Goal: Task Accomplishment & Management: Manage account settings

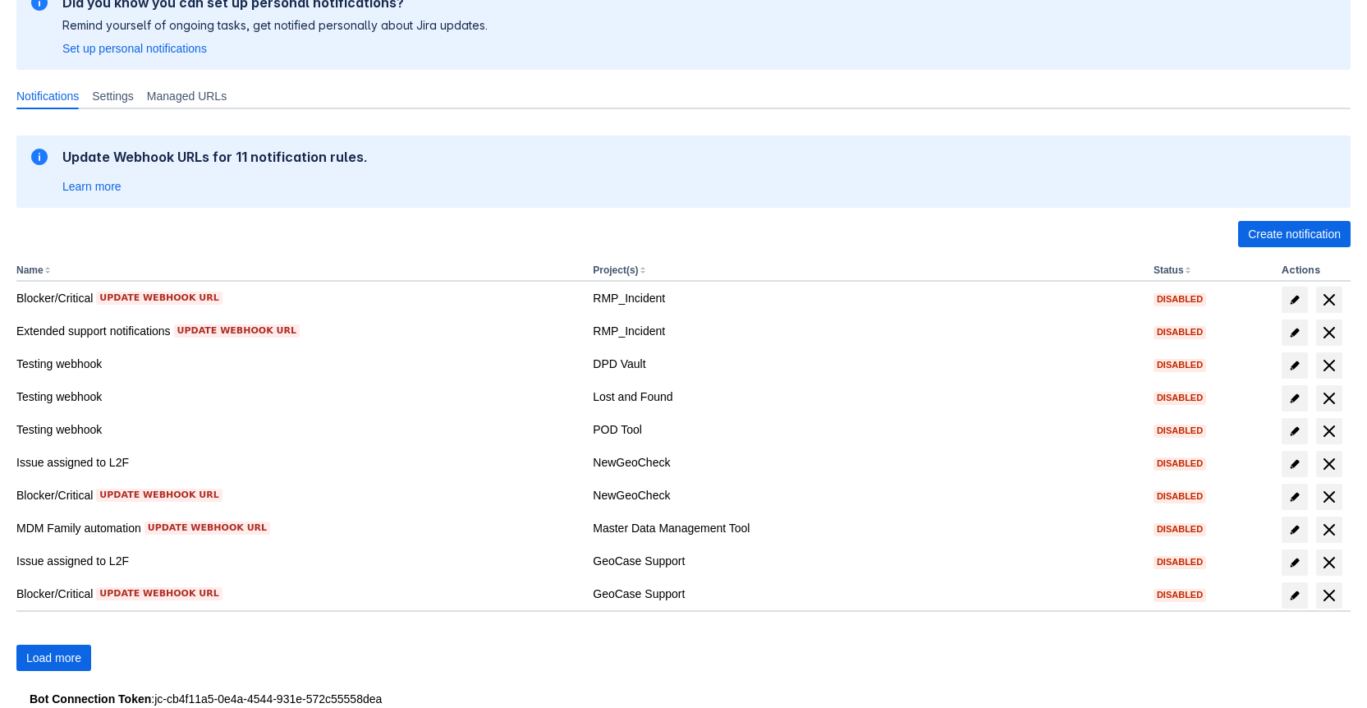
scroll to position [182, 0]
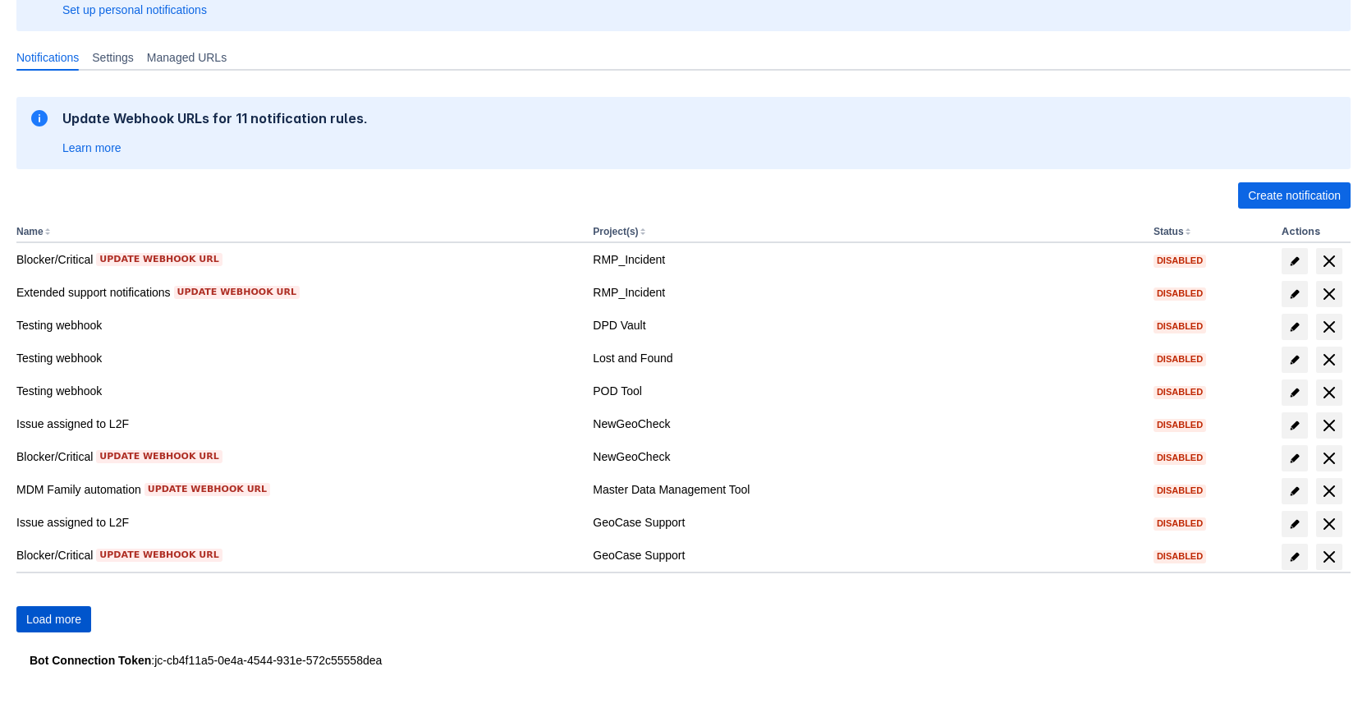
click at [33, 616] on span "Load more" at bounding box center [53, 619] width 55 height 26
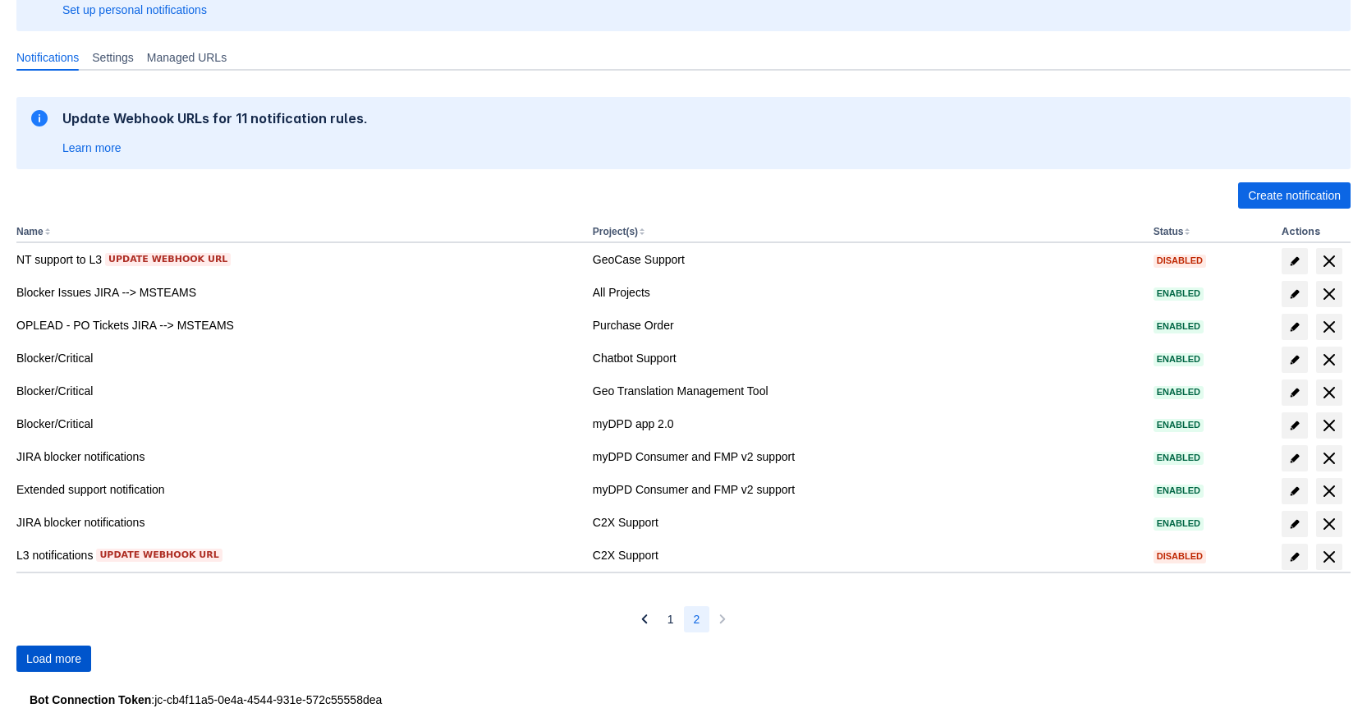
click at [49, 664] on span "Load more" at bounding box center [53, 658] width 55 height 26
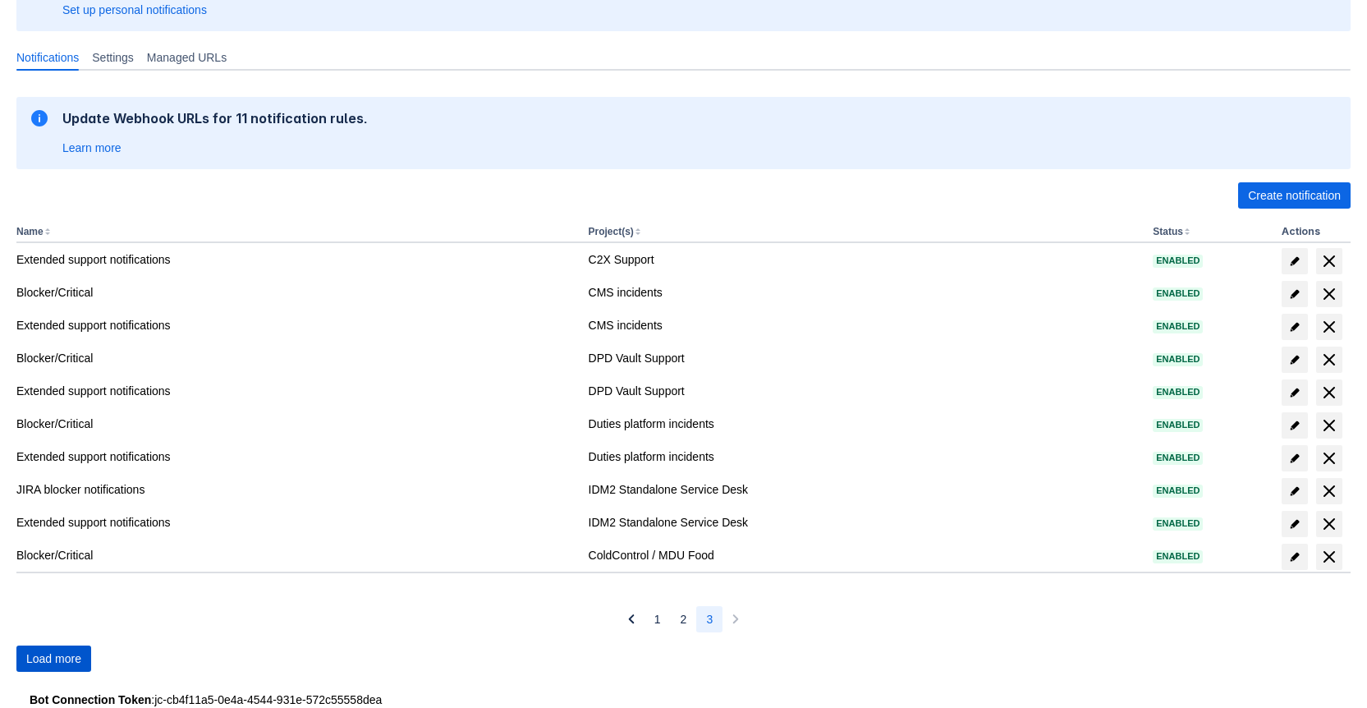
click at [53, 660] on span "Load more" at bounding box center [53, 658] width 55 height 26
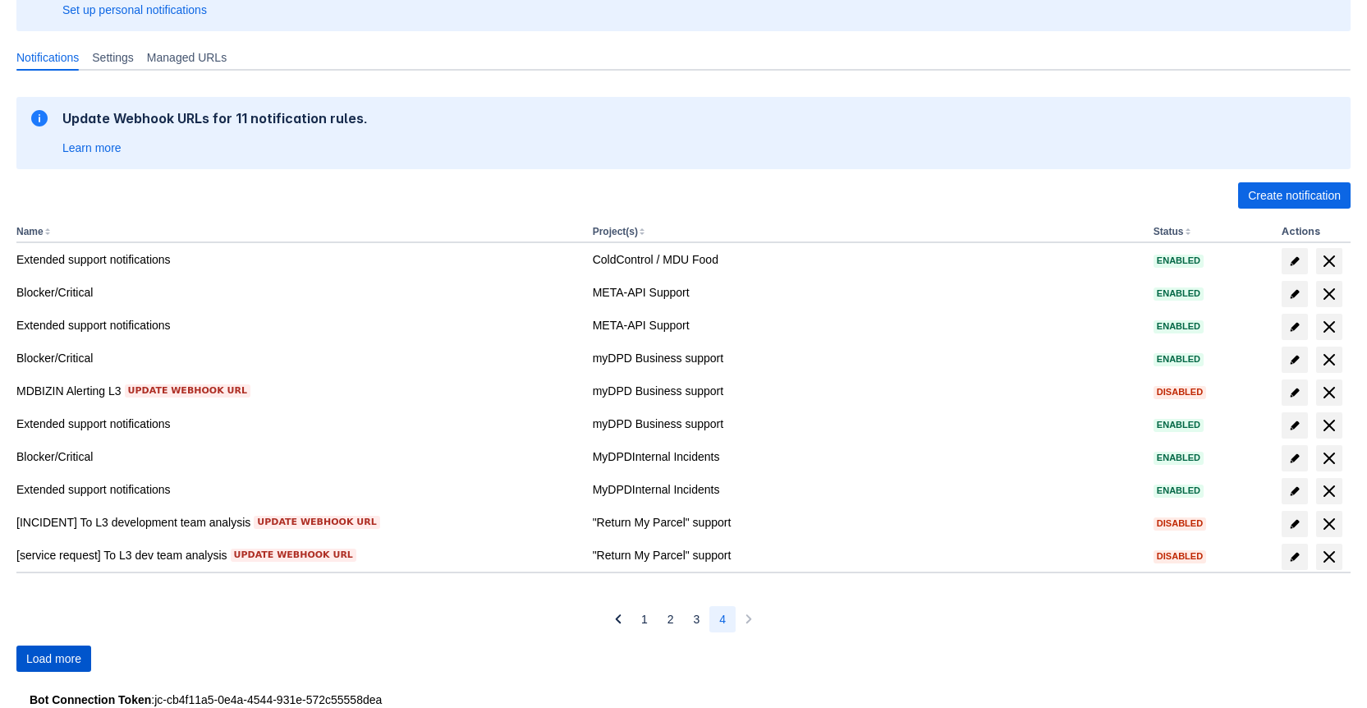
click at [53, 660] on span "Load more" at bounding box center [53, 658] width 55 height 26
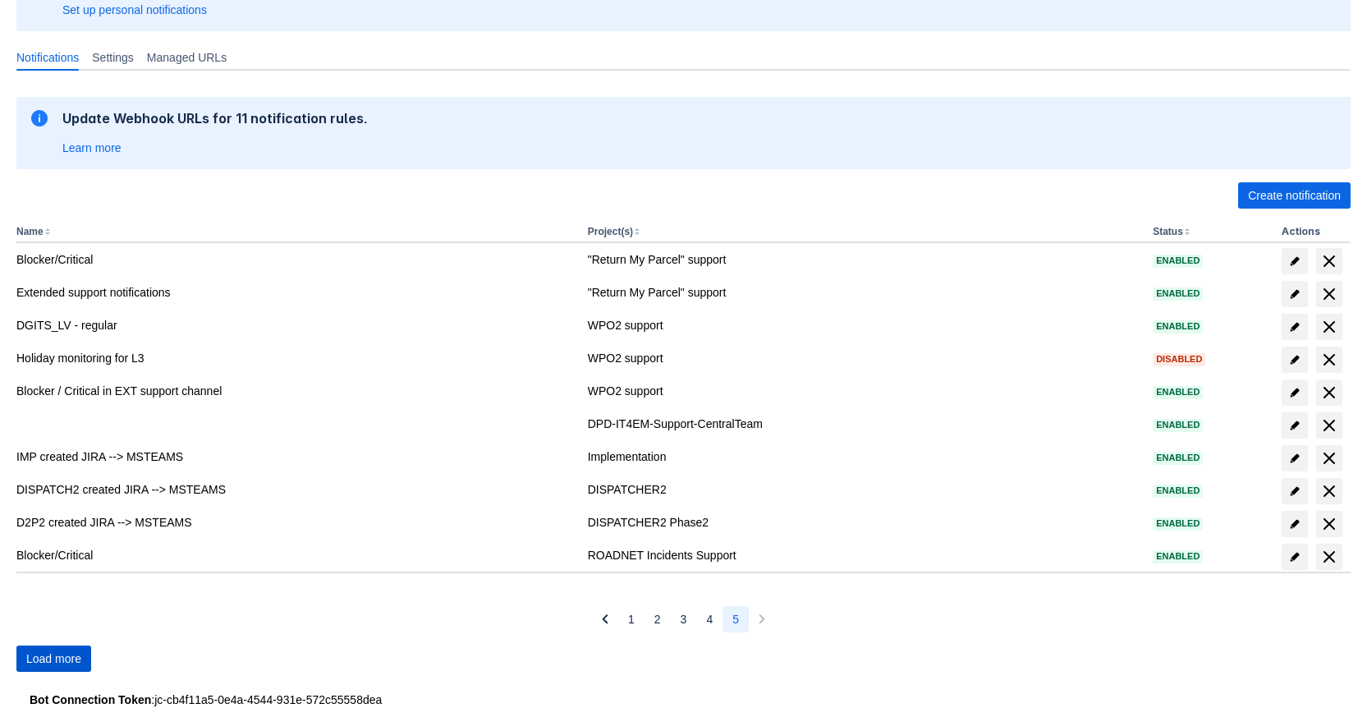
click at [53, 660] on span "Load more" at bounding box center [53, 658] width 55 height 26
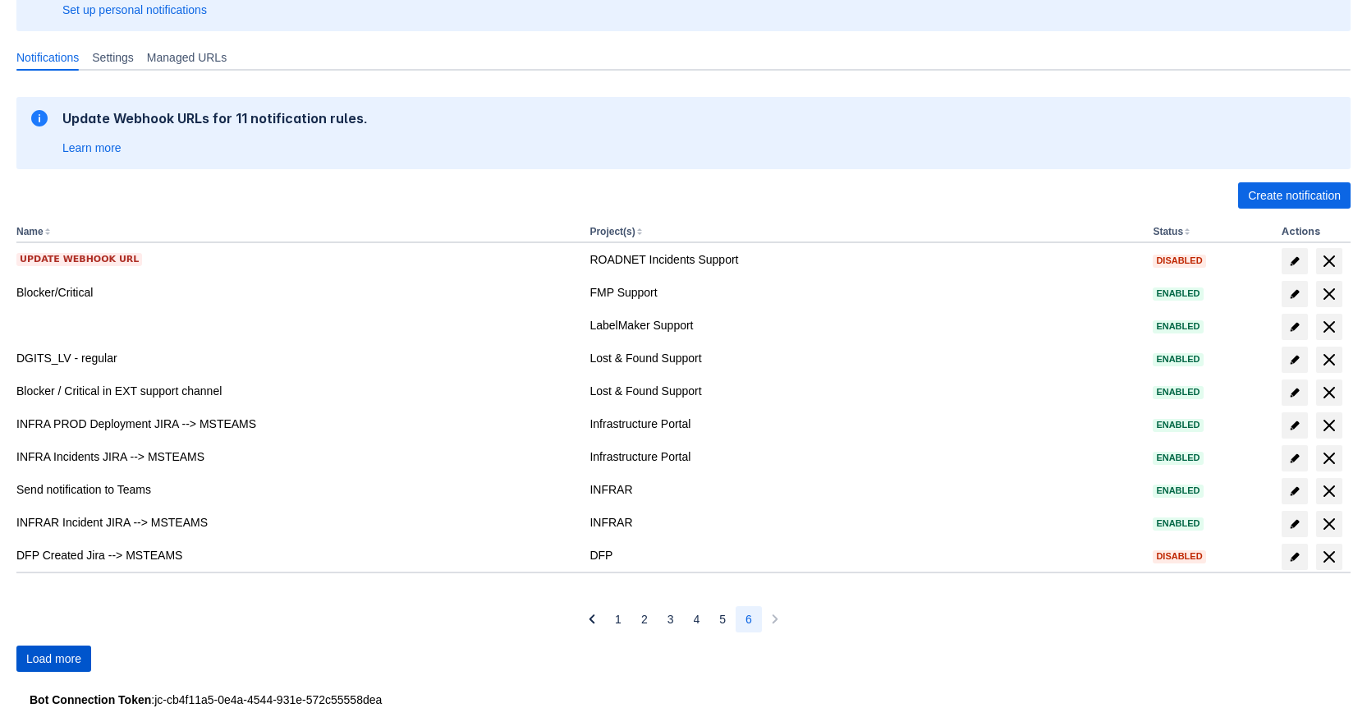
click at [54, 660] on span "Load more" at bounding box center [53, 658] width 55 height 26
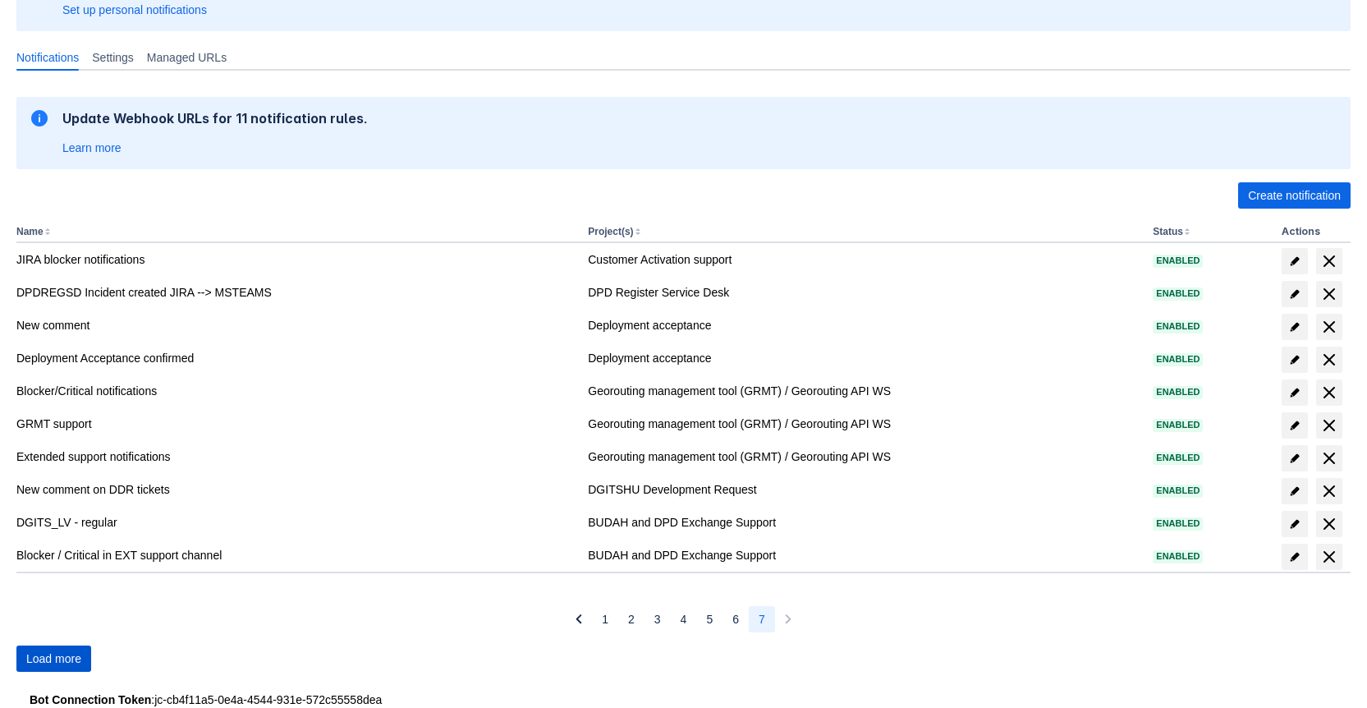
click at [54, 660] on span "Load more" at bounding box center [53, 658] width 55 height 26
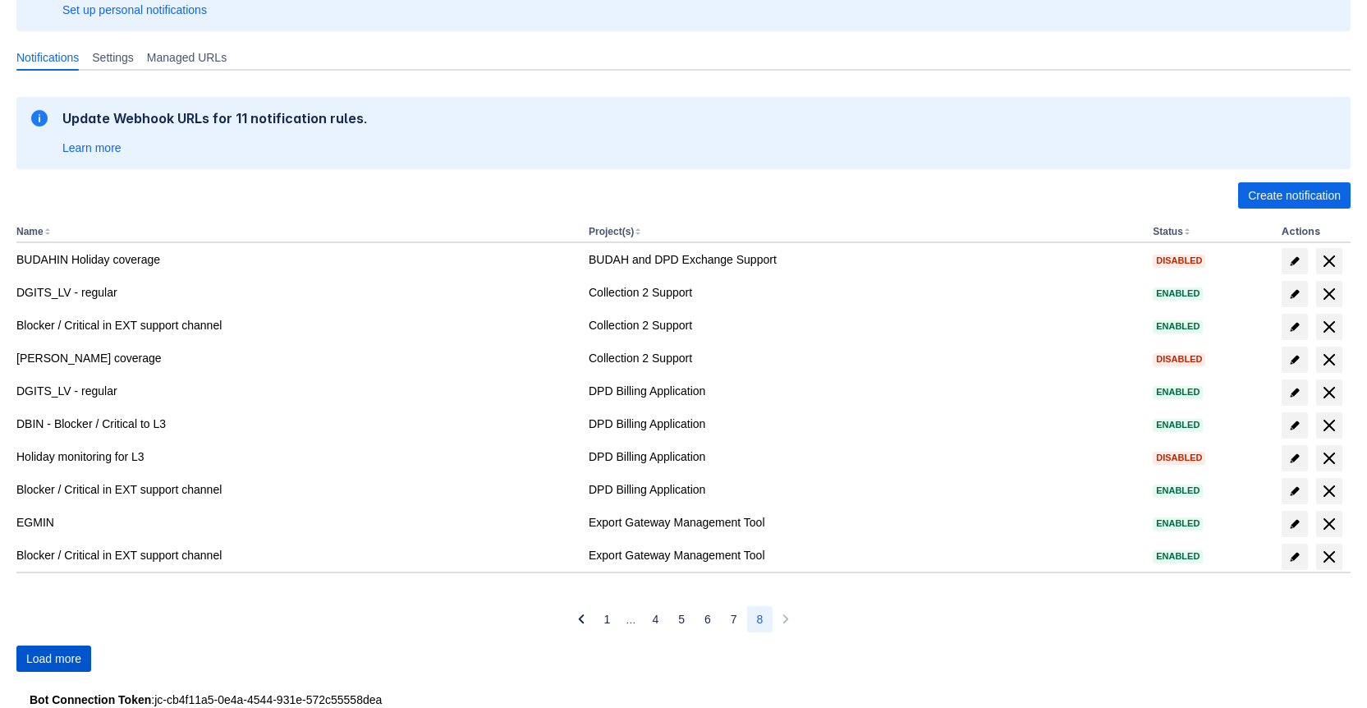
click at [54, 660] on span "Load more" at bounding box center [53, 658] width 55 height 26
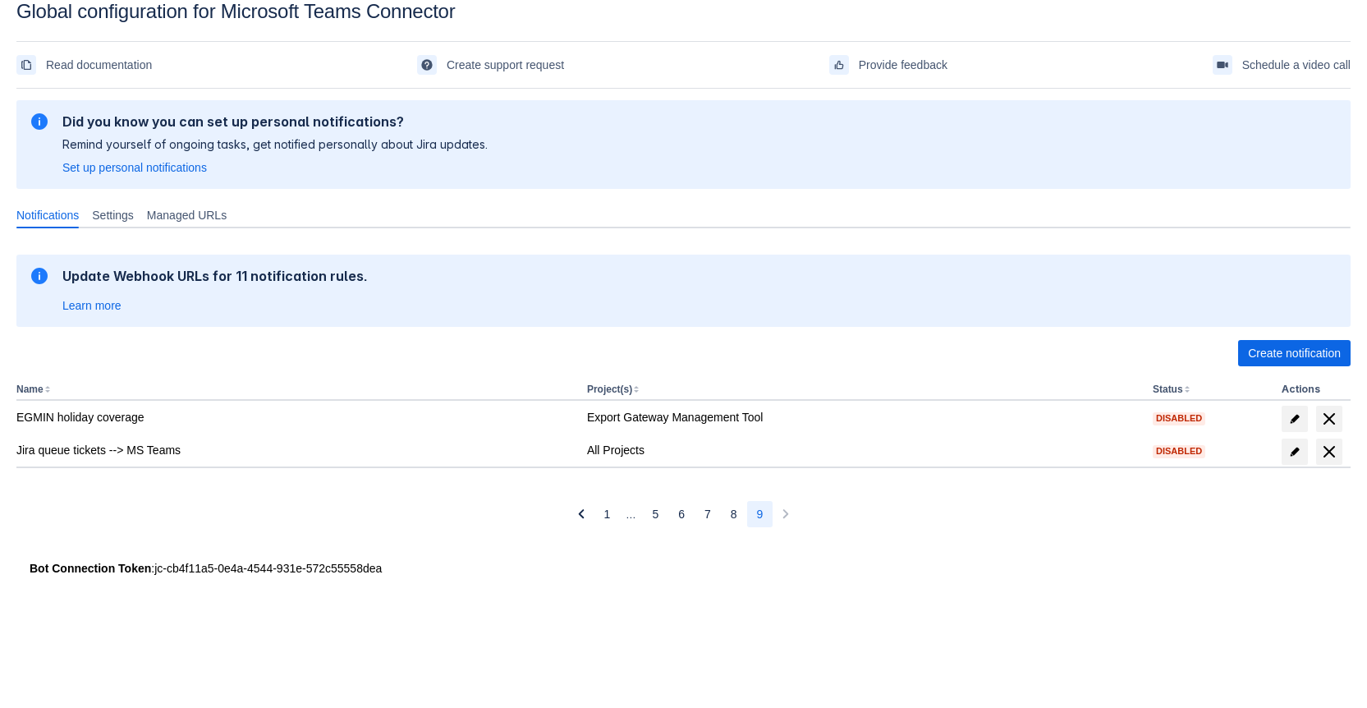
scroll to position [25, 0]
click at [731, 513] on span "8" at bounding box center [734, 514] width 7 height 26
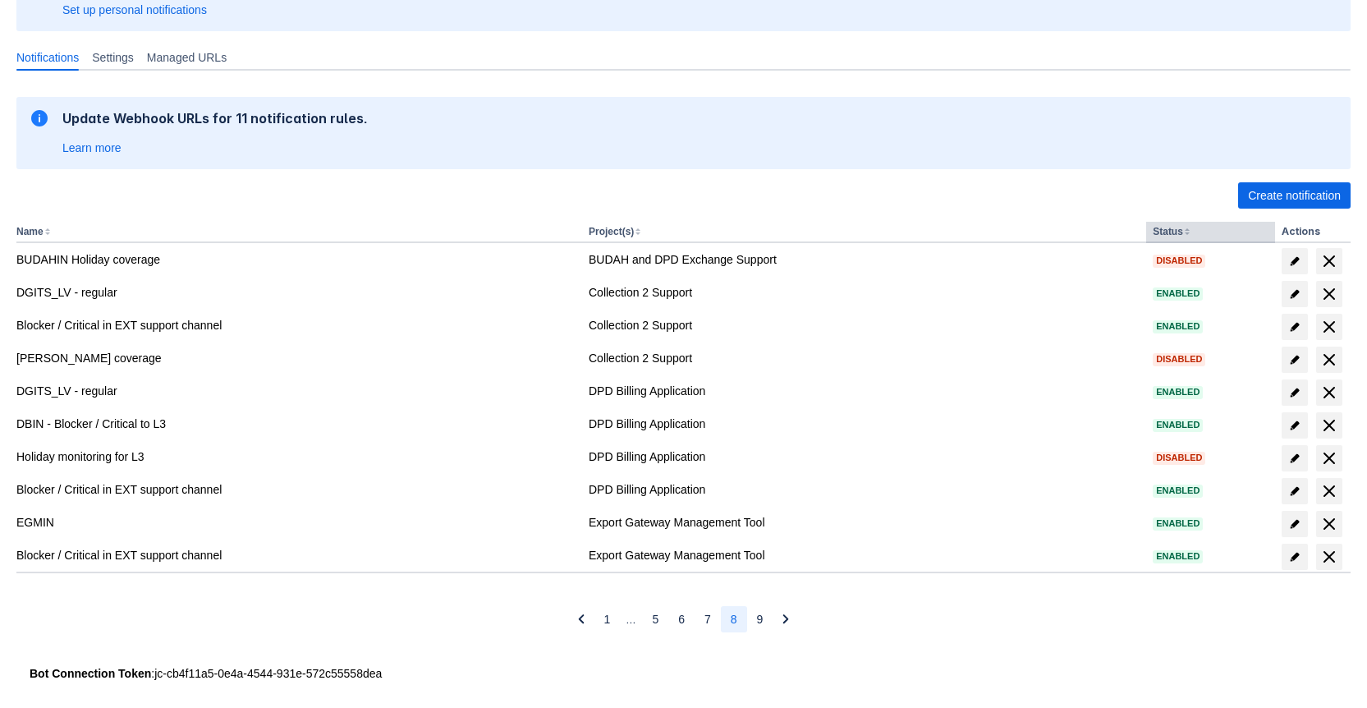
click at [1170, 231] on button "Status" at bounding box center [1168, 231] width 30 height 11
click at [1190, 232] on th "Status" at bounding box center [1210, 232] width 129 height 21
click at [1190, 233] on th "Status" at bounding box center [1210, 232] width 129 height 21
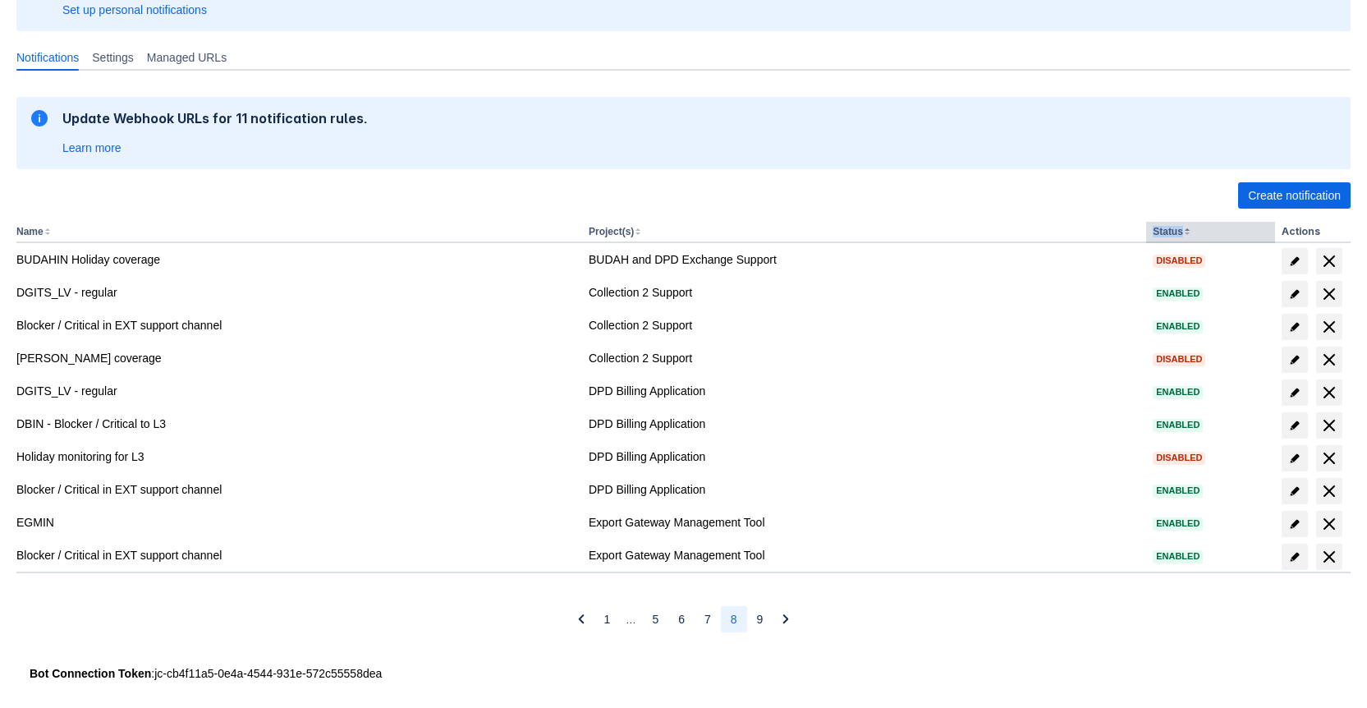
click at [1190, 233] on th "Status" at bounding box center [1210, 232] width 129 height 21
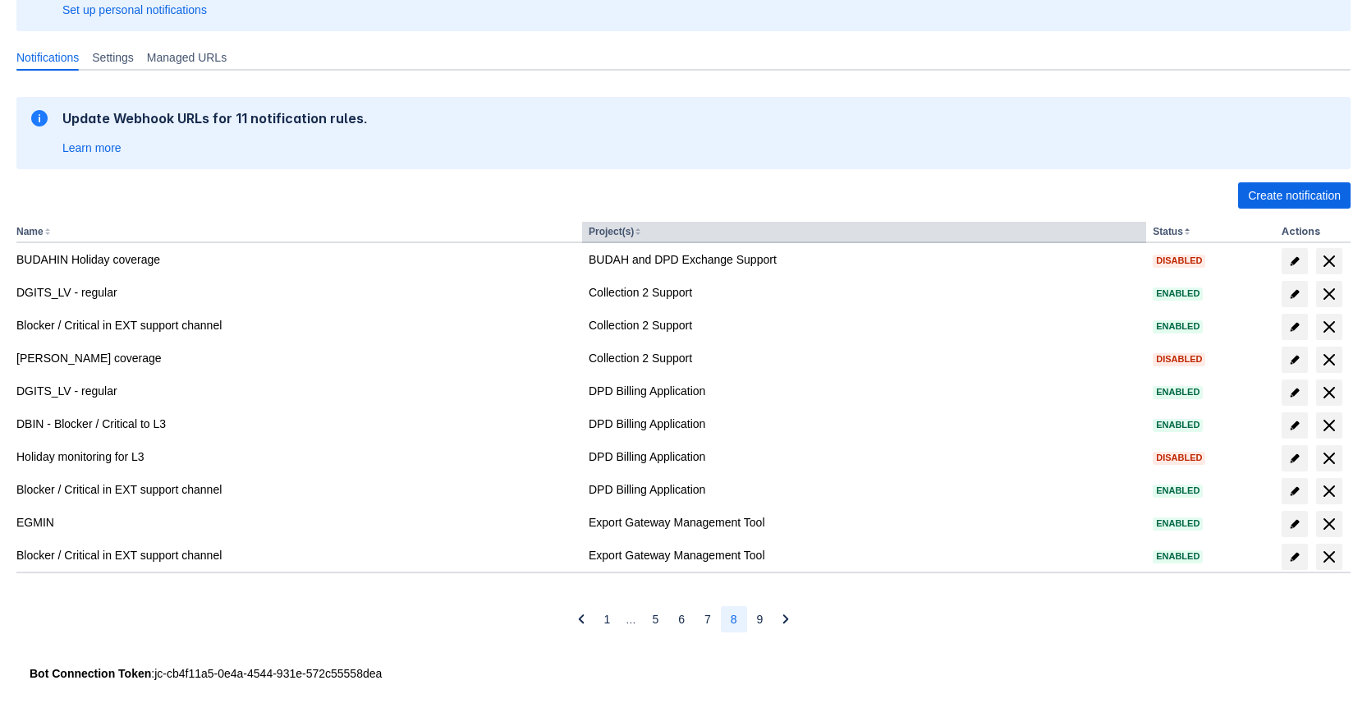
click at [649, 231] on th "Project(s)" at bounding box center [864, 232] width 564 height 21
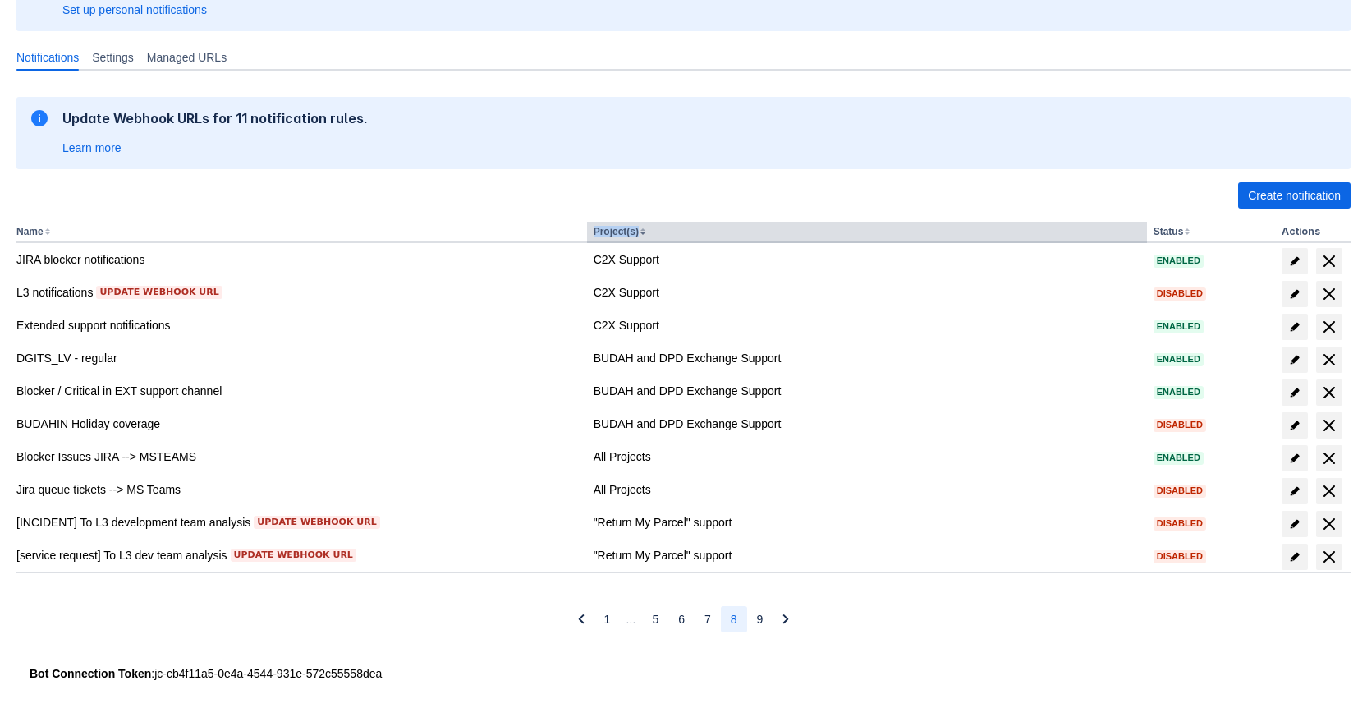
click at [649, 231] on th "Project(s)" at bounding box center [867, 232] width 560 height 21
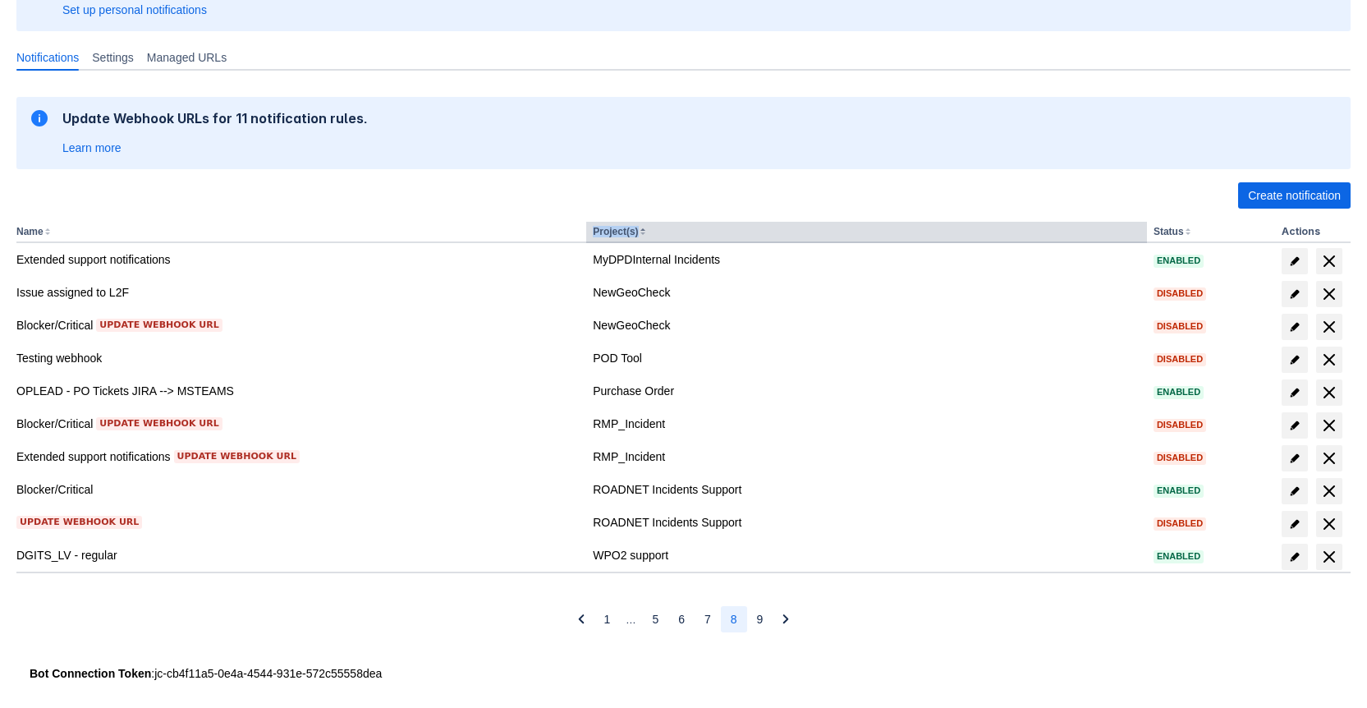
click at [649, 232] on th "Project(s)" at bounding box center [866, 232] width 561 height 21
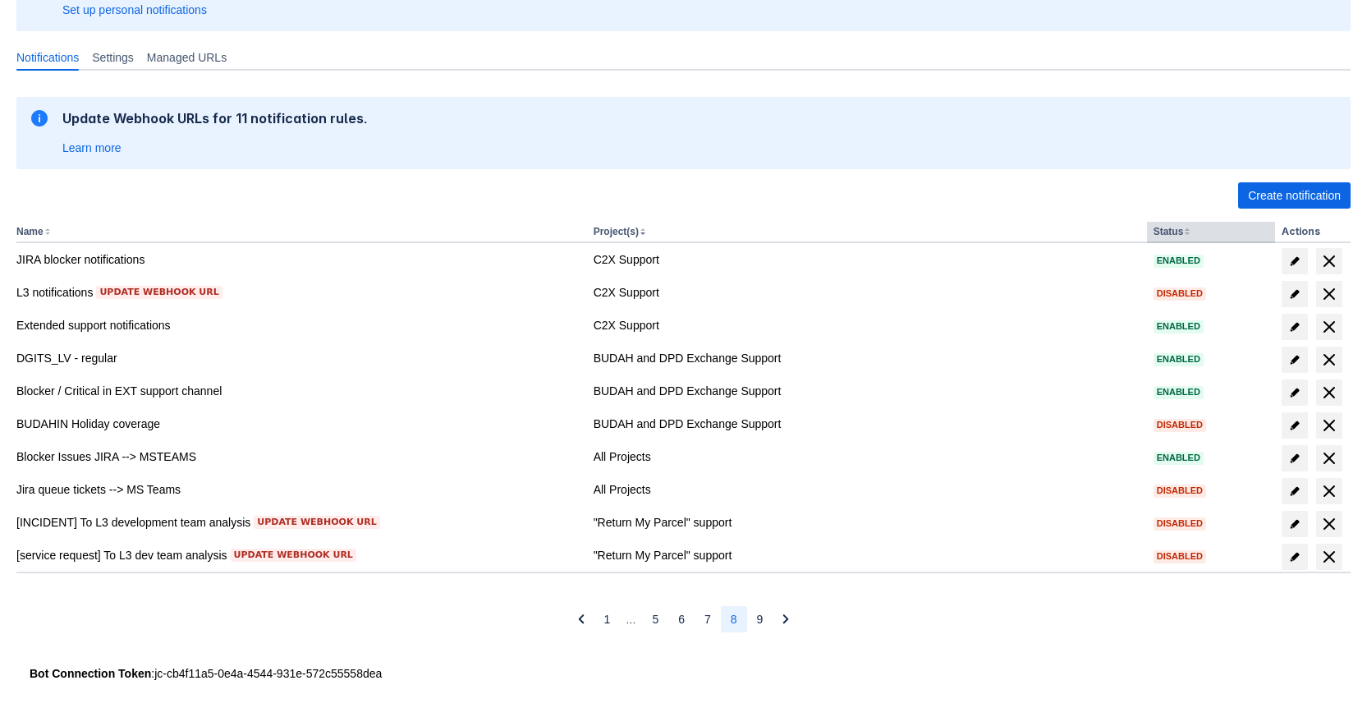
click at [1183, 231] on th "Status" at bounding box center [1211, 232] width 128 height 21
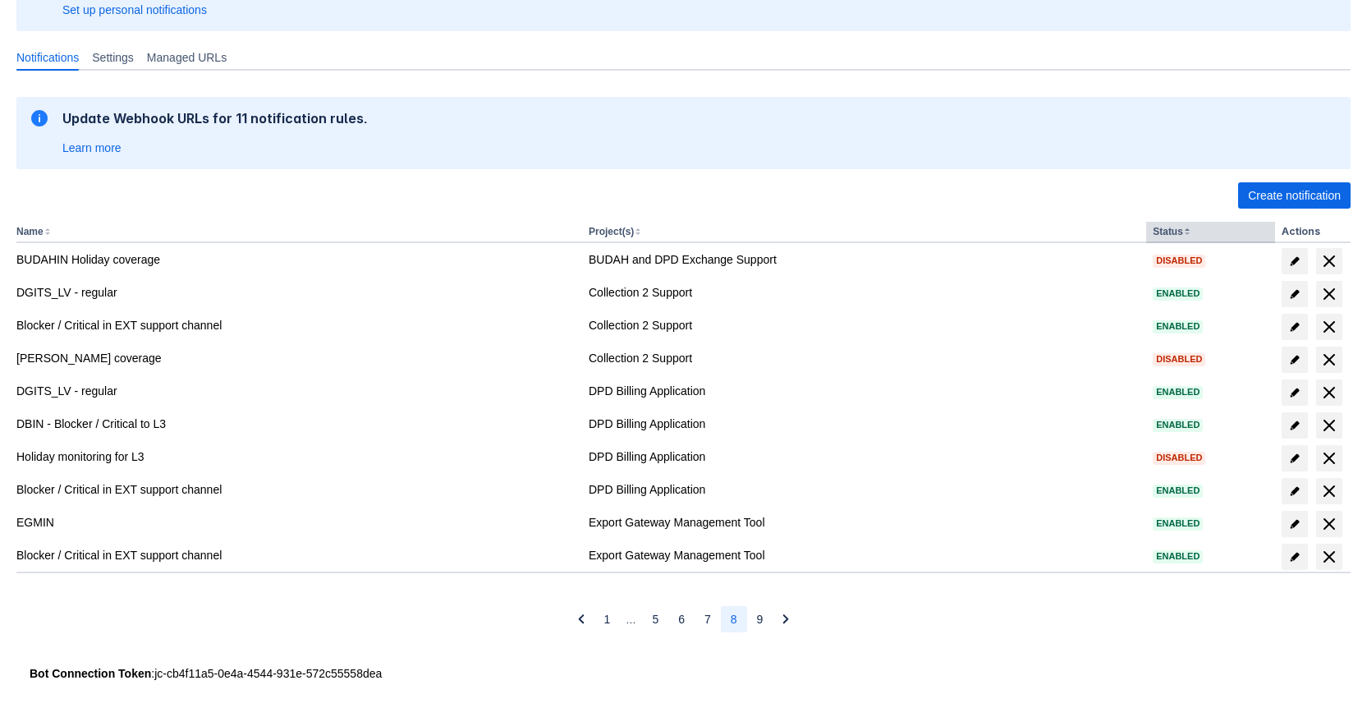
click at [1184, 231] on th "Status" at bounding box center [1210, 232] width 129 height 21
click at [1199, 233] on th "Status" at bounding box center [1210, 232] width 129 height 21
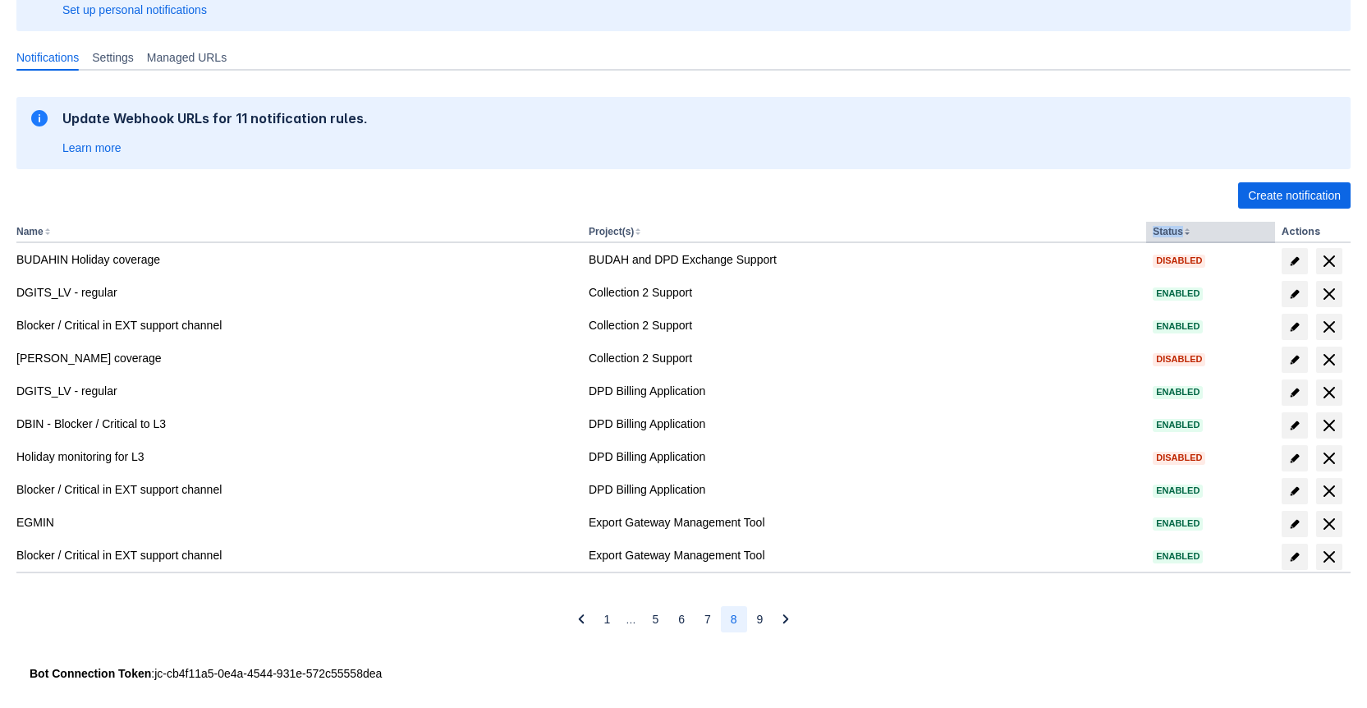
click at [1199, 233] on th "Status" at bounding box center [1210, 232] width 129 height 21
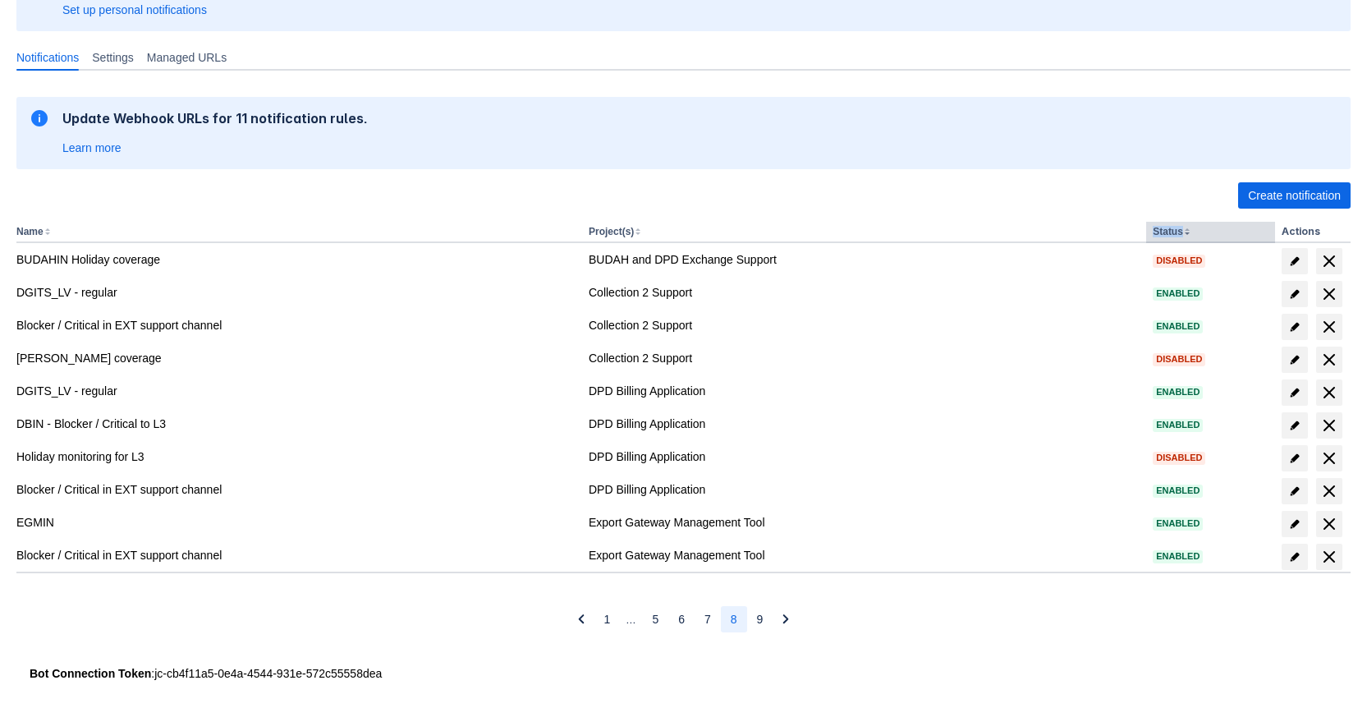
click at [1199, 233] on th "Status" at bounding box center [1210, 232] width 129 height 21
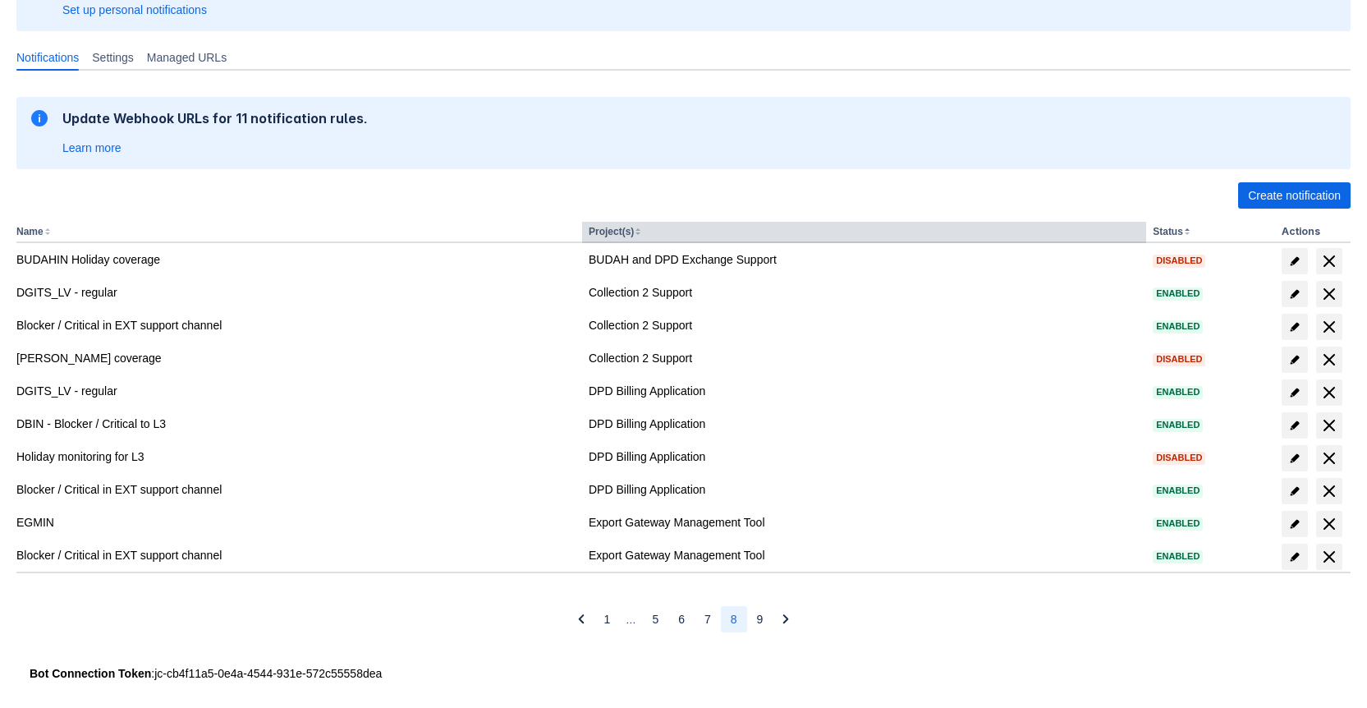
click at [678, 231] on th "Project(s)" at bounding box center [864, 232] width 564 height 21
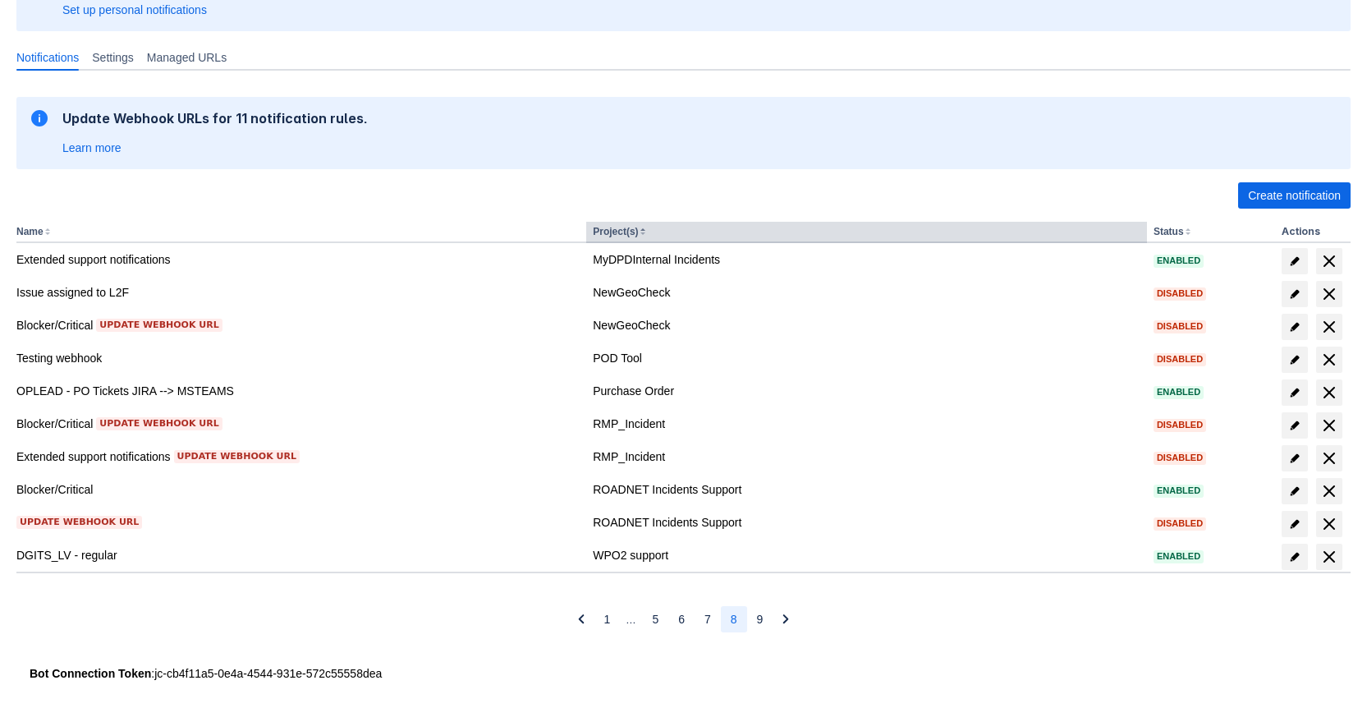
click at [678, 231] on th "Project(s)" at bounding box center [866, 232] width 561 height 21
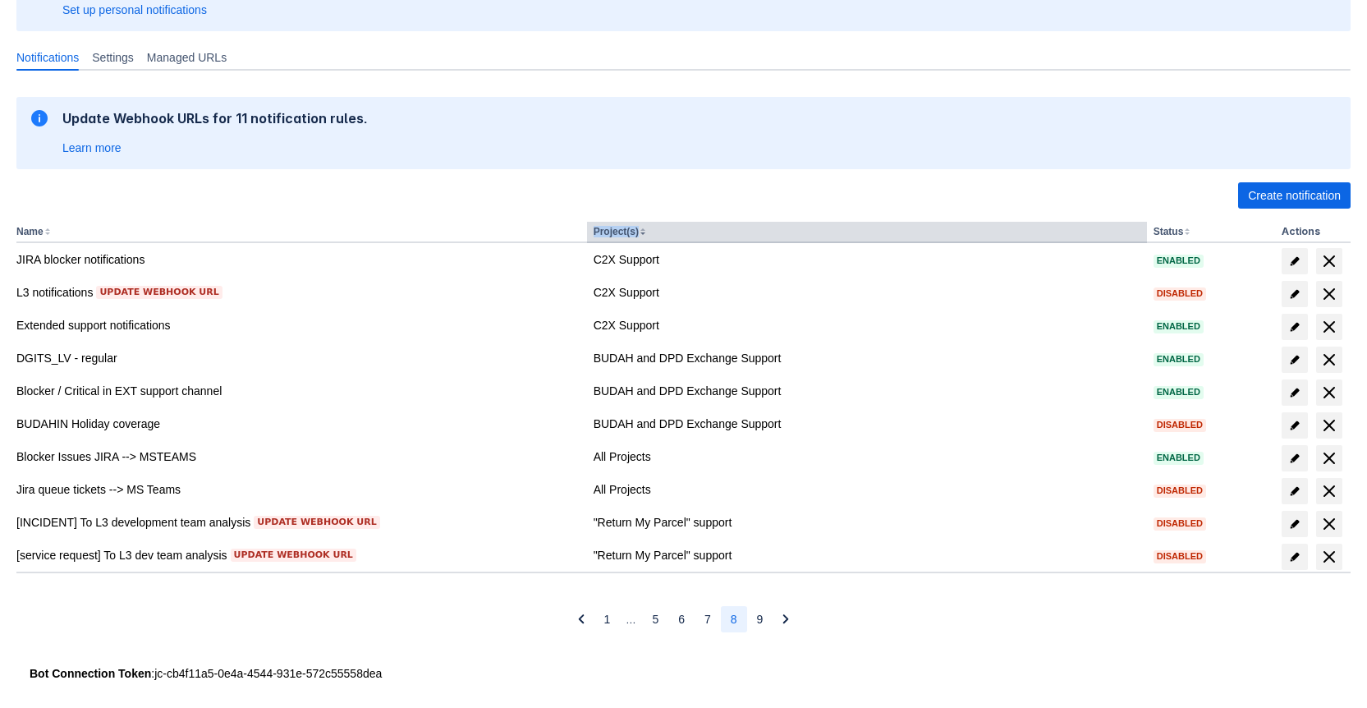
click at [678, 231] on th "Project(s)" at bounding box center [867, 232] width 560 height 21
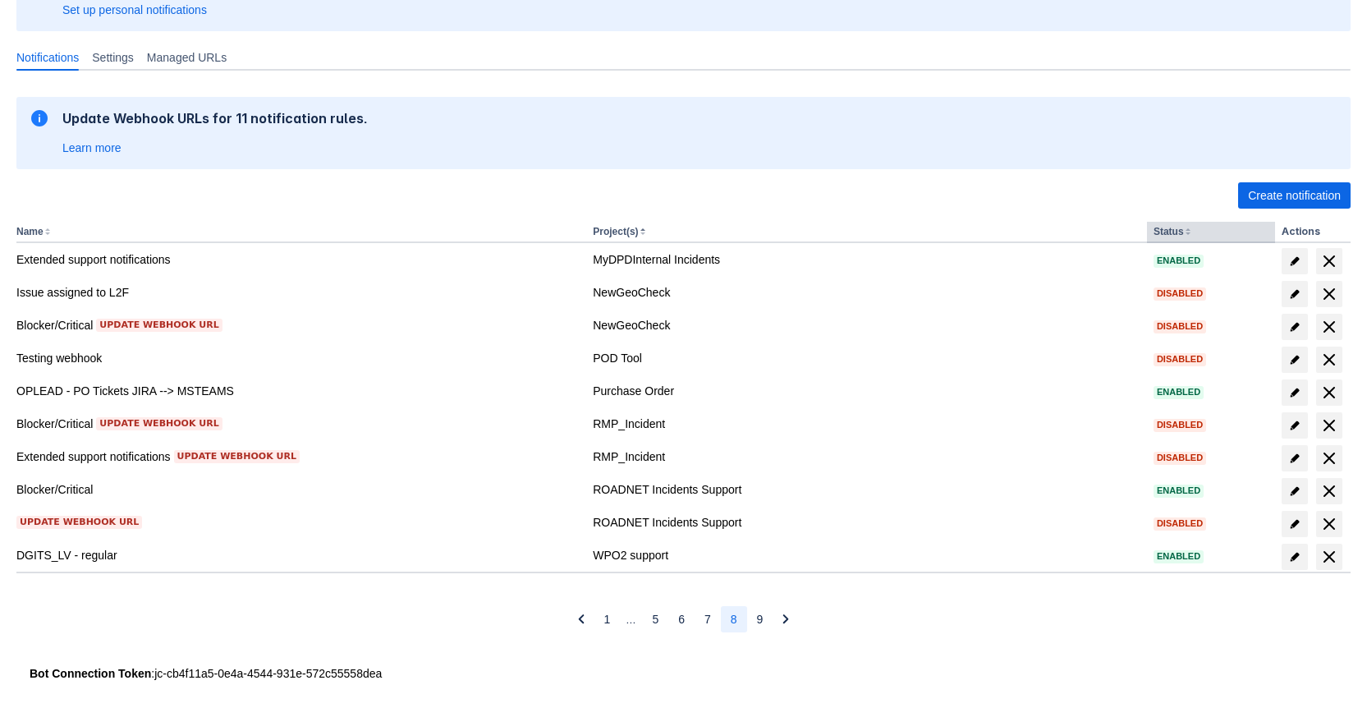
click at [1185, 224] on th "Status" at bounding box center [1211, 232] width 128 height 21
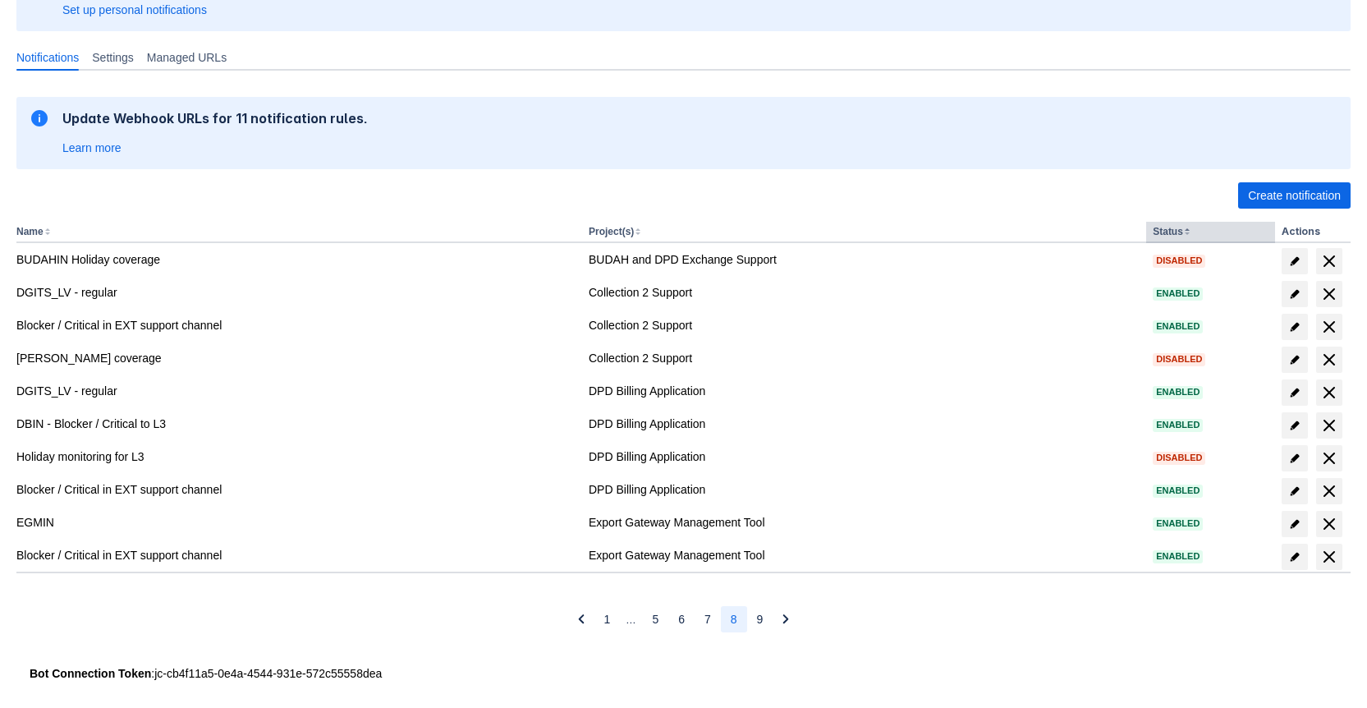
click at [1194, 226] on th "Status" at bounding box center [1210, 232] width 129 height 21
click at [1195, 226] on th "Status" at bounding box center [1210, 232] width 129 height 21
click at [1202, 228] on th "Status" at bounding box center [1210, 232] width 129 height 21
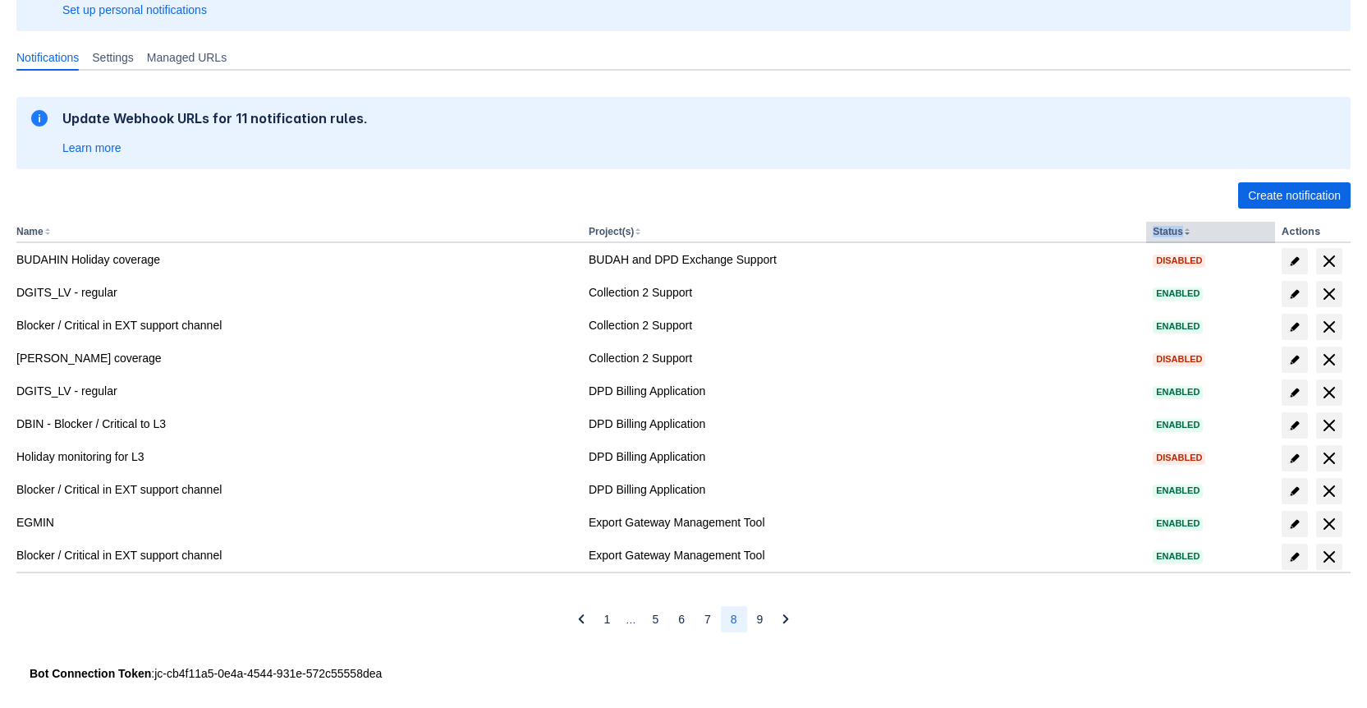
click at [1202, 228] on th "Status" at bounding box center [1210, 232] width 129 height 21
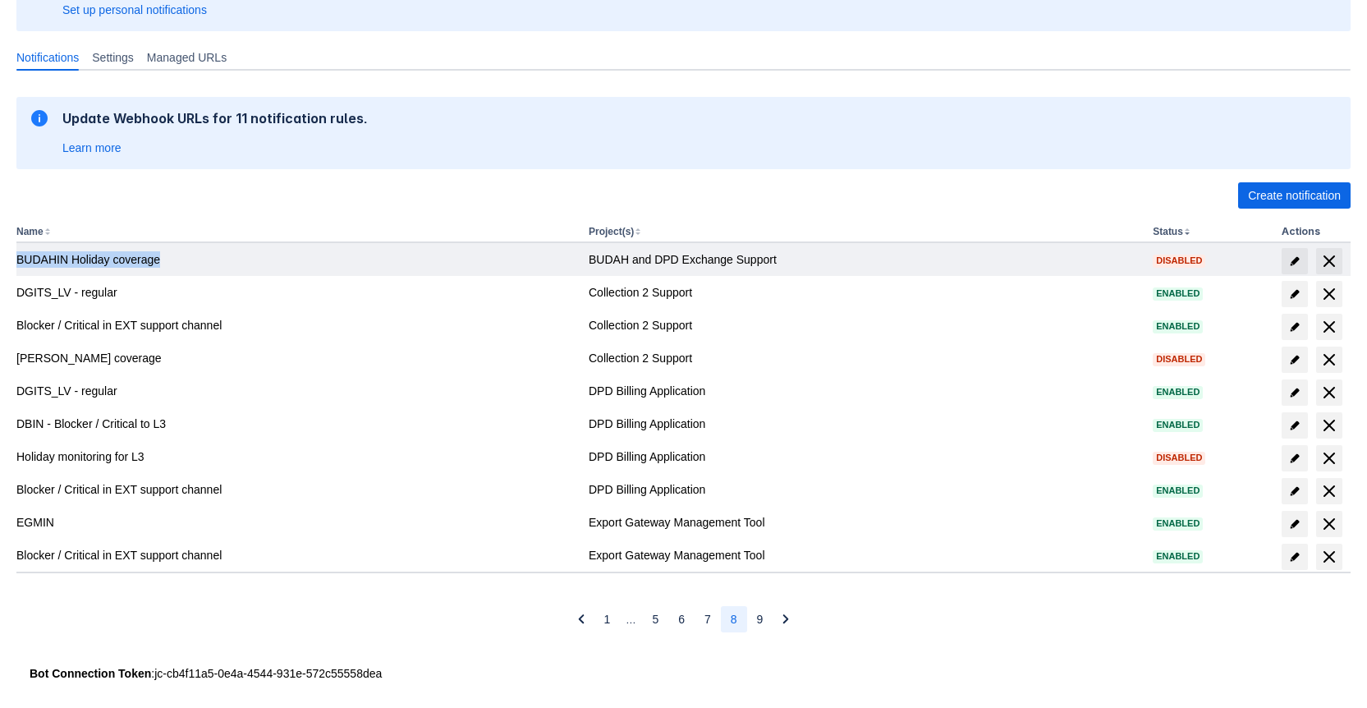
drag, startPoint x: 20, startPoint y: 259, endPoint x: 161, endPoint y: 270, distance: 141.7
click at [161, 270] on td "BUDAHIN Holiday coverage" at bounding box center [299, 259] width 566 height 33
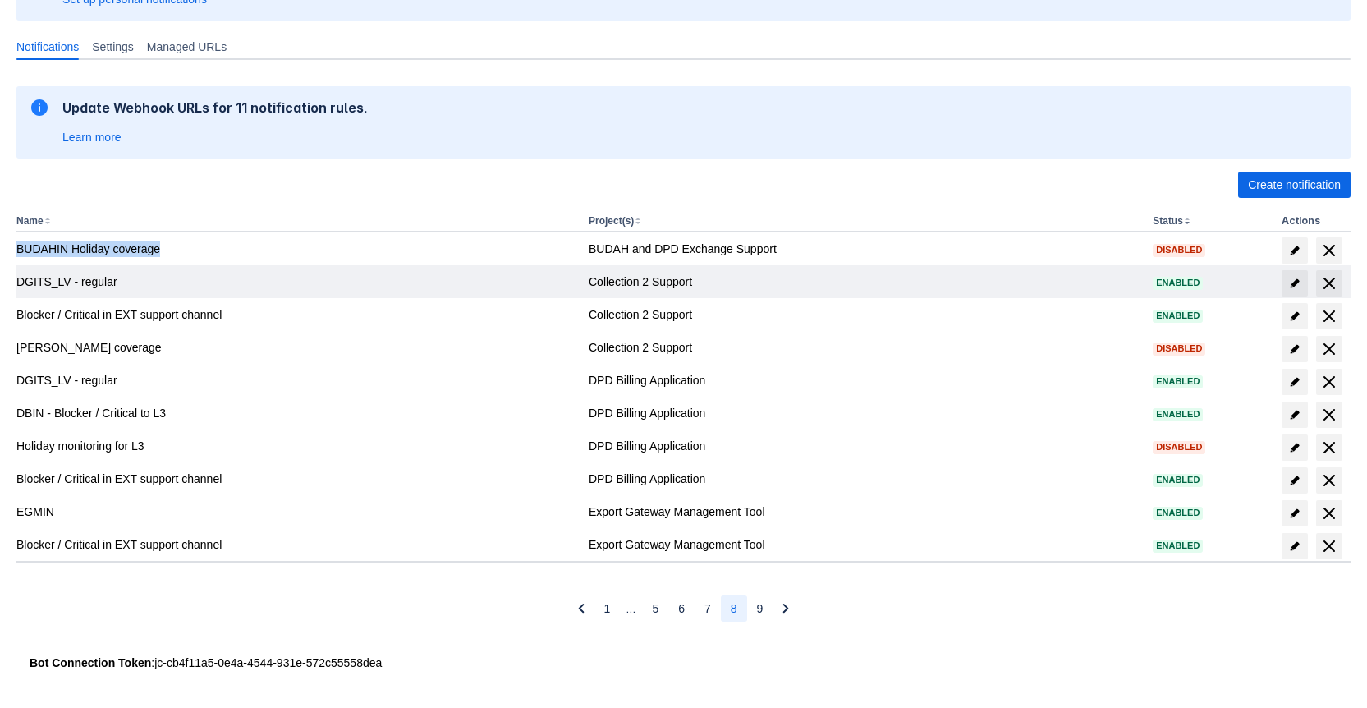
scroll to position [195, 0]
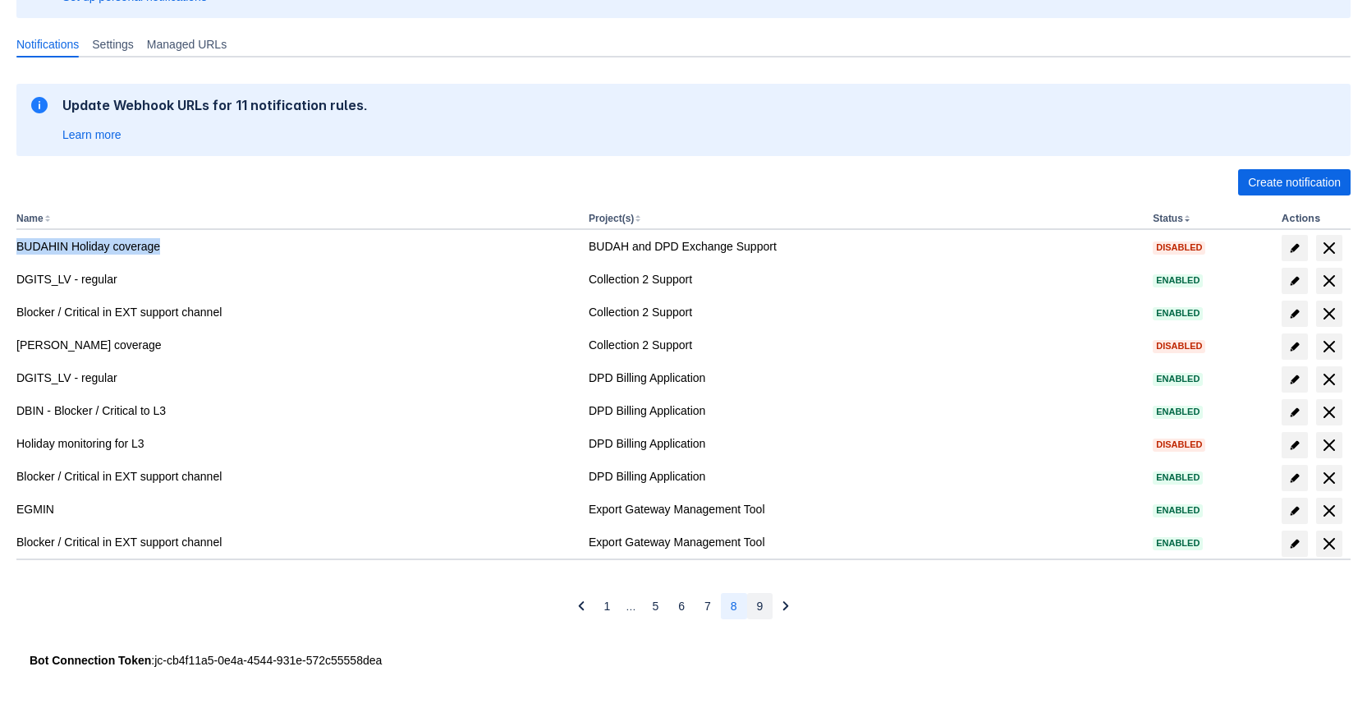
click at [759, 617] on span "9" at bounding box center [760, 606] width 7 height 26
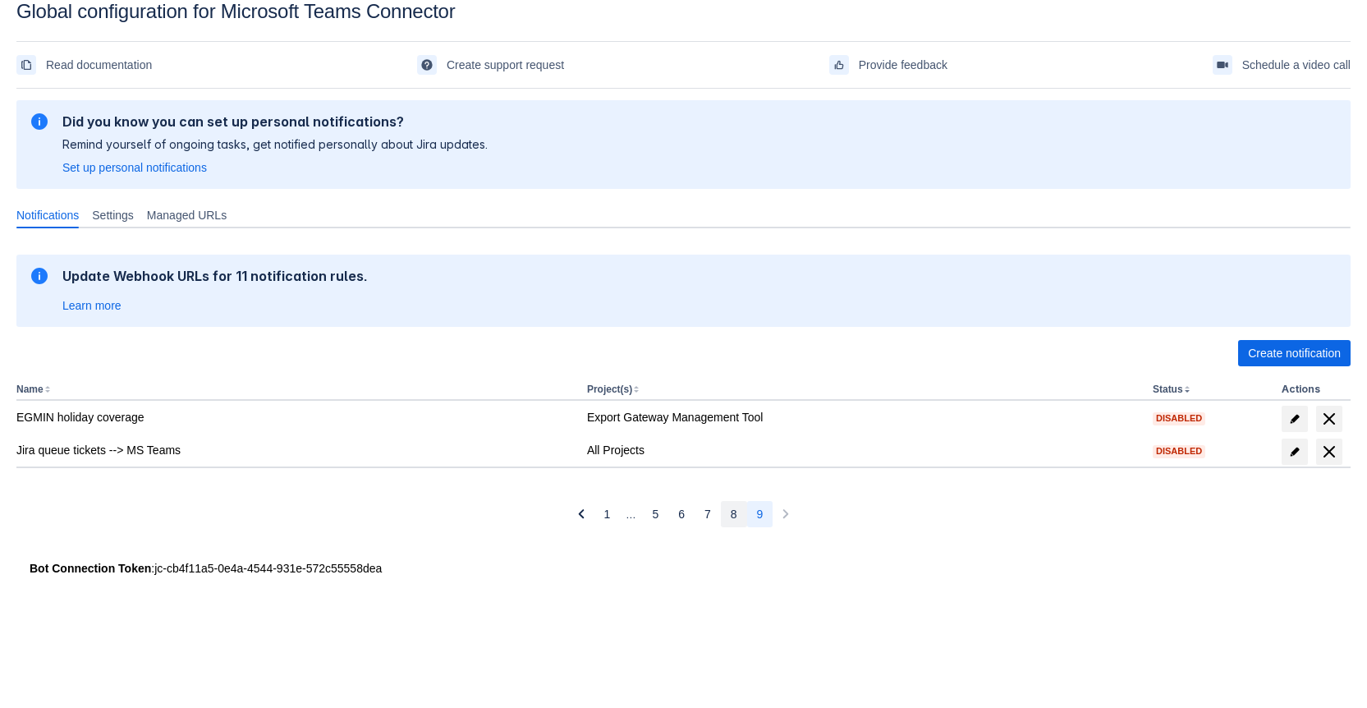
click at [729, 516] on button "8" at bounding box center [734, 514] width 26 height 26
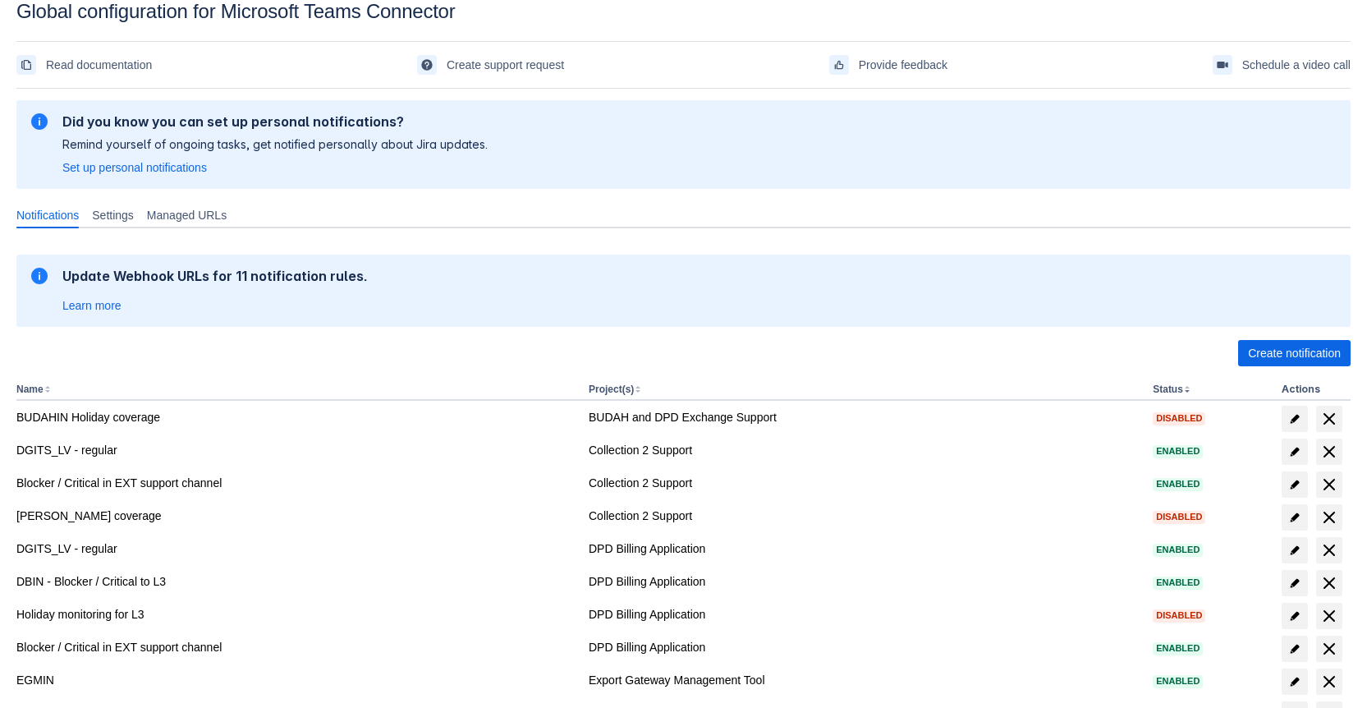
scroll to position [195, 0]
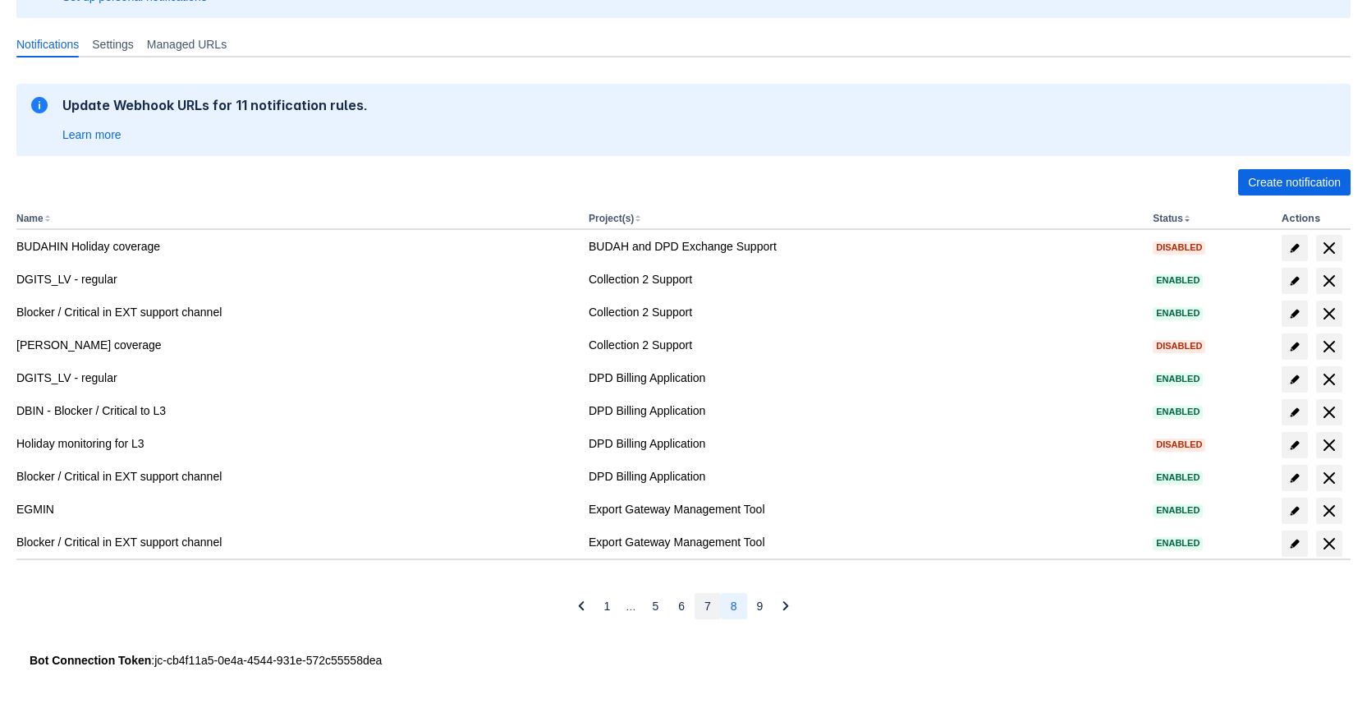
click at [703, 608] on button "7" at bounding box center [708, 606] width 26 height 26
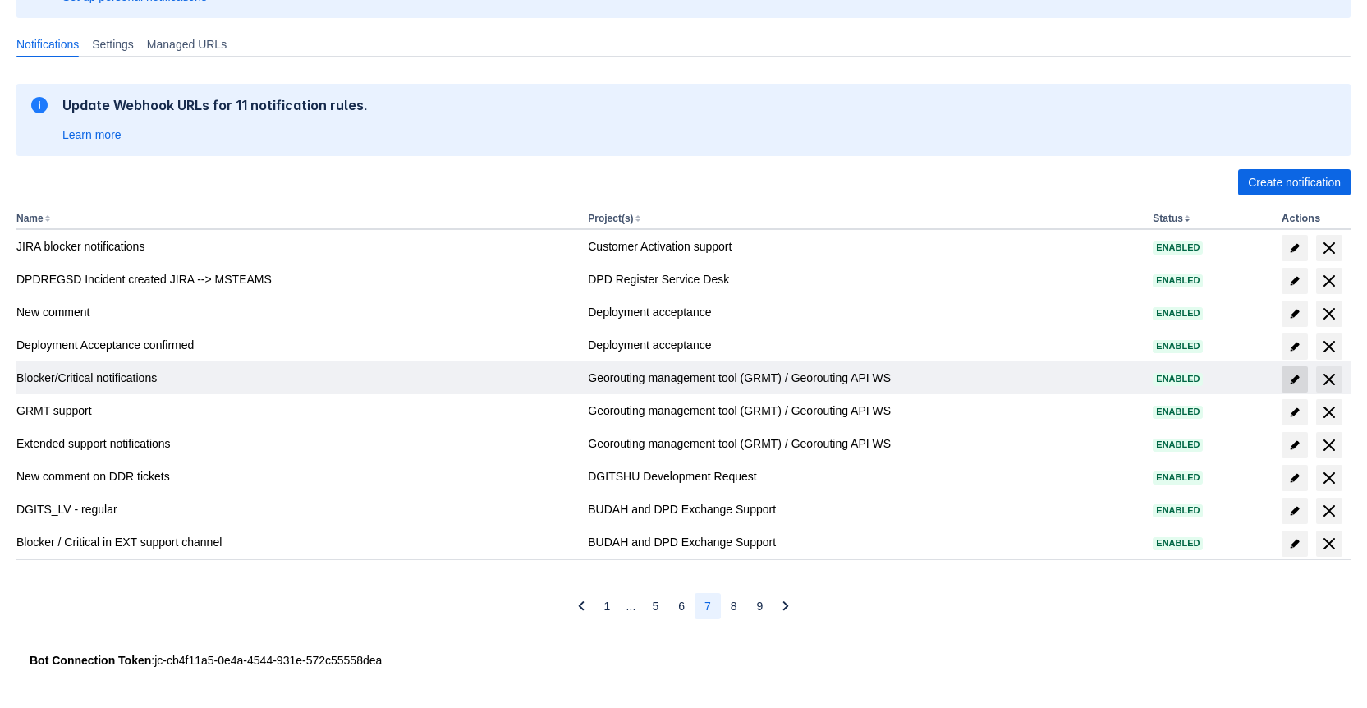
click at [1296, 374] on span "edit" at bounding box center [1294, 379] width 13 height 13
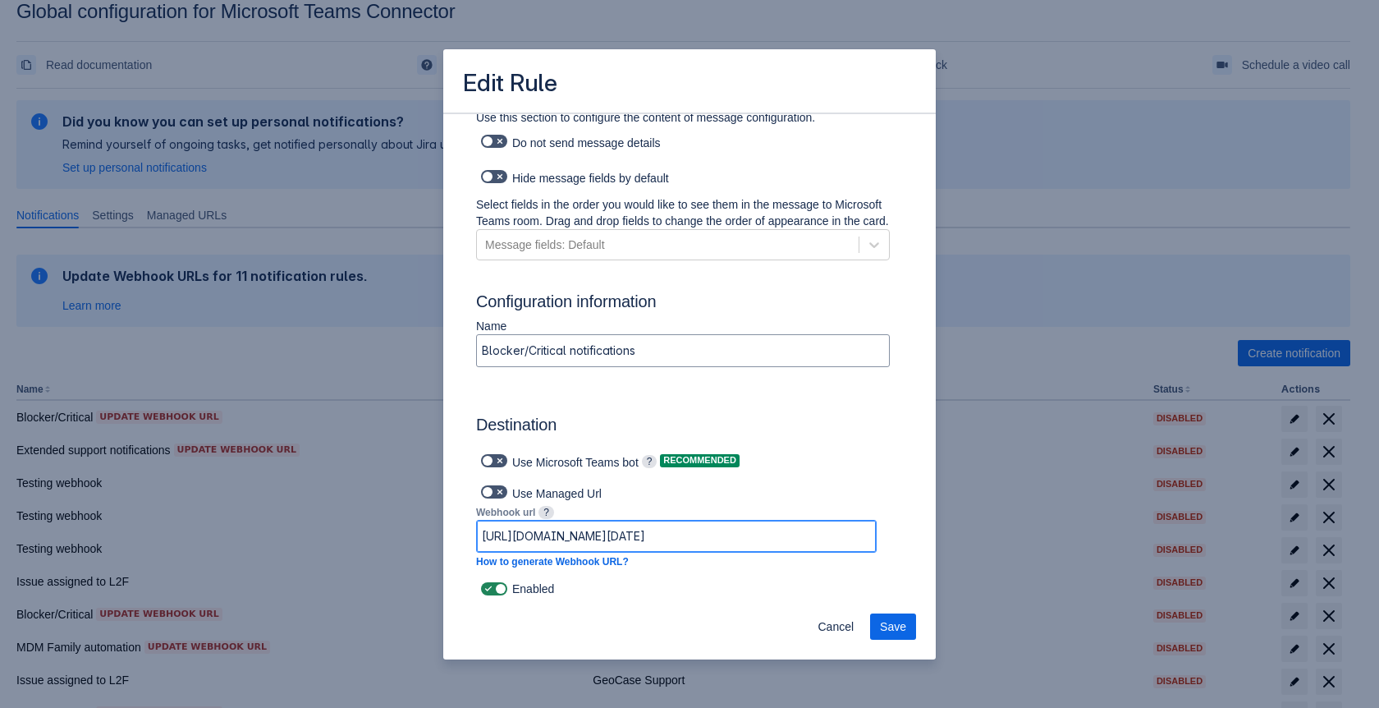
scroll to position [0, 1053]
drag, startPoint x: 521, startPoint y: 540, endPoint x: 564, endPoint y: 539, distance: 42.7
click at [564, 539] on input "[URL][DOMAIN_NAME][DATE]" at bounding box center [676, 536] width 399 height 30
click at [821, 631] on span "Cancel" at bounding box center [836, 626] width 36 height 26
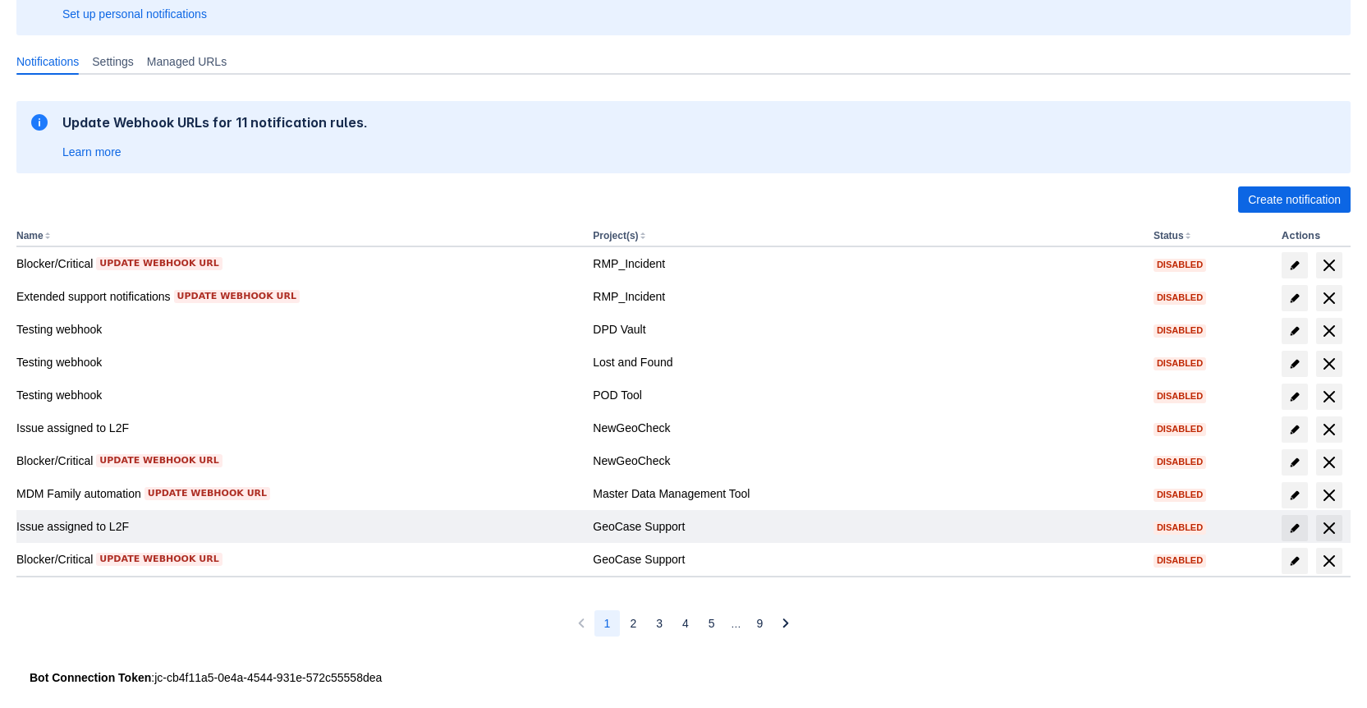
scroll to position [195, 0]
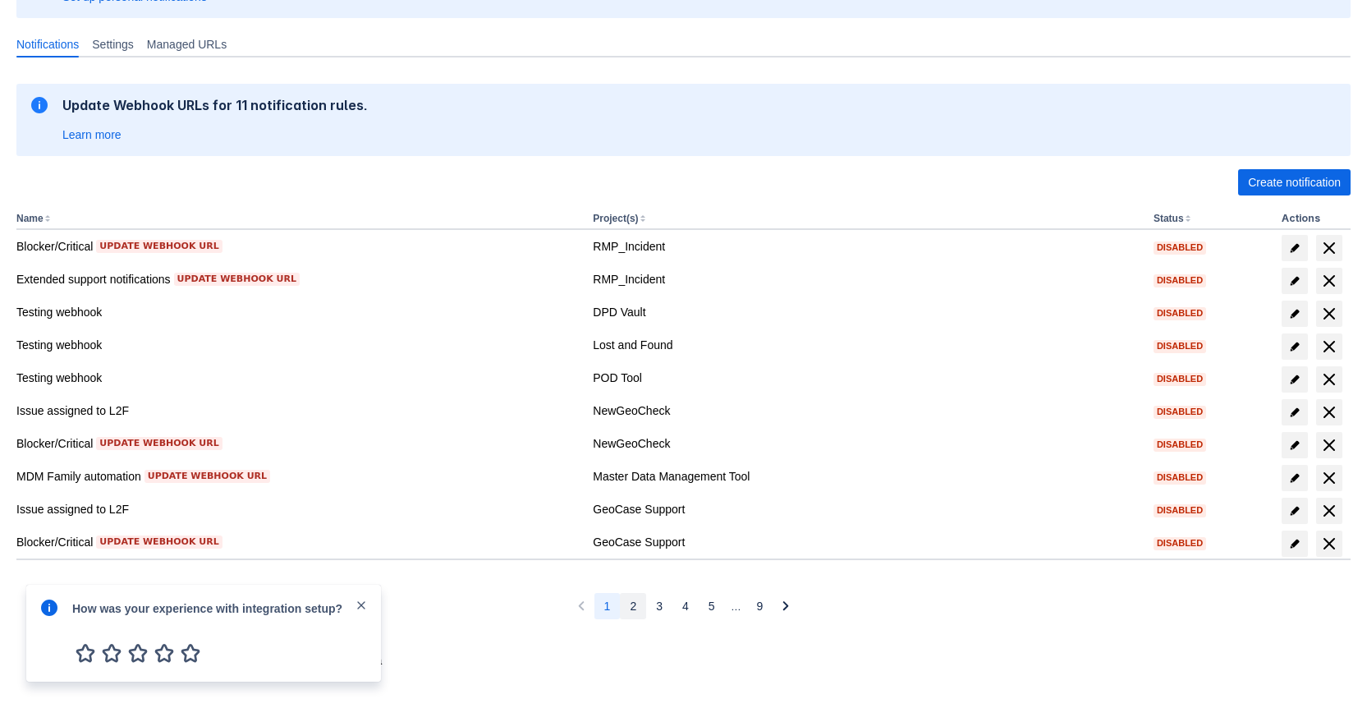
click at [634, 605] on span "2" at bounding box center [633, 606] width 7 height 26
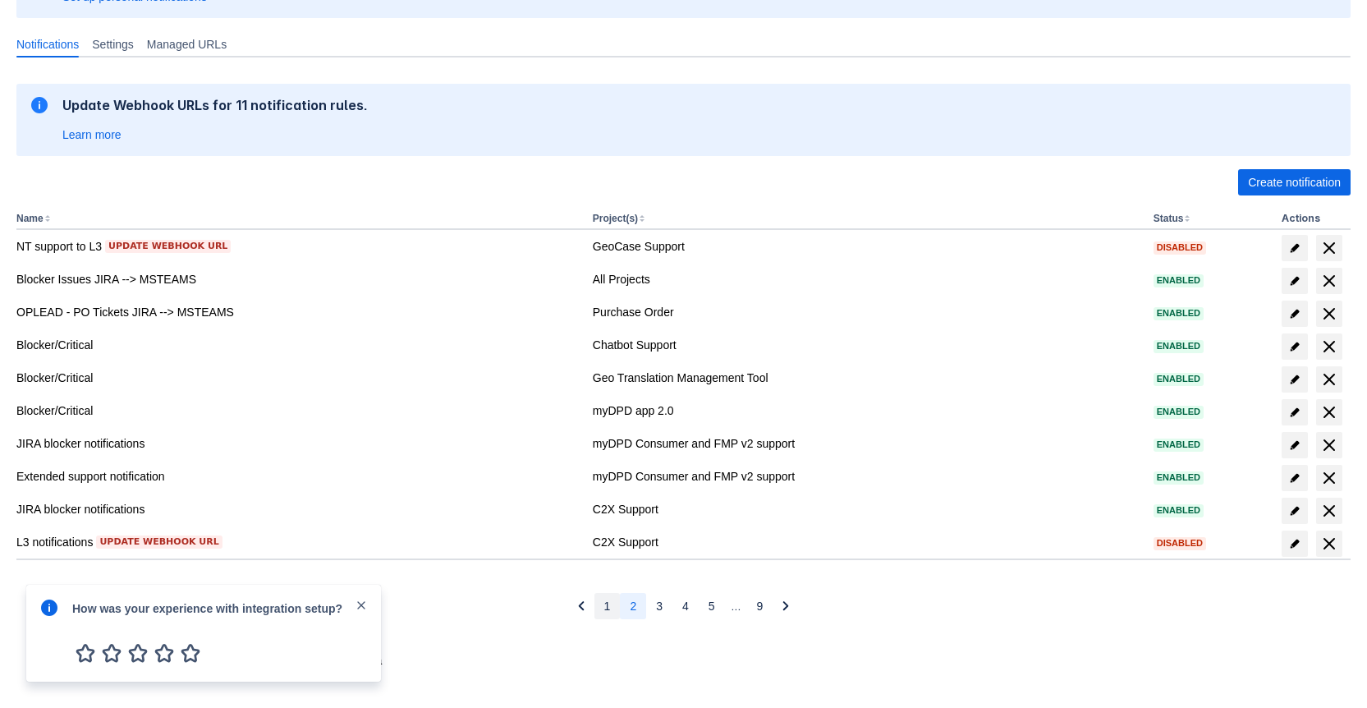
click at [616, 608] on button "1" at bounding box center [607, 606] width 26 height 26
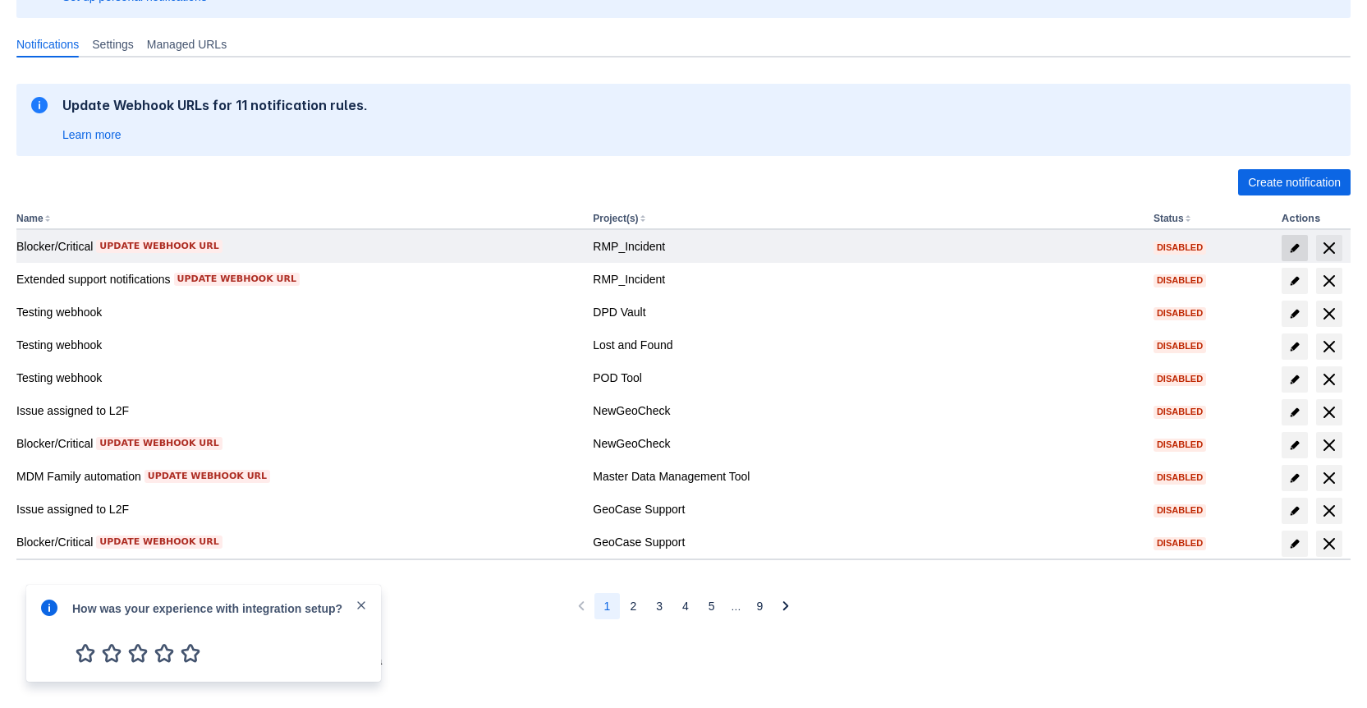
click at [1296, 245] on span "edit" at bounding box center [1294, 247] width 13 height 13
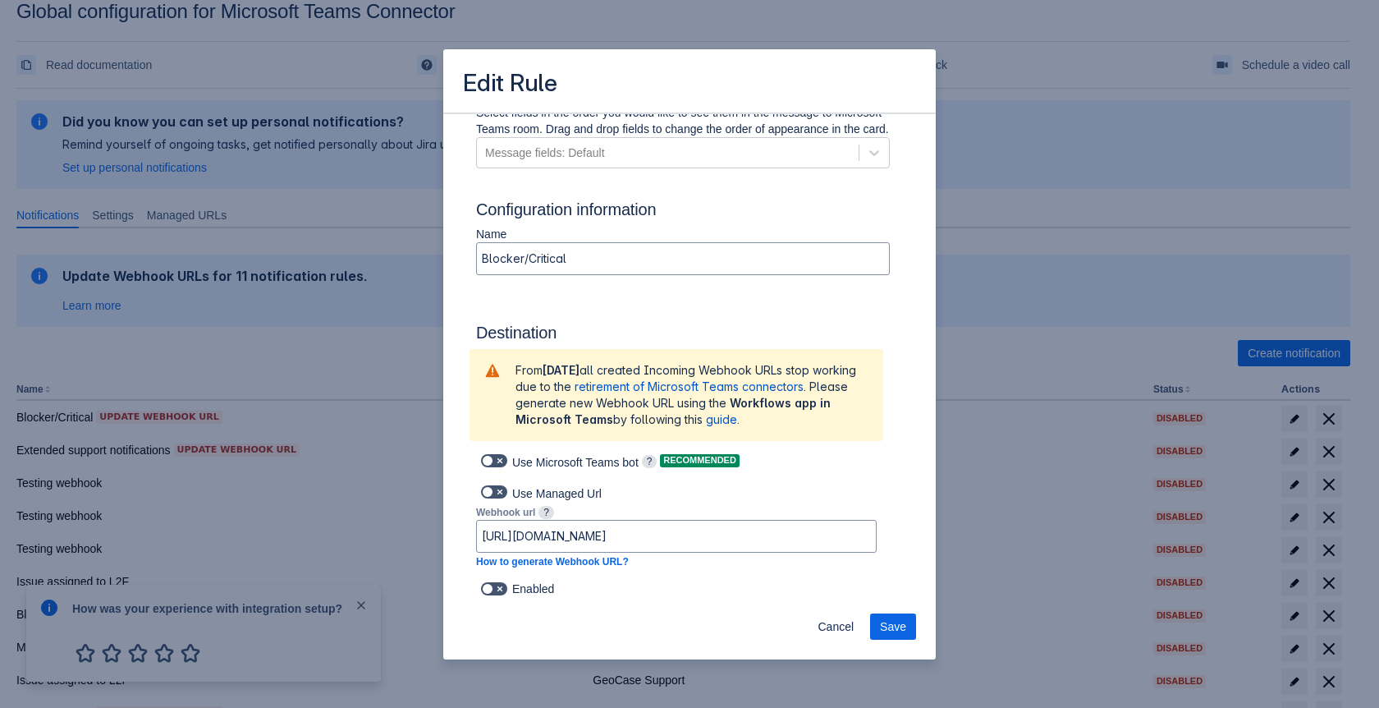
scroll to position [832, 0]
click at [846, 626] on span "Cancel" at bounding box center [836, 626] width 36 height 26
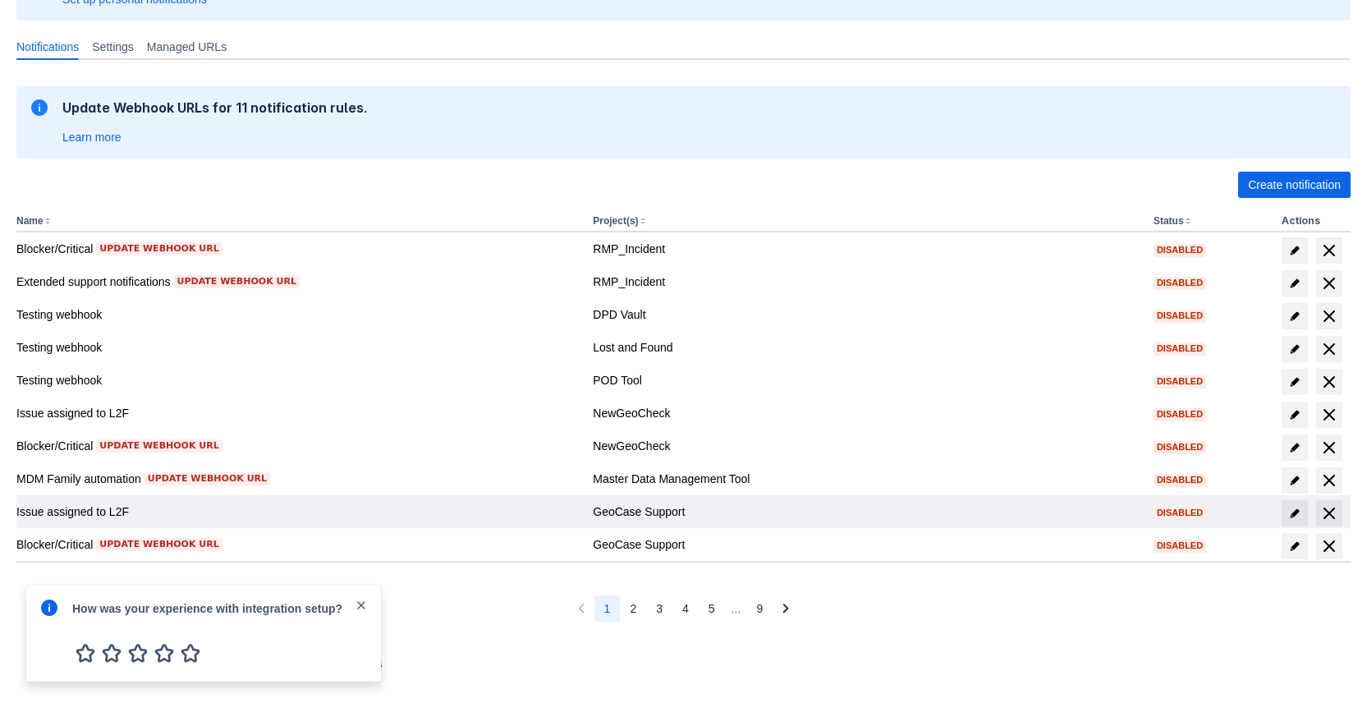
scroll to position [195, 0]
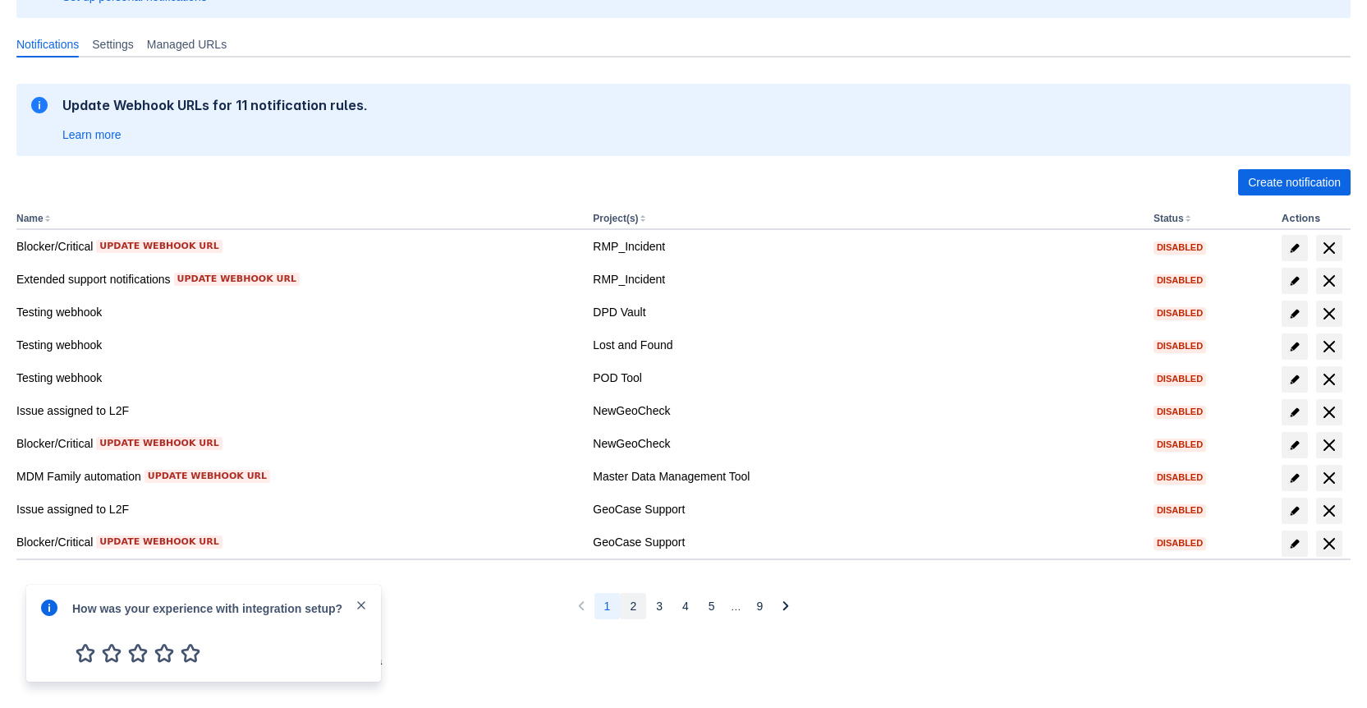
click at [635, 608] on button "2" at bounding box center [633, 606] width 26 height 26
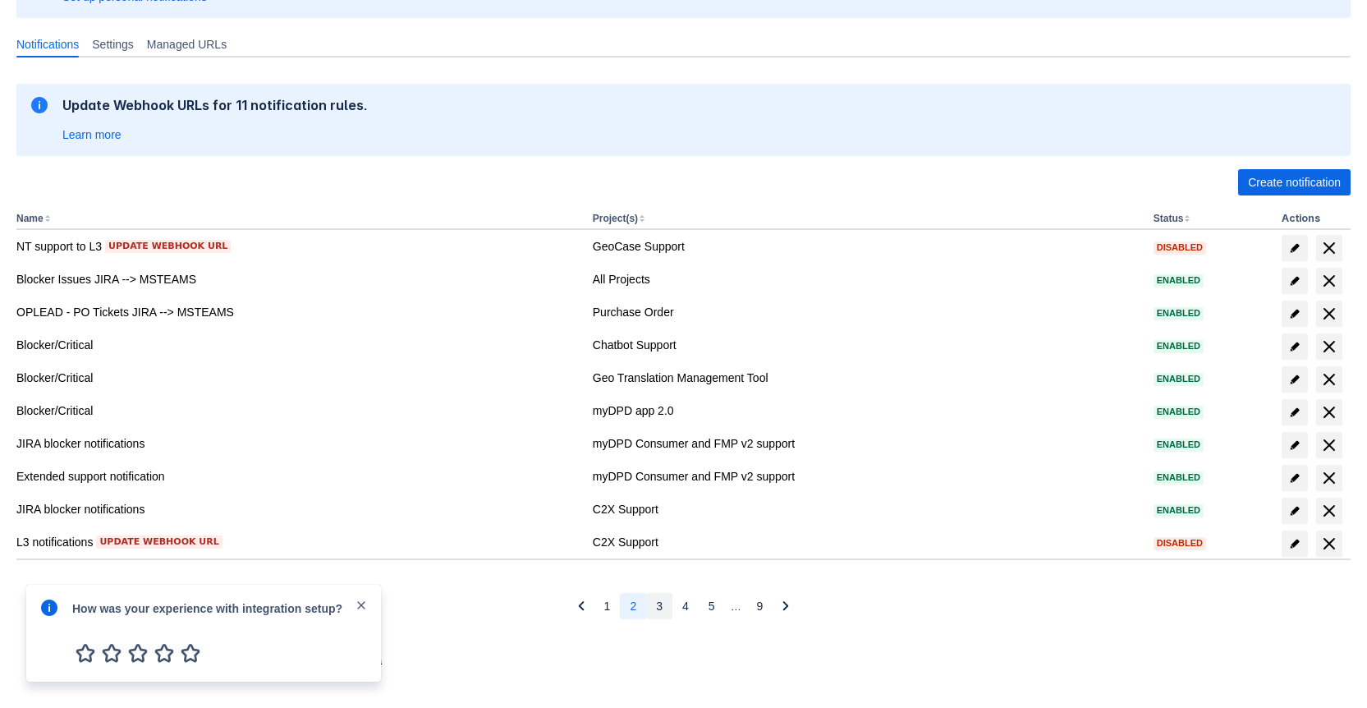
click at [664, 612] on button "3" at bounding box center [659, 606] width 26 height 26
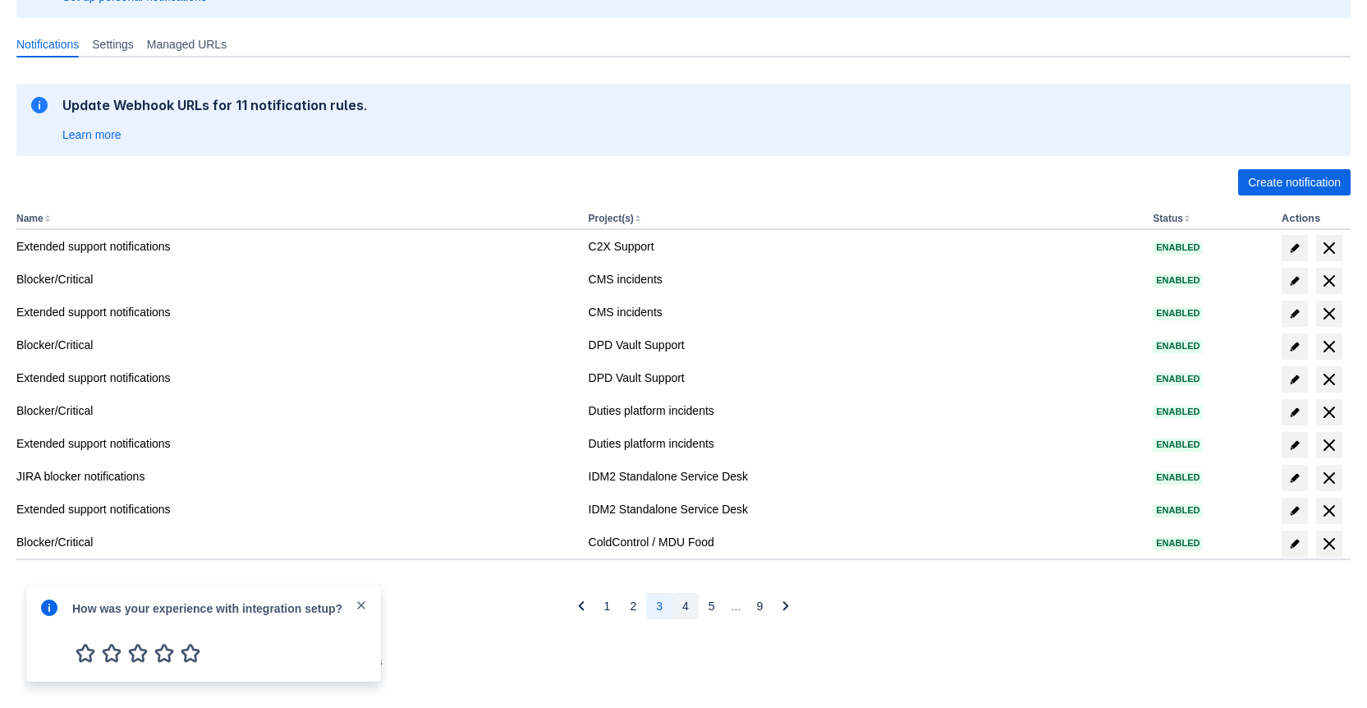
click at [694, 610] on button "4" at bounding box center [685, 606] width 26 height 26
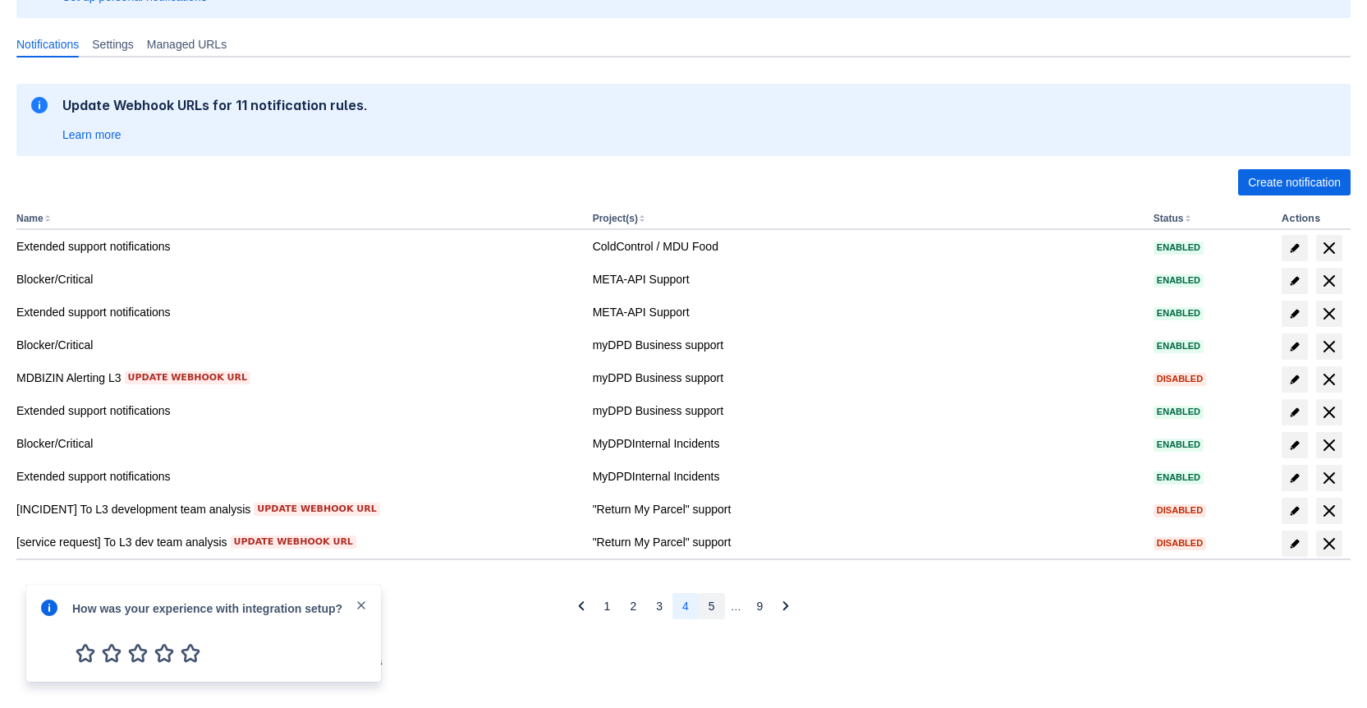
click at [709, 608] on span "5" at bounding box center [712, 606] width 7 height 26
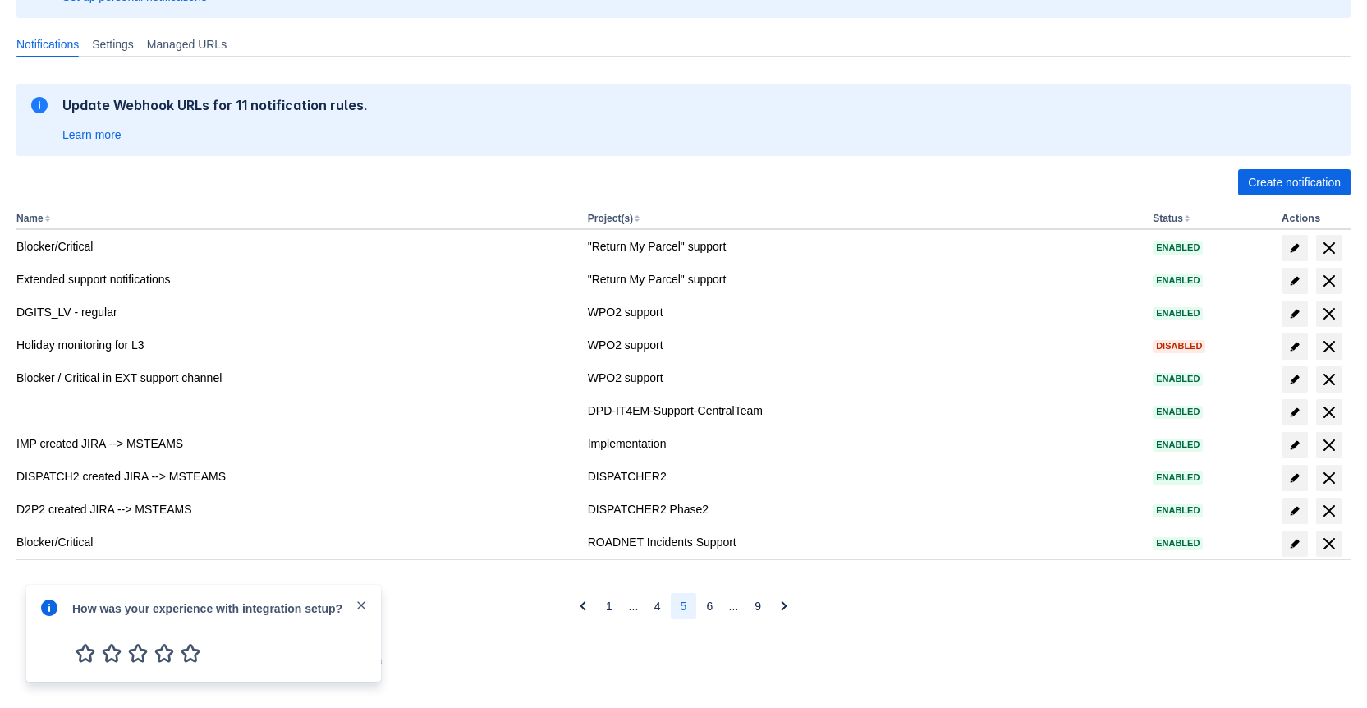
click at [672, 607] on button "5" at bounding box center [684, 606] width 26 height 26
click at [655, 606] on span "4" at bounding box center [657, 606] width 7 height 26
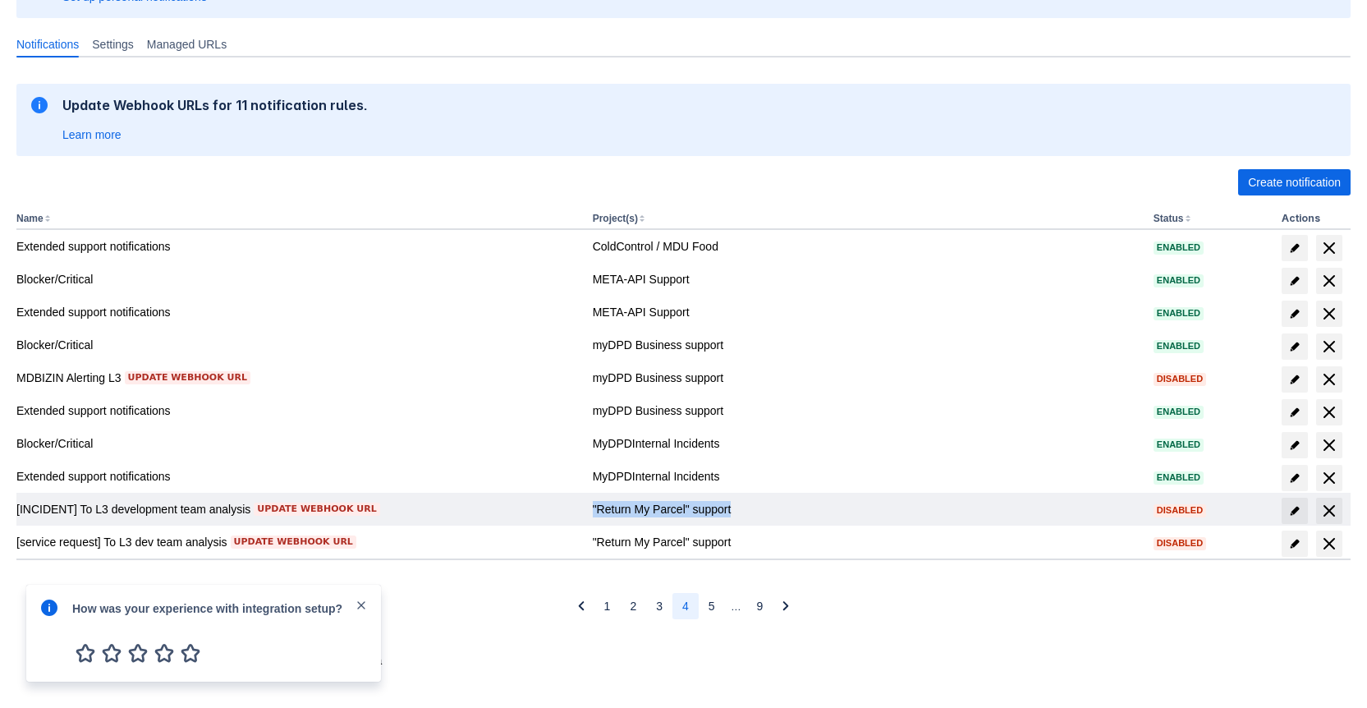
drag, startPoint x: 732, startPoint y: 508, endPoint x: 586, endPoint y: 508, distance: 146.1
click at [586, 508] on td ""Return My Parcel" support" at bounding box center [866, 509] width 561 height 33
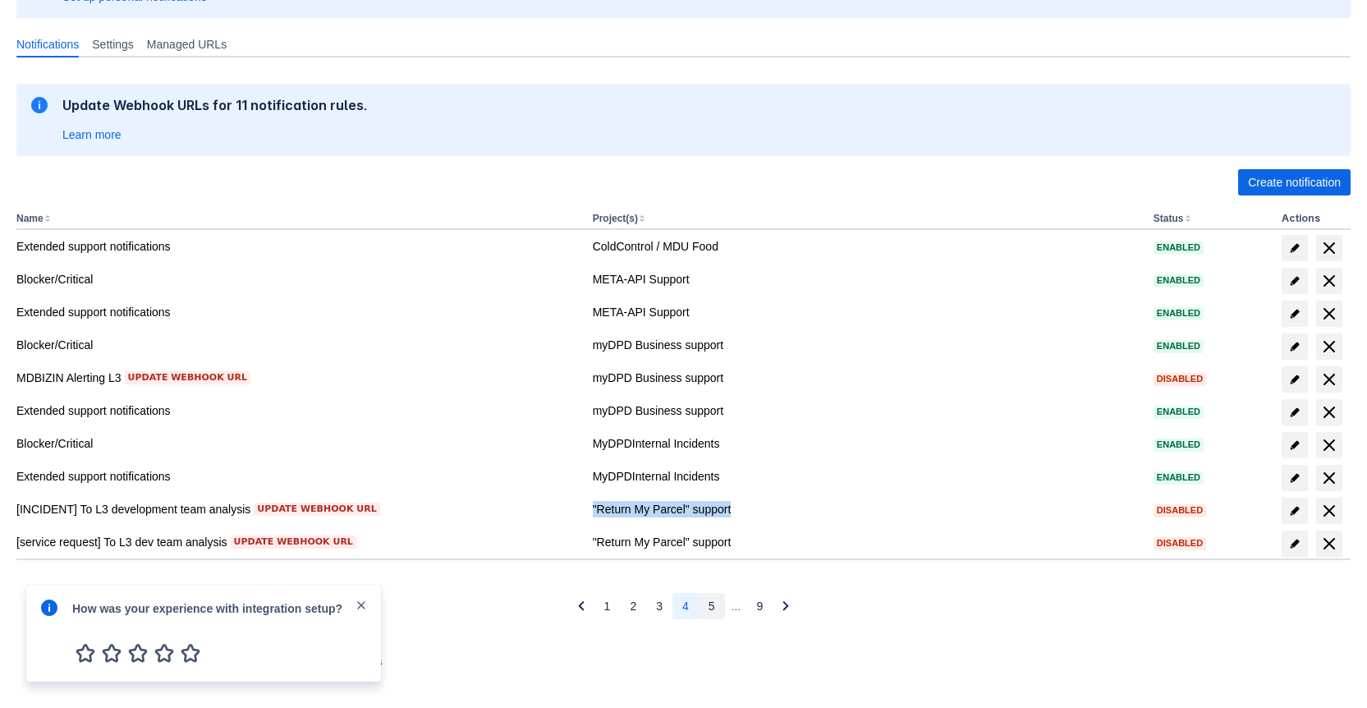
click at [704, 604] on button "5" at bounding box center [712, 606] width 26 height 26
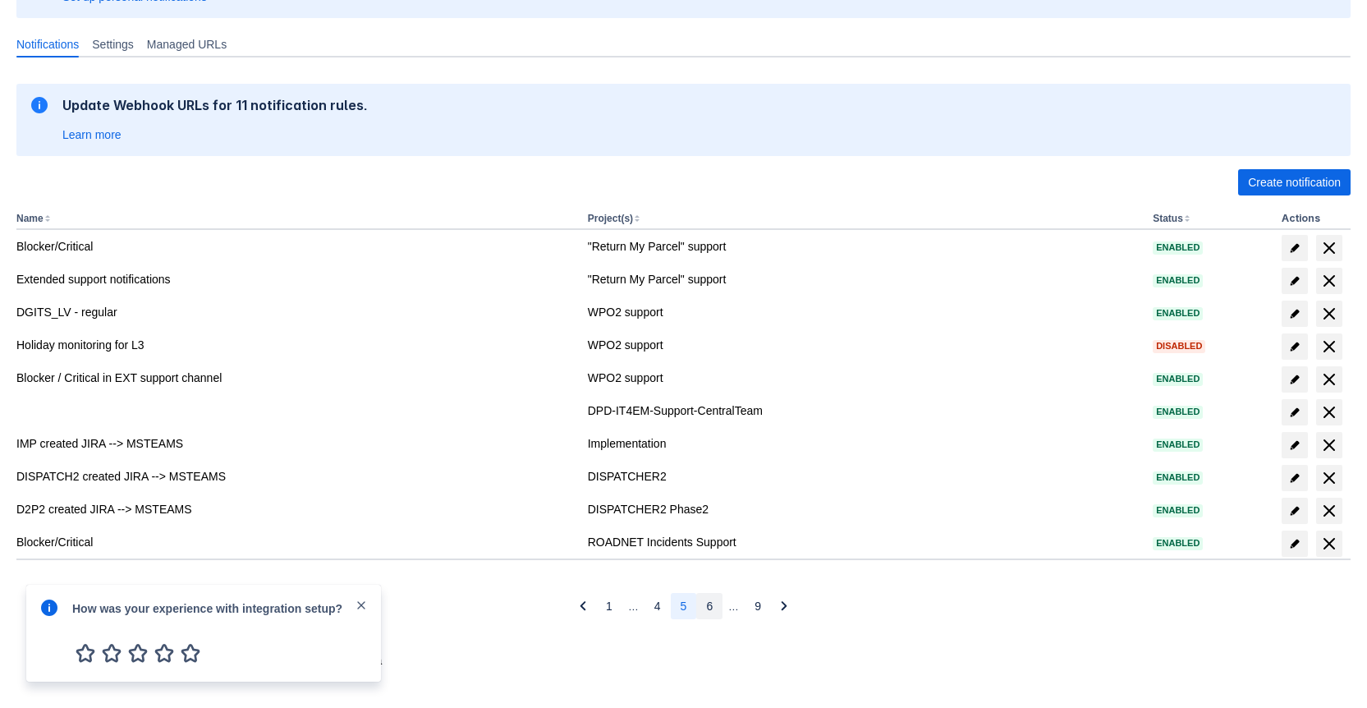
click at [712, 610] on span "6" at bounding box center [709, 606] width 7 height 26
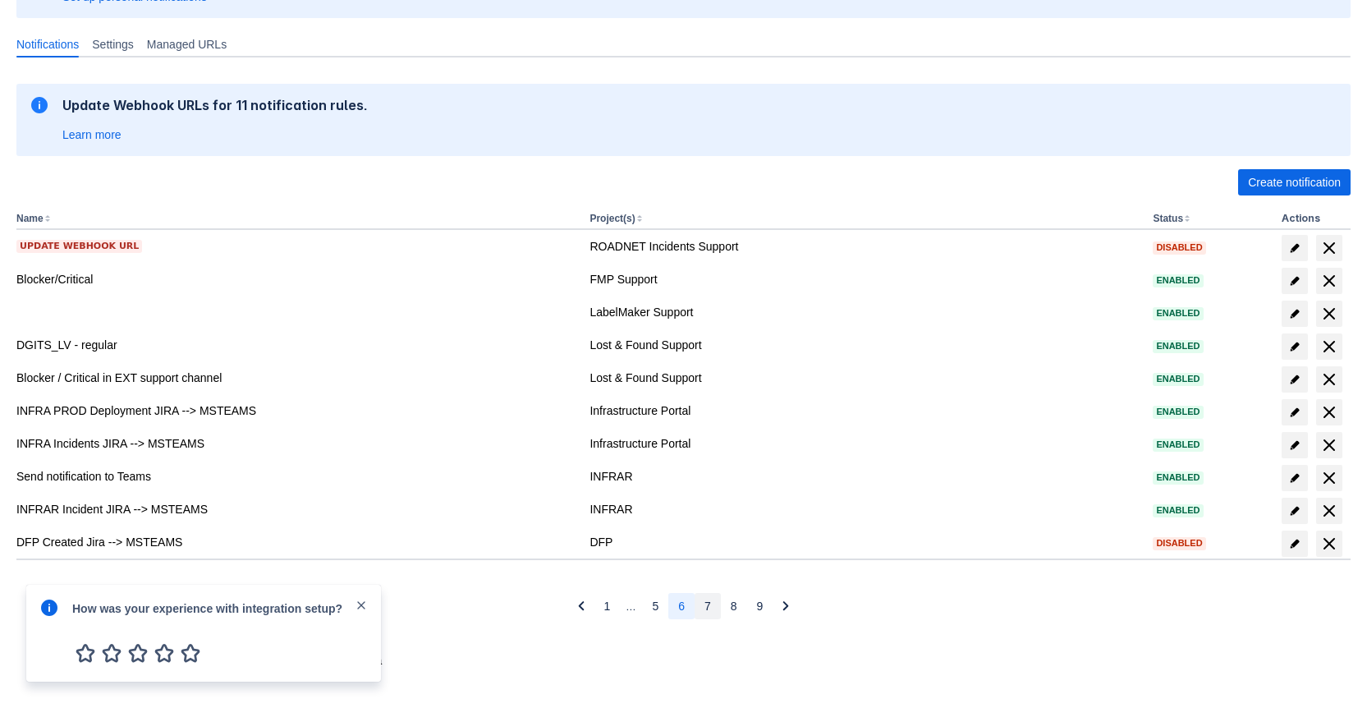
click at [711, 617] on button "7" at bounding box center [708, 606] width 26 height 26
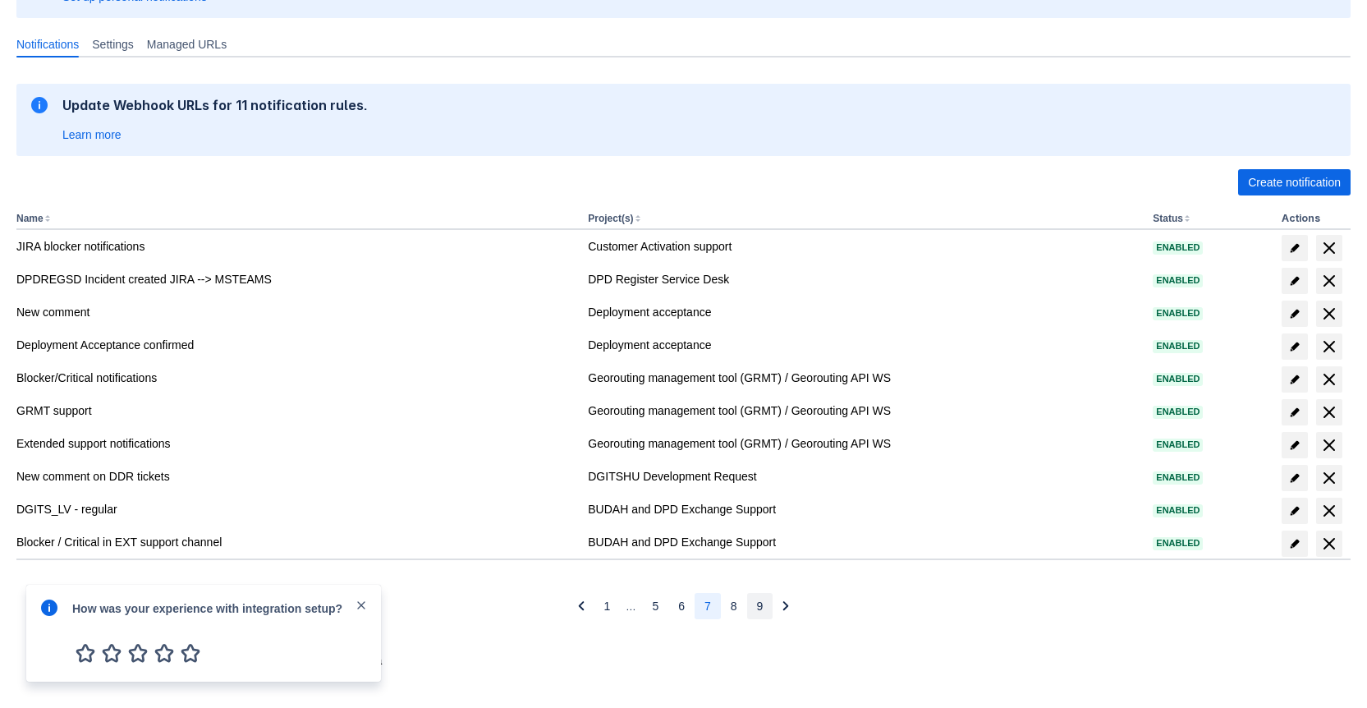
click at [760, 611] on span "9" at bounding box center [760, 606] width 7 height 26
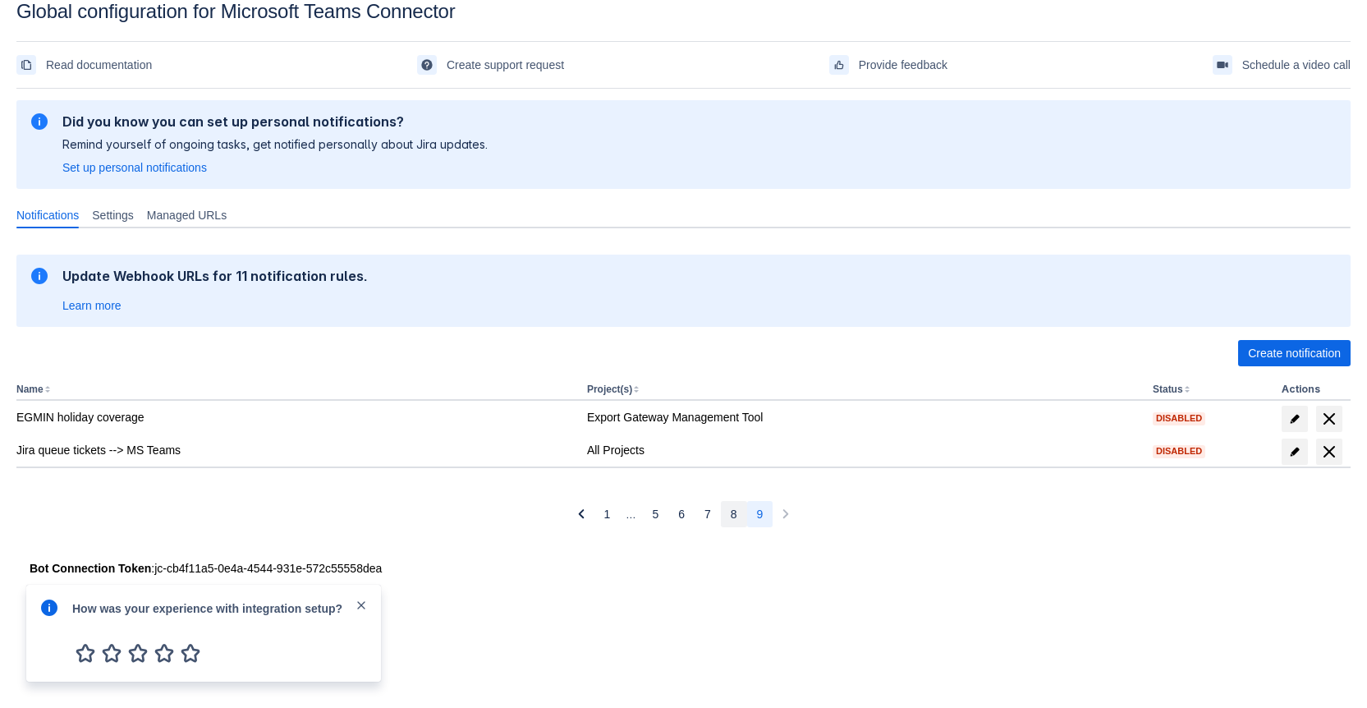
click at [727, 511] on button "8" at bounding box center [734, 514] width 26 height 26
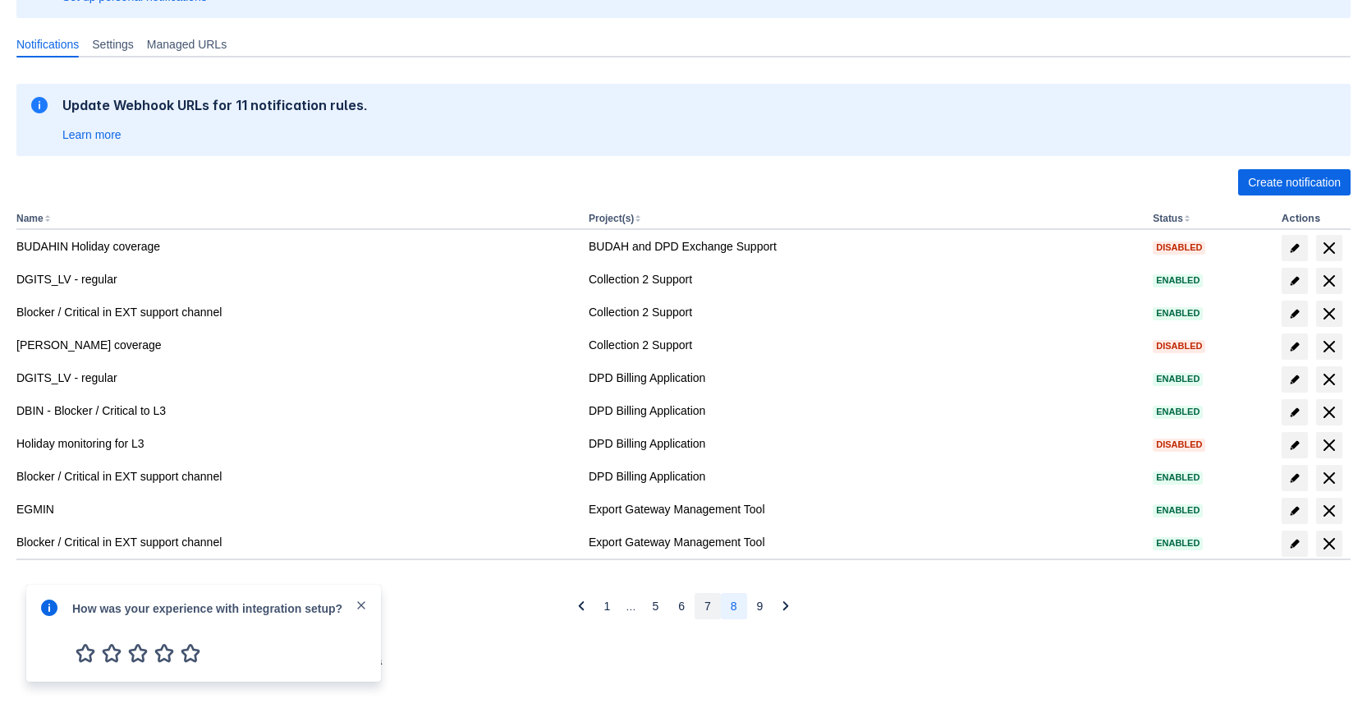
click at [702, 600] on button "7" at bounding box center [708, 606] width 26 height 26
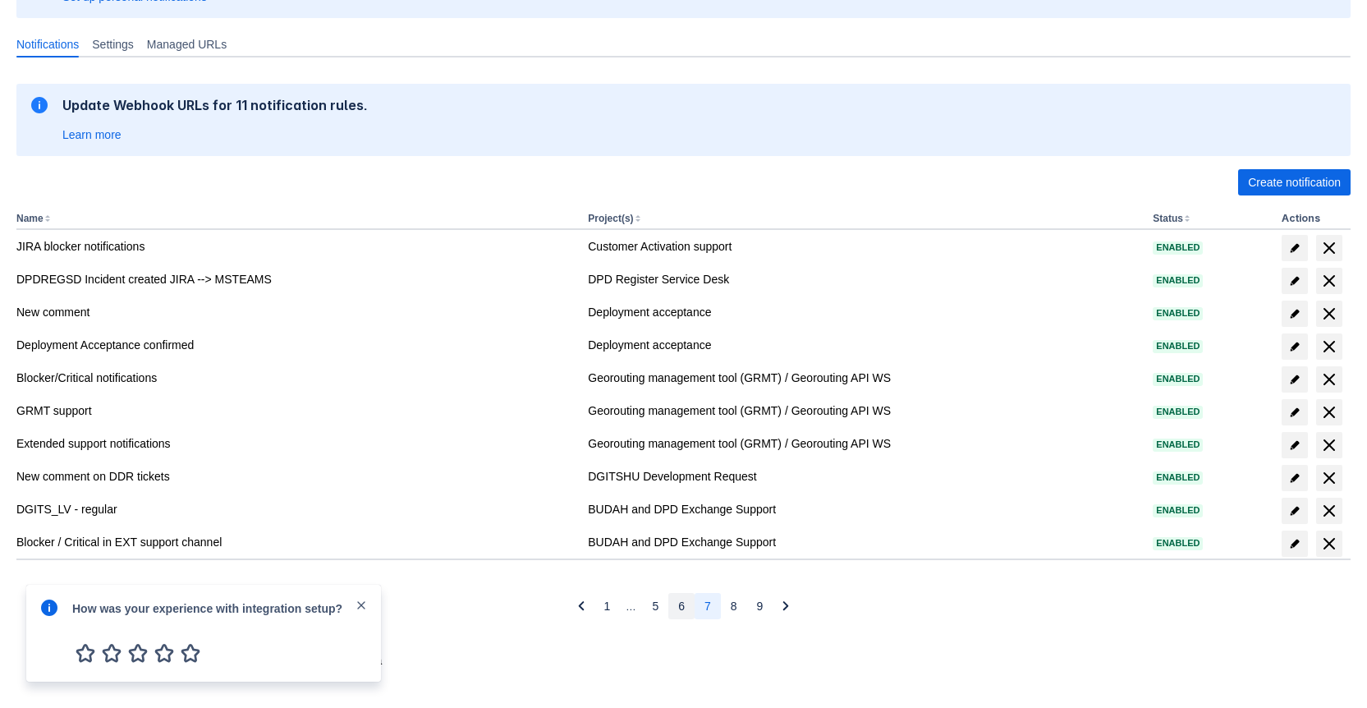
click at [681, 607] on span "6" at bounding box center [681, 606] width 7 height 26
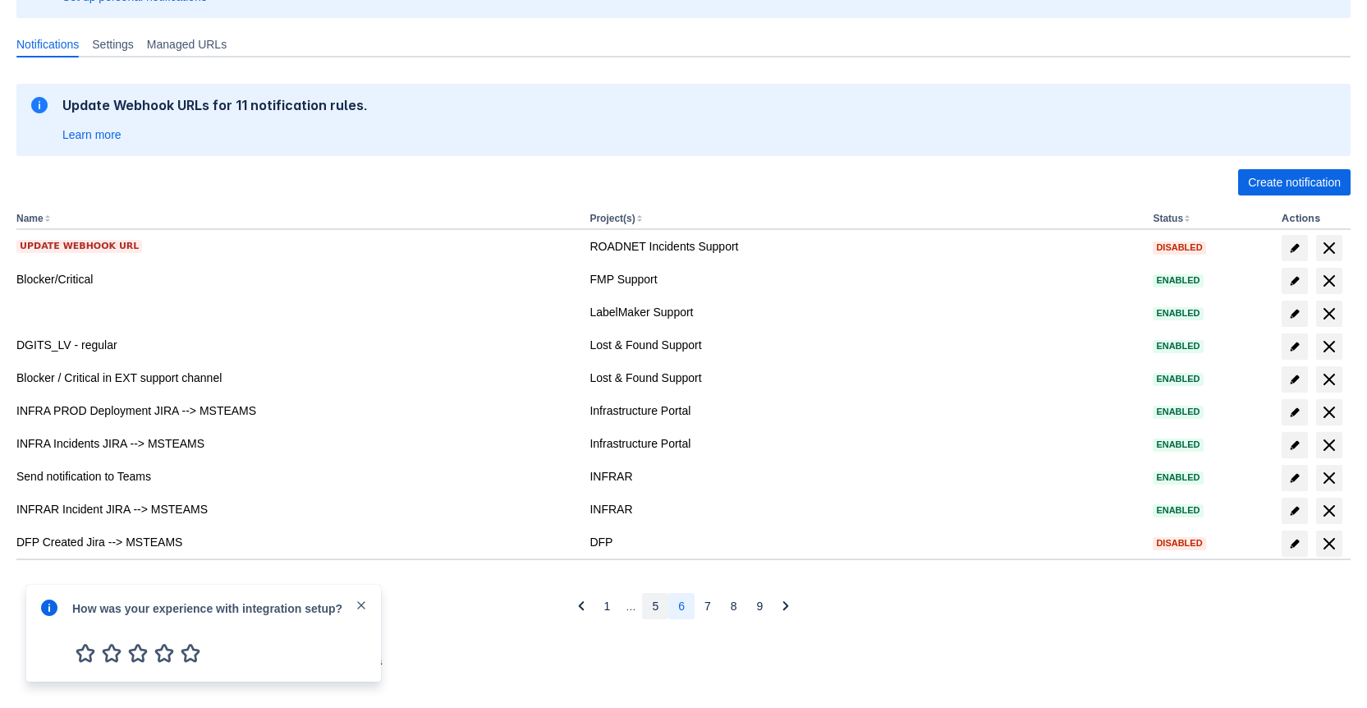
click at [649, 606] on button "5" at bounding box center [655, 606] width 26 height 26
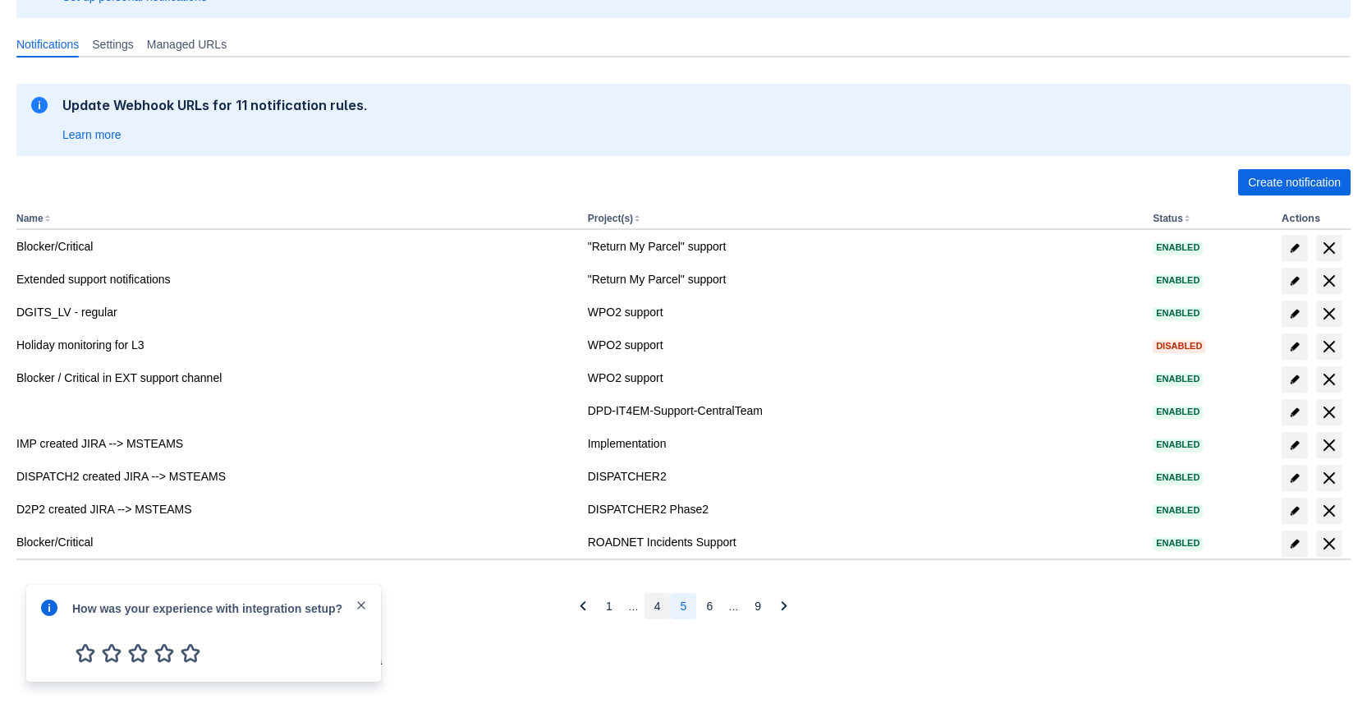
click at [655, 606] on span "4" at bounding box center [657, 606] width 7 height 26
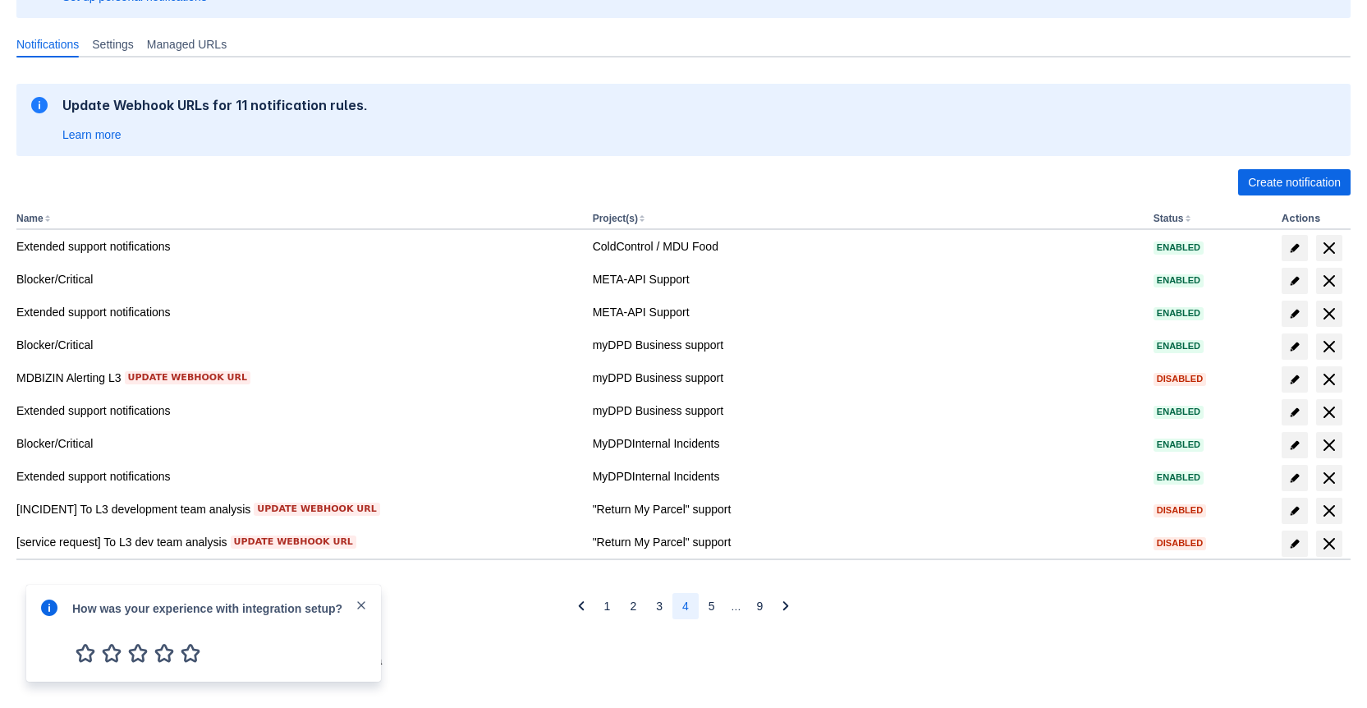
click at [656, 606] on span "3" at bounding box center [659, 606] width 7 height 26
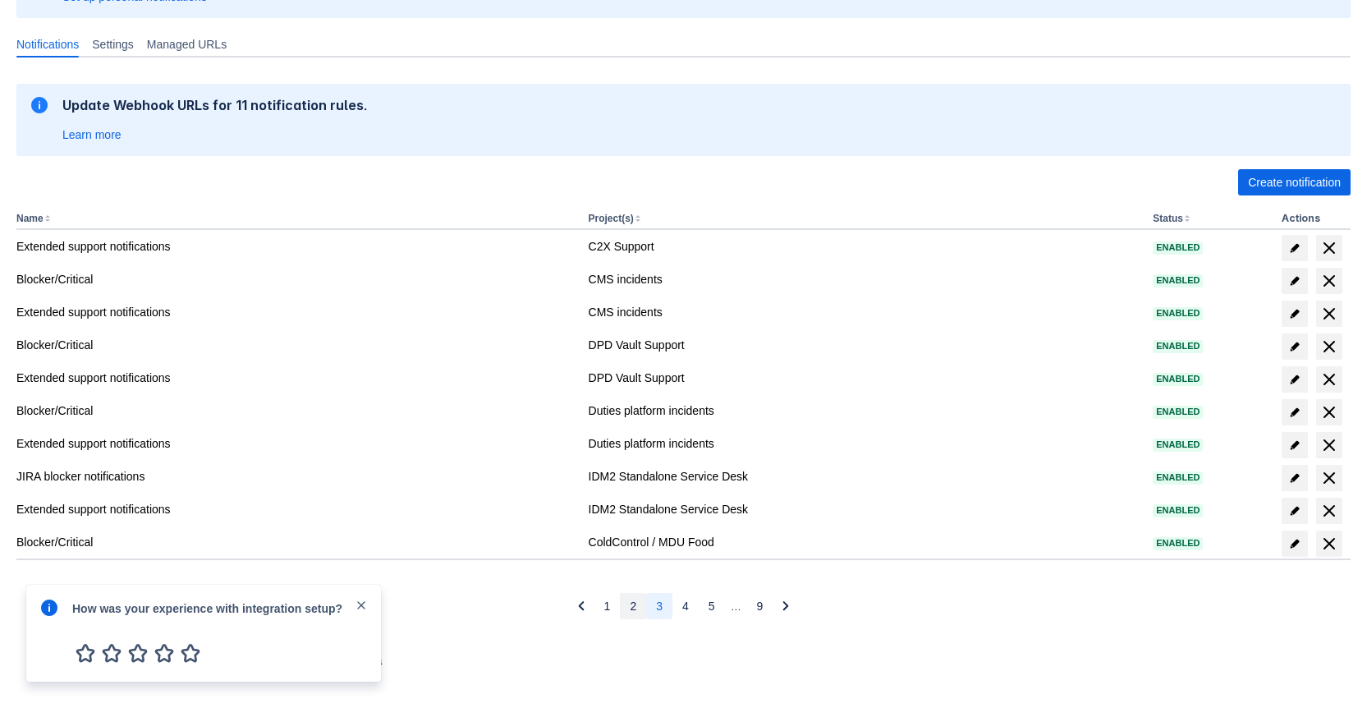
click at [635, 604] on button "2" at bounding box center [633, 606] width 26 height 26
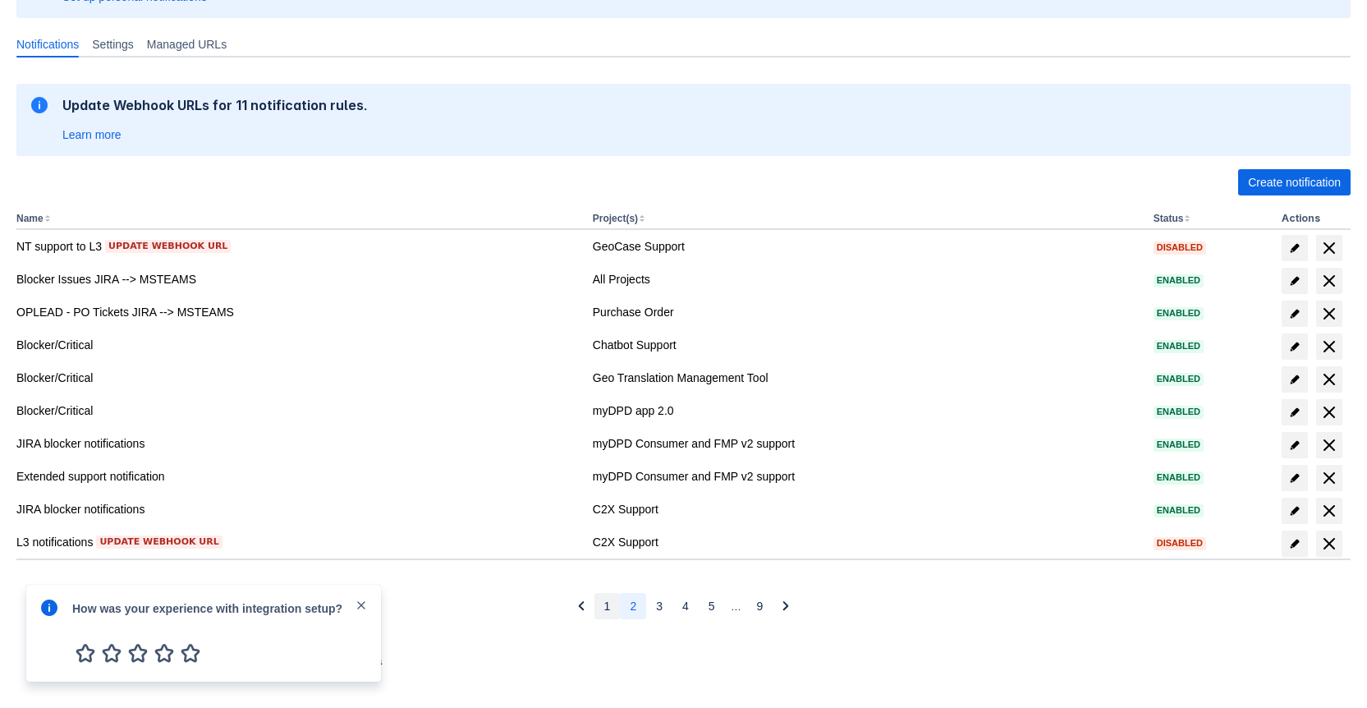
click at [602, 602] on button "1" at bounding box center [607, 606] width 26 height 26
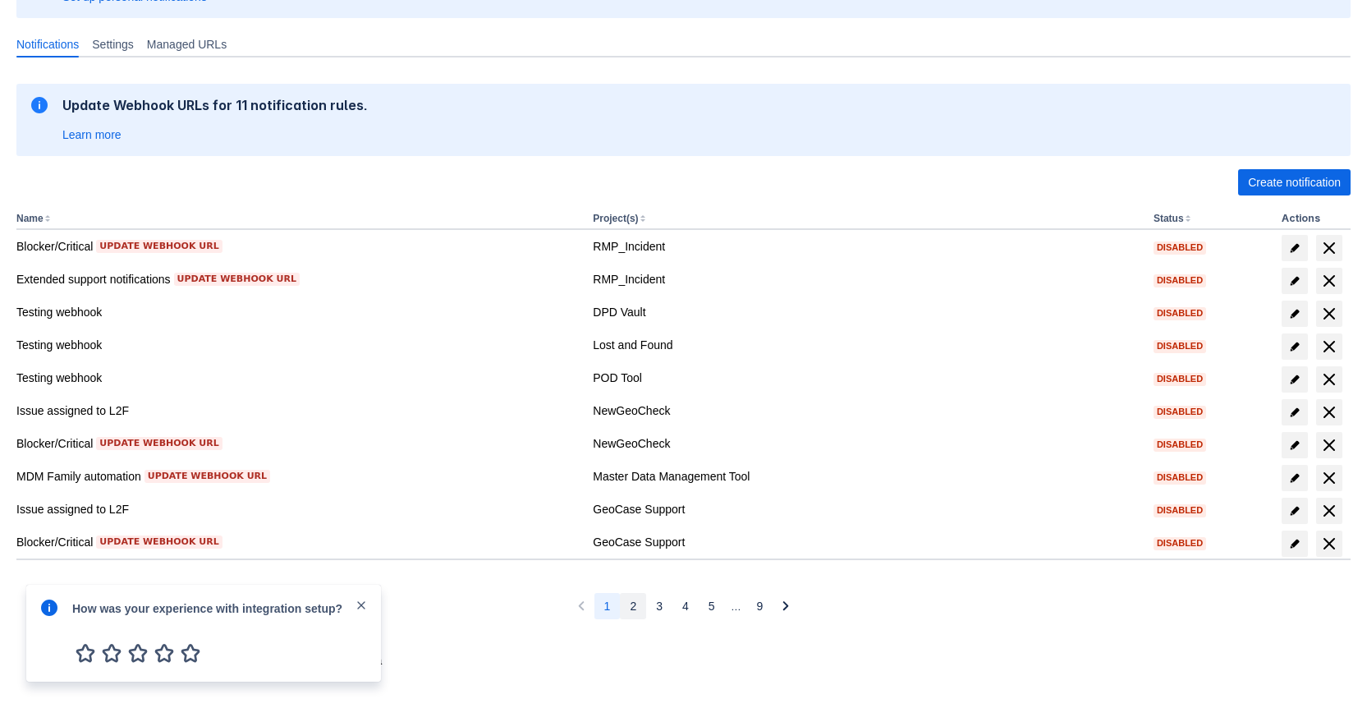
click at [622, 600] on button "2" at bounding box center [633, 606] width 26 height 26
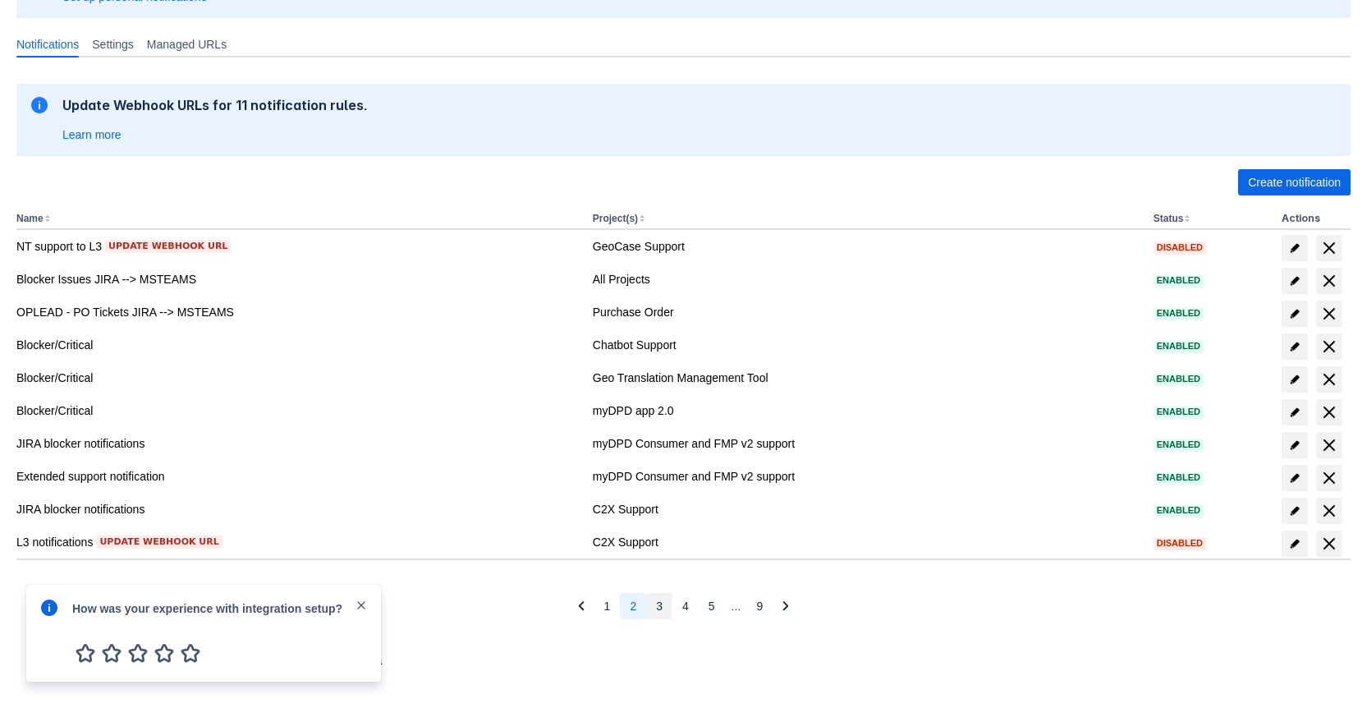
click at [658, 609] on span "3" at bounding box center [659, 606] width 7 height 26
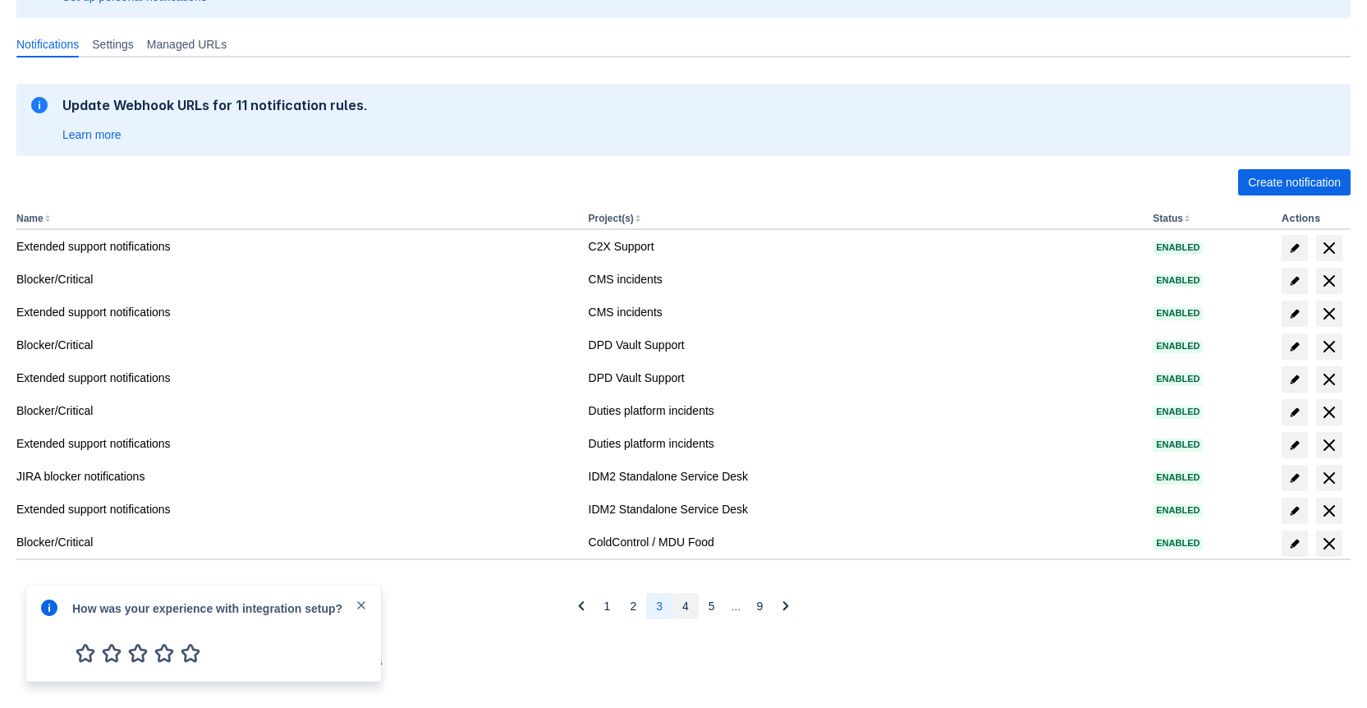
click at [695, 608] on button "4" at bounding box center [685, 606] width 26 height 26
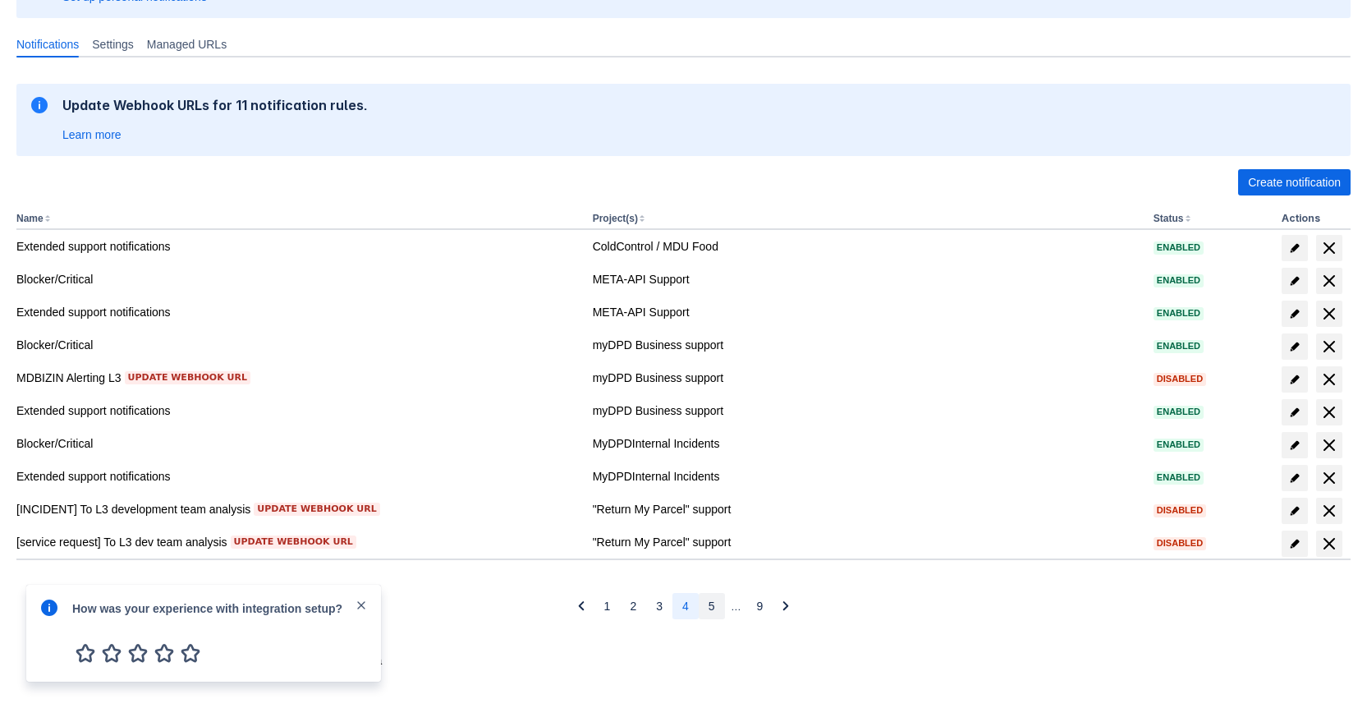
click at [713, 604] on span "5" at bounding box center [712, 606] width 7 height 26
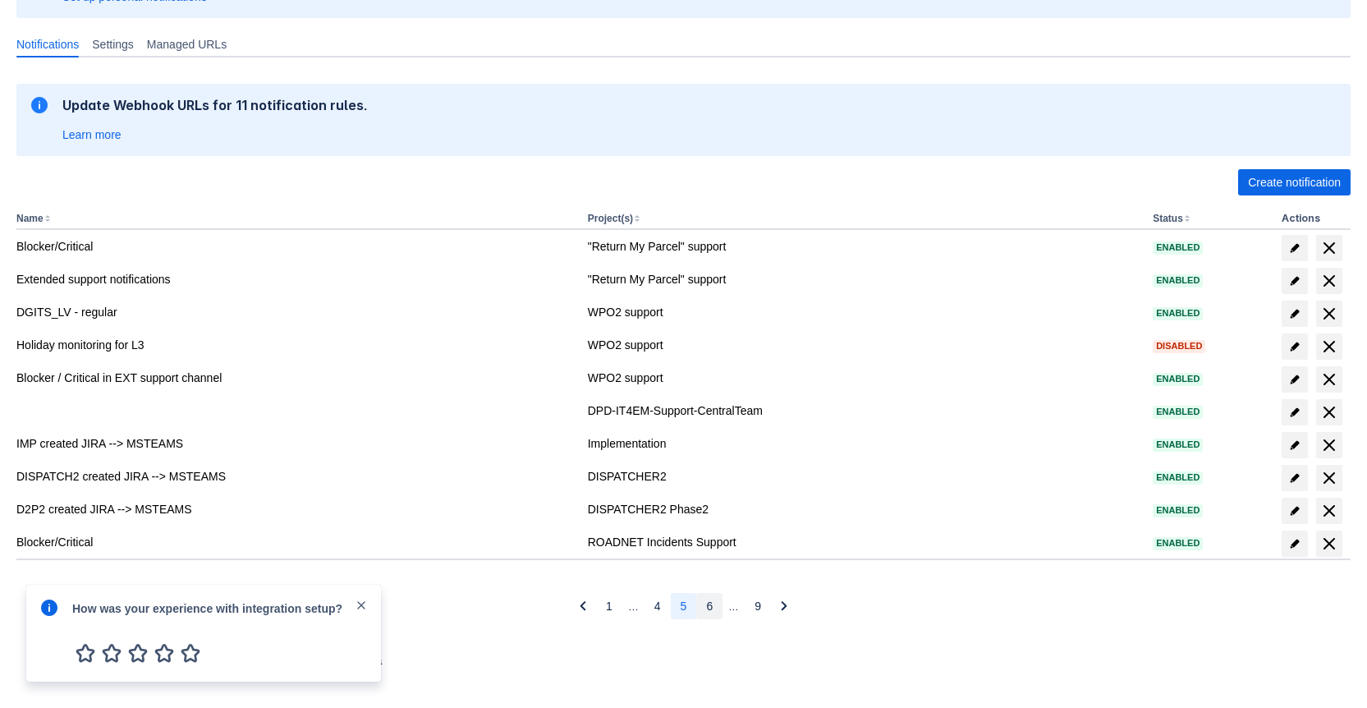
click at [709, 607] on span "6" at bounding box center [709, 606] width 7 height 26
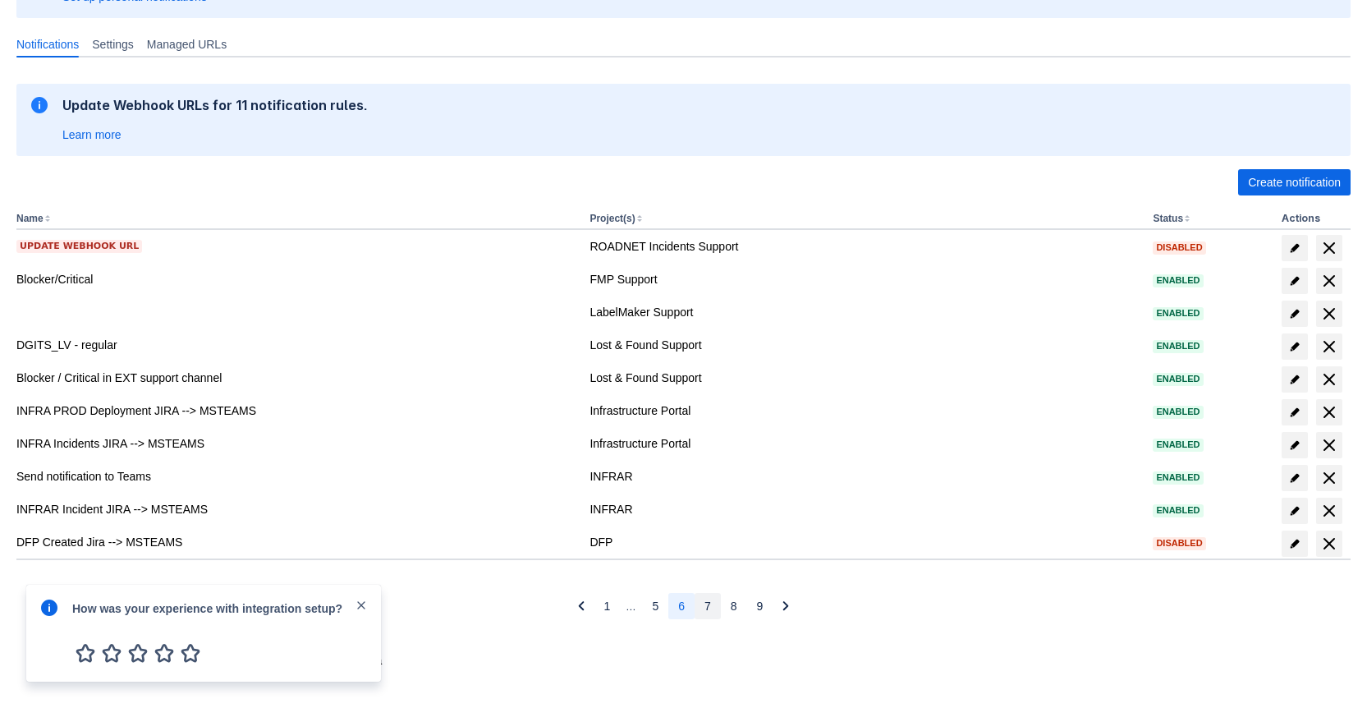
click at [708, 604] on span "7" at bounding box center [707, 606] width 7 height 26
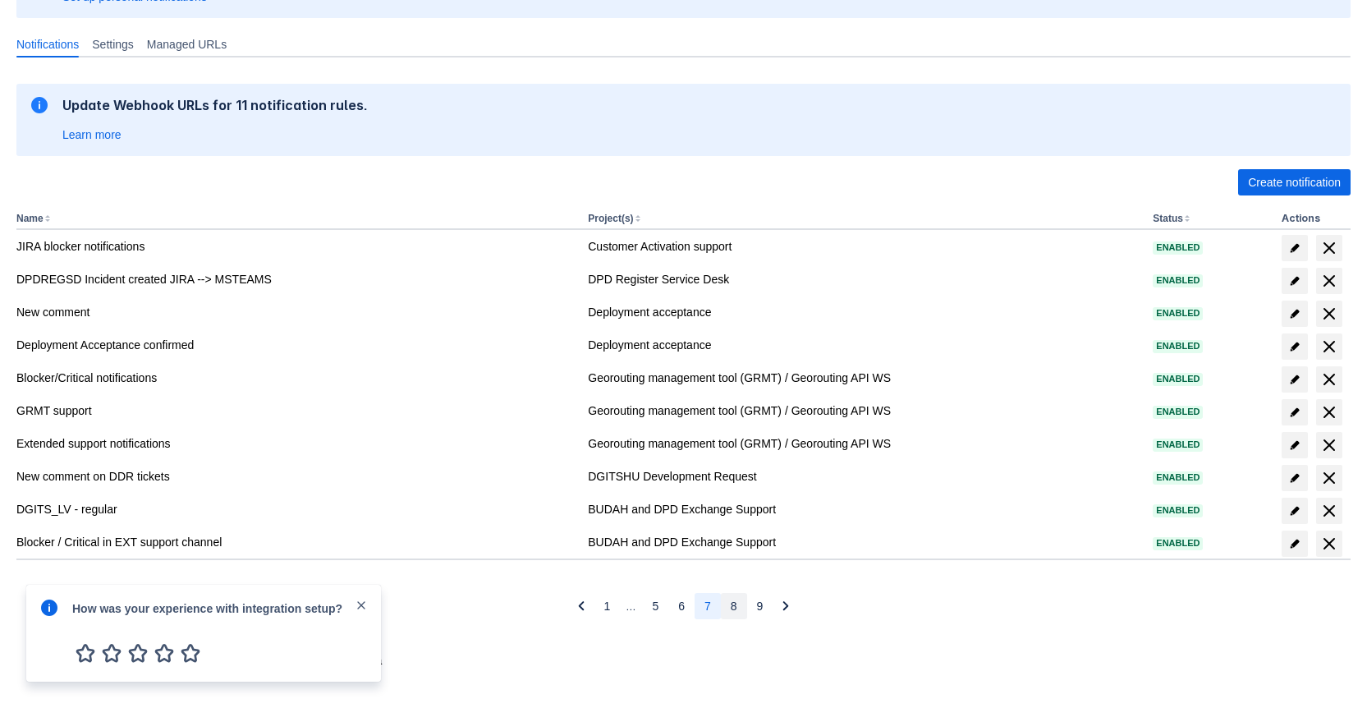
click at [739, 604] on button "8" at bounding box center [734, 606] width 26 height 26
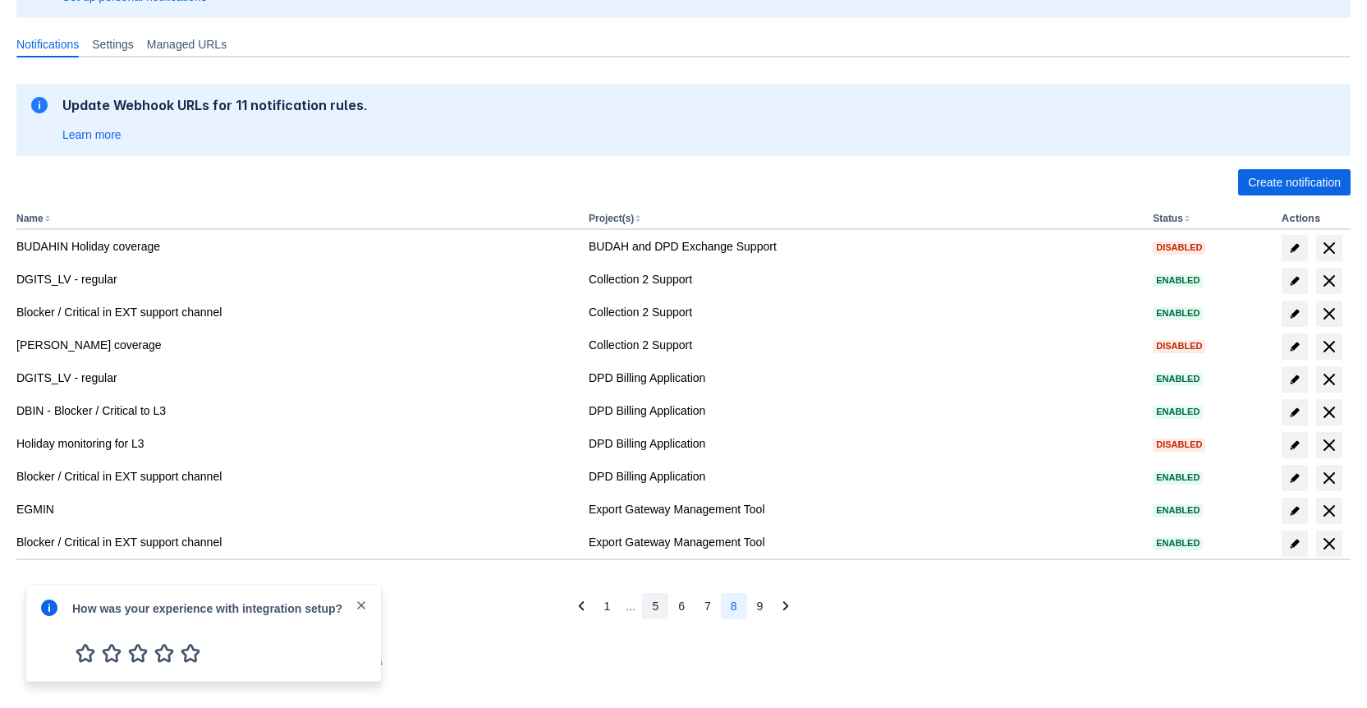
click at [658, 604] on button "5" at bounding box center [655, 606] width 26 height 26
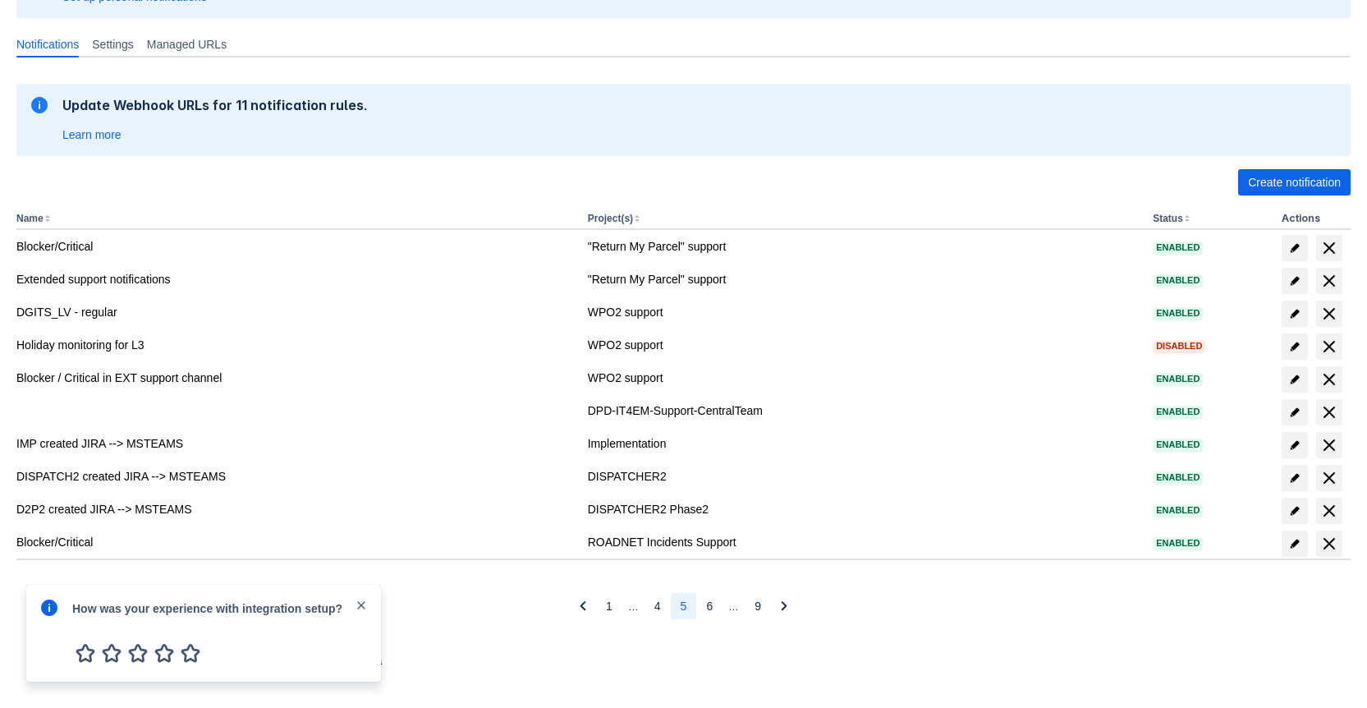
click at [692, 606] on button "5" at bounding box center [684, 606] width 26 height 26
click at [699, 602] on button "6" at bounding box center [709, 606] width 26 height 26
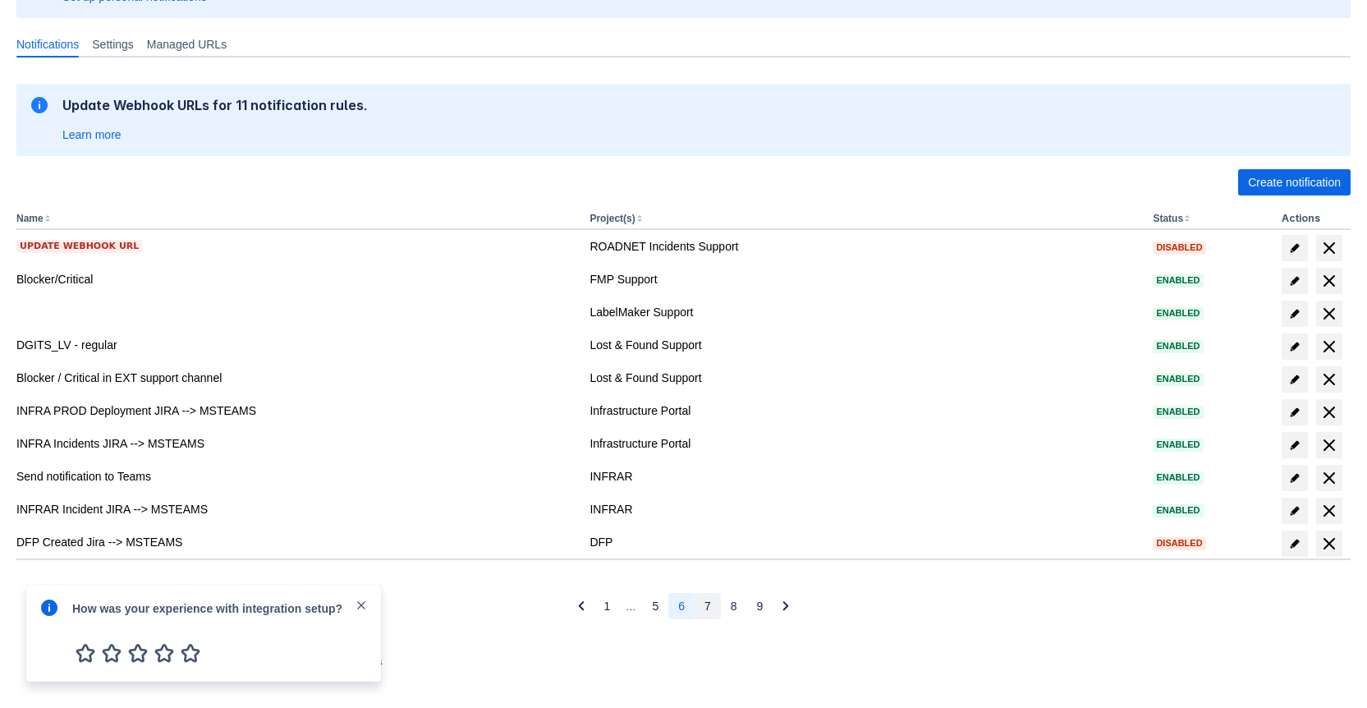
click at [700, 603] on button "7" at bounding box center [708, 606] width 26 height 26
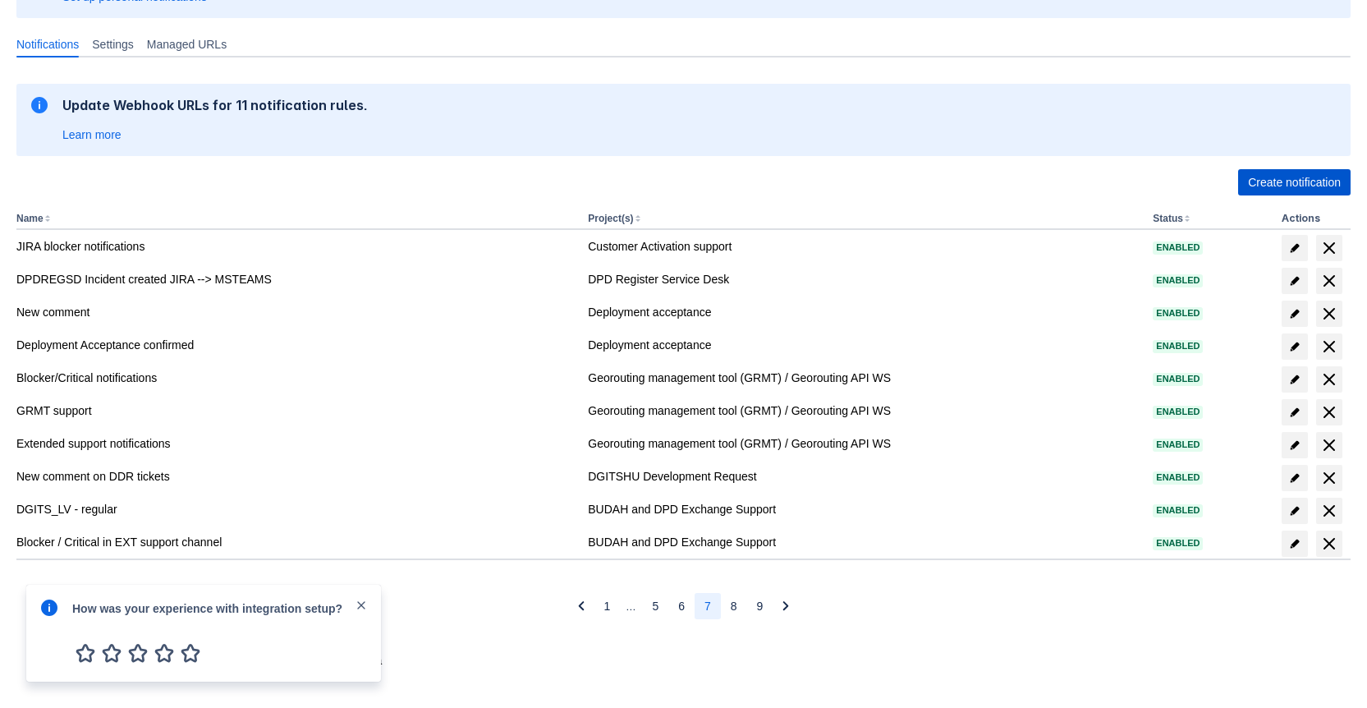
click at [1284, 177] on span "Create notification" at bounding box center [1294, 182] width 93 height 26
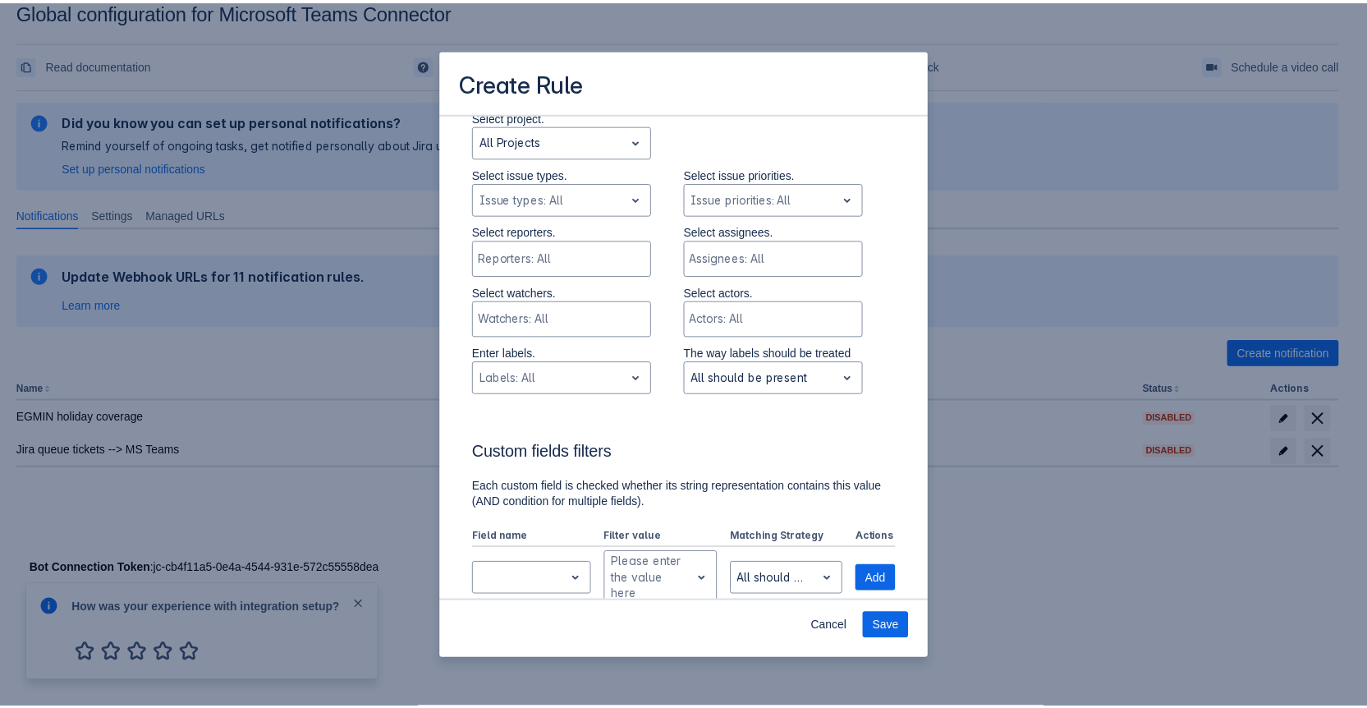
scroll to position [236, 0]
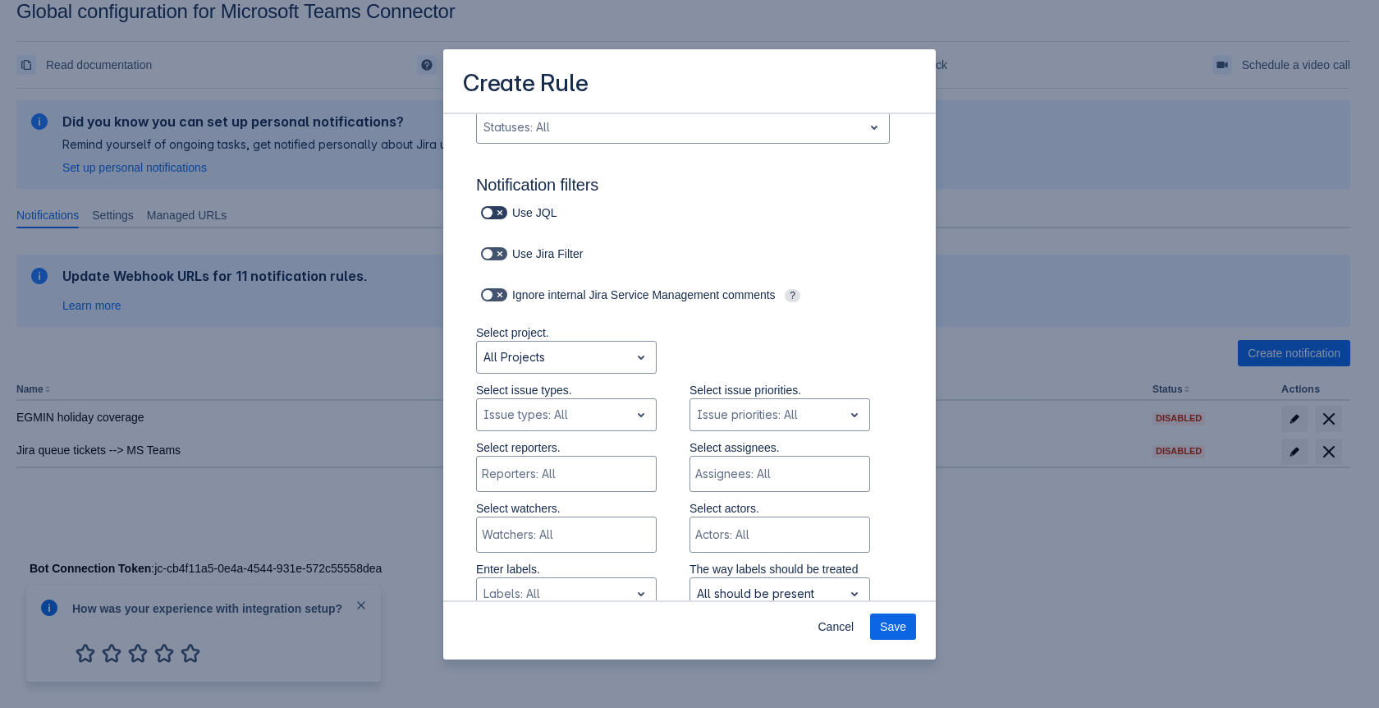
click at [500, 209] on span "Scrollable content" at bounding box center [499, 212] width 13 height 13
click at [492, 209] on input "Scrollable content" at bounding box center [486, 213] width 11 height 11
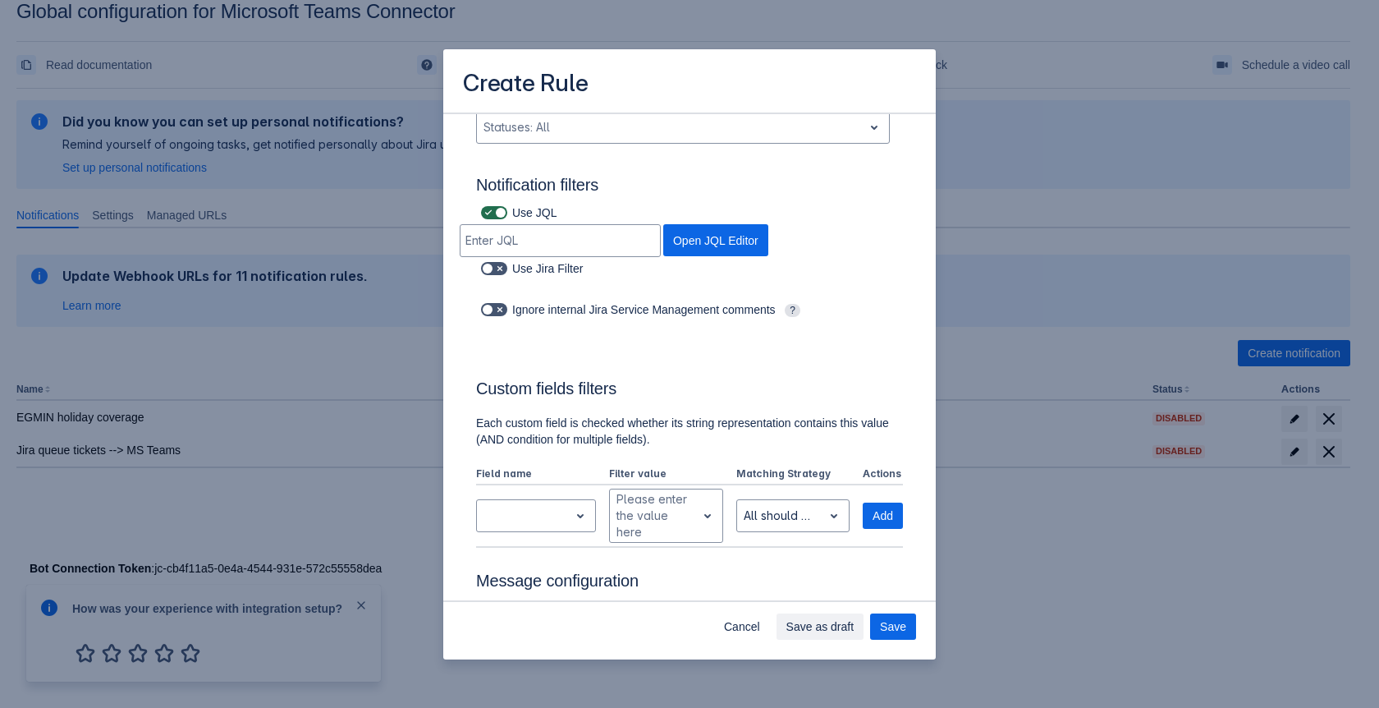
click at [498, 208] on span "Scrollable content" at bounding box center [499, 212] width 13 height 13
click at [492, 208] on input "Scrollable content" at bounding box center [486, 213] width 11 height 11
checkbox input "false"
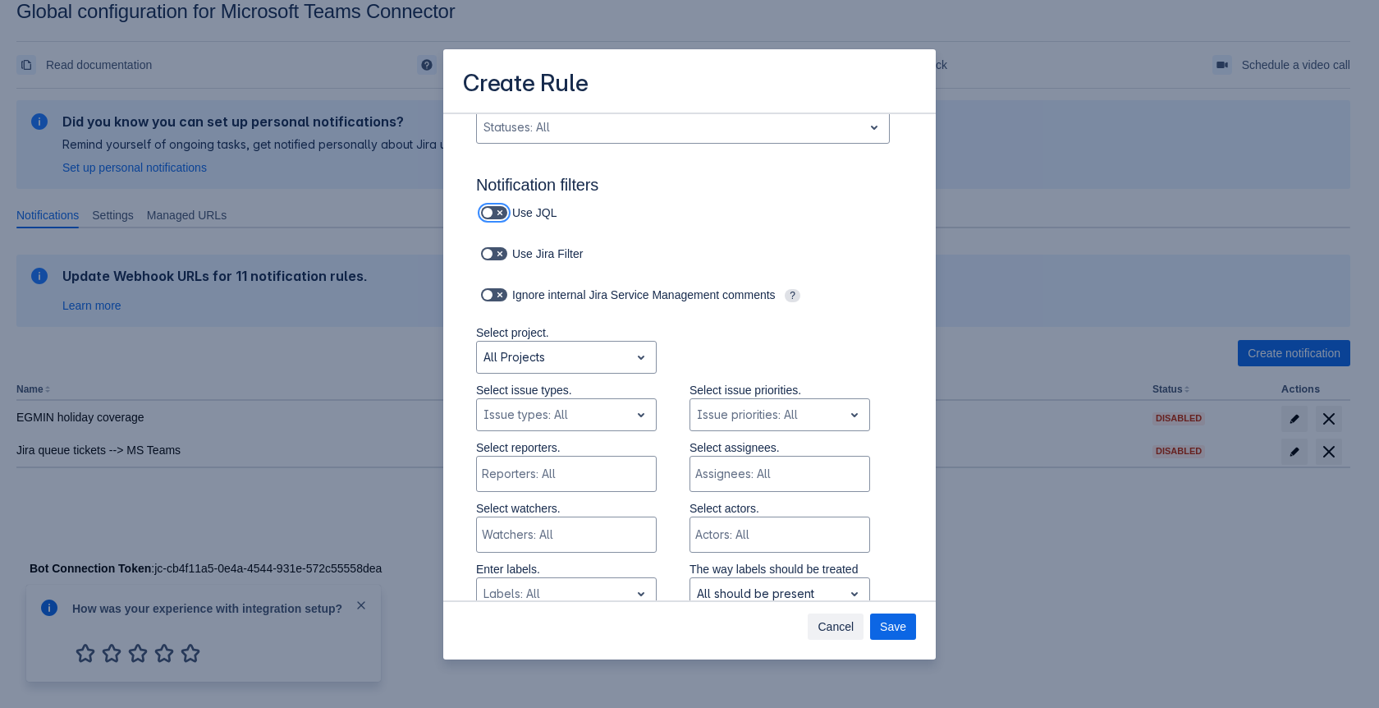
click at [823, 627] on span "Cancel" at bounding box center [836, 626] width 36 height 26
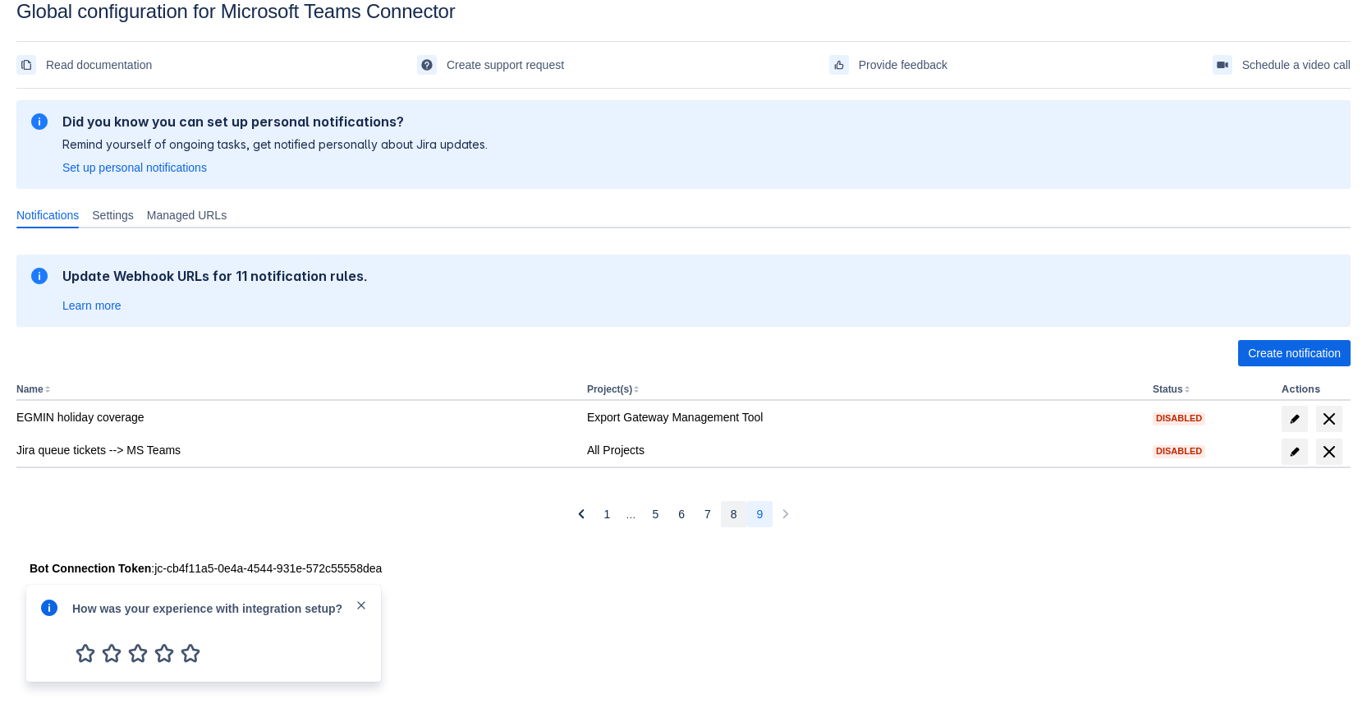
click at [728, 515] on button "8" at bounding box center [734, 514] width 26 height 26
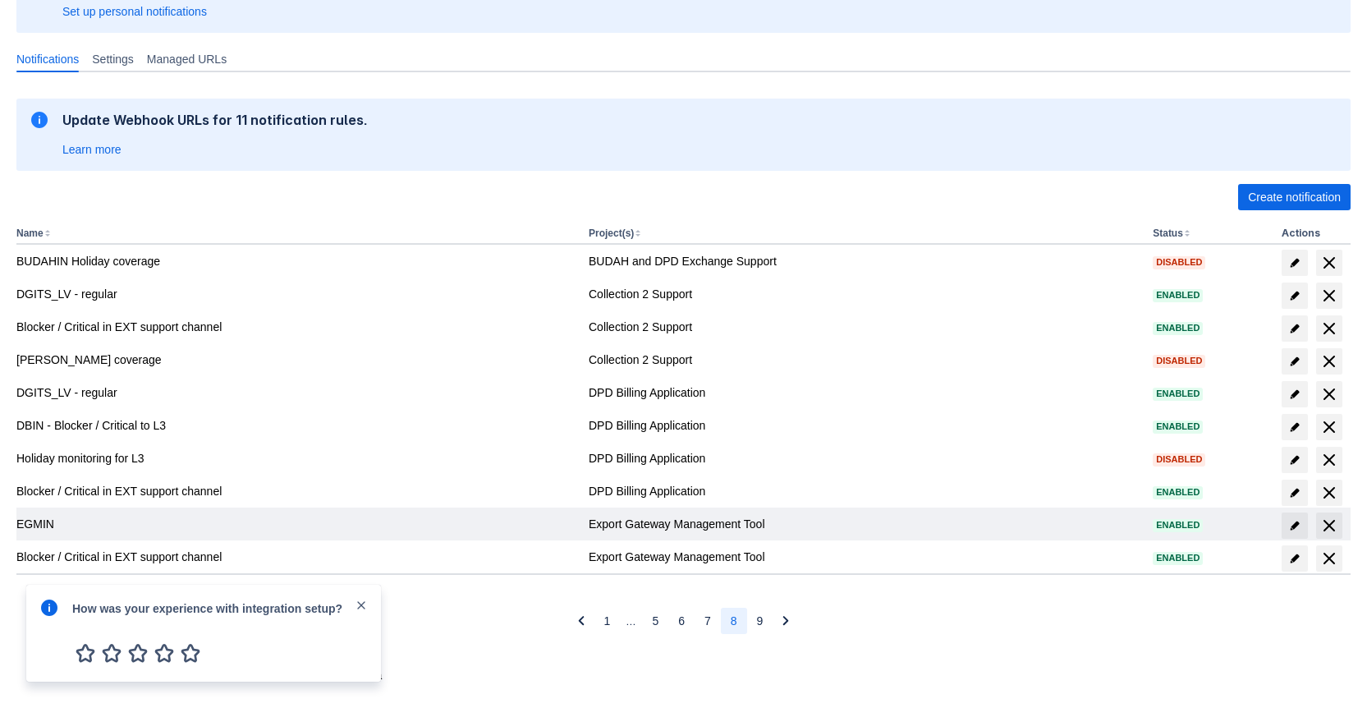
scroll to position [195, 0]
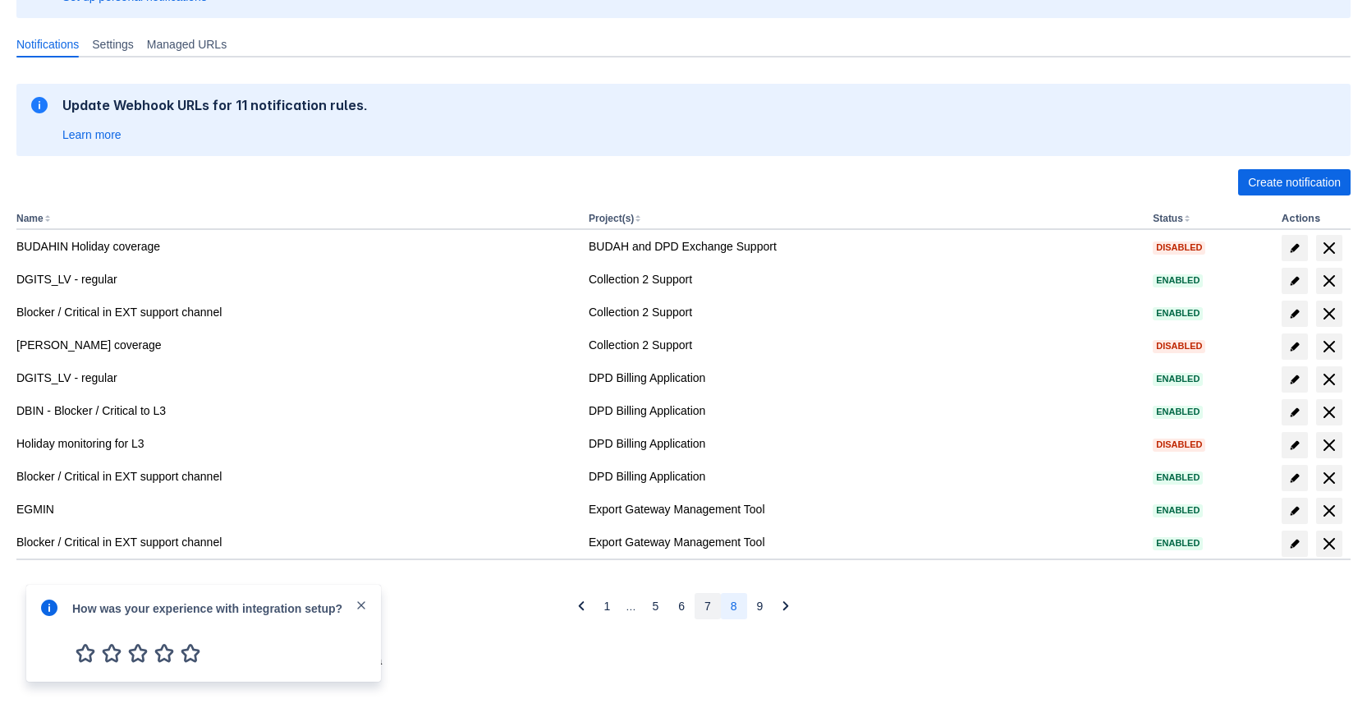
click at [707, 606] on span "7" at bounding box center [707, 606] width 7 height 26
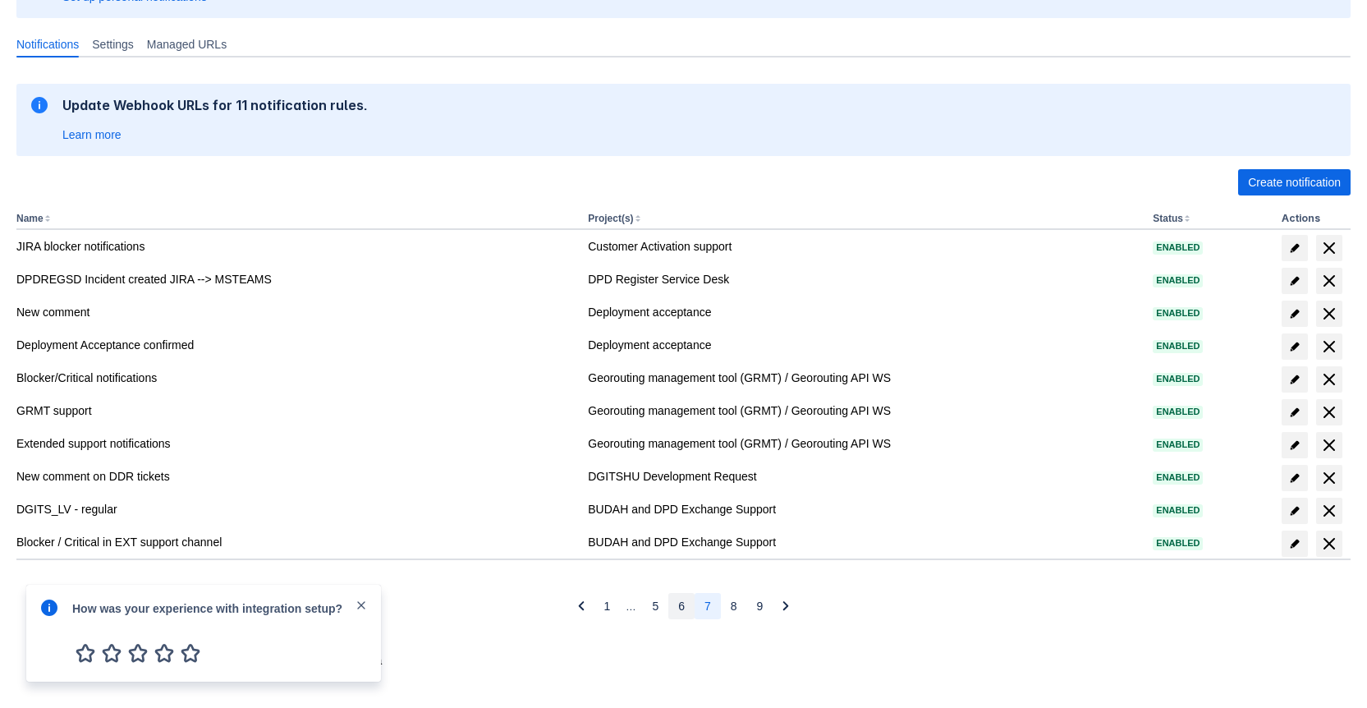
click at [679, 603] on span "6" at bounding box center [681, 606] width 7 height 26
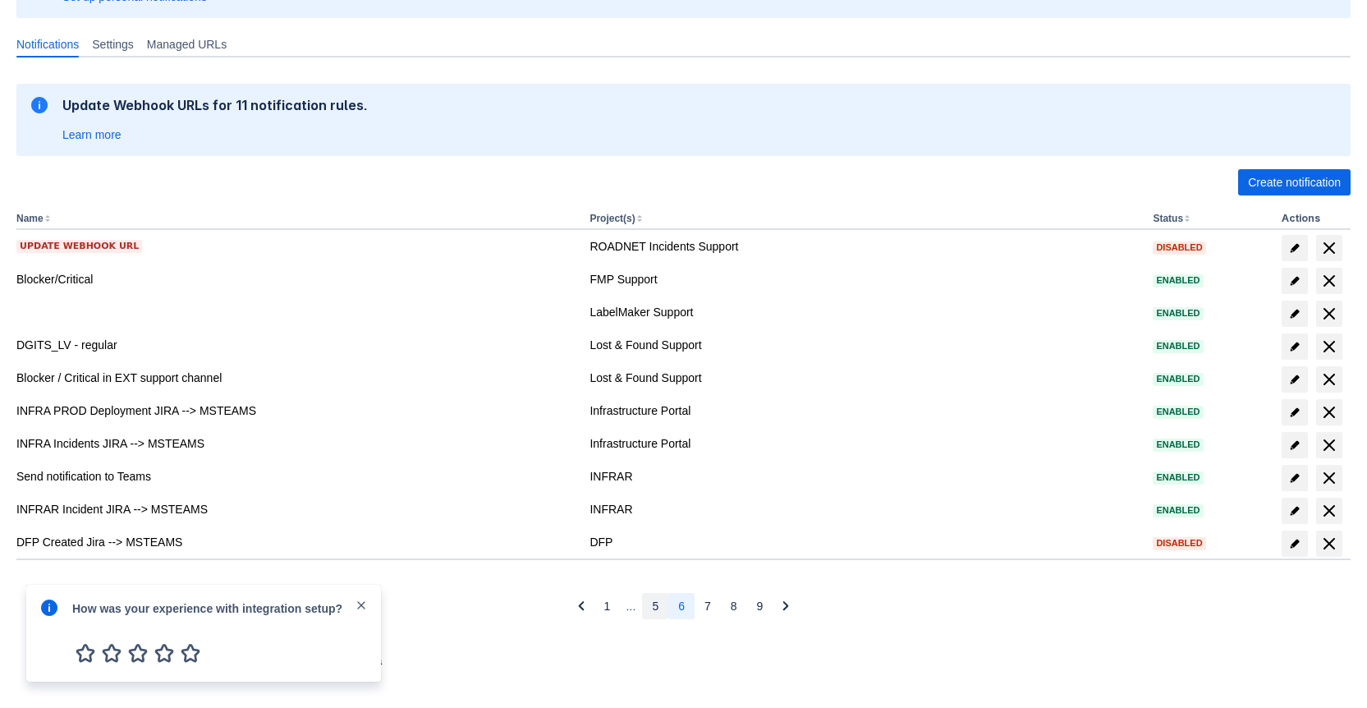
click at [658, 604] on span "5" at bounding box center [655, 606] width 7 height 26
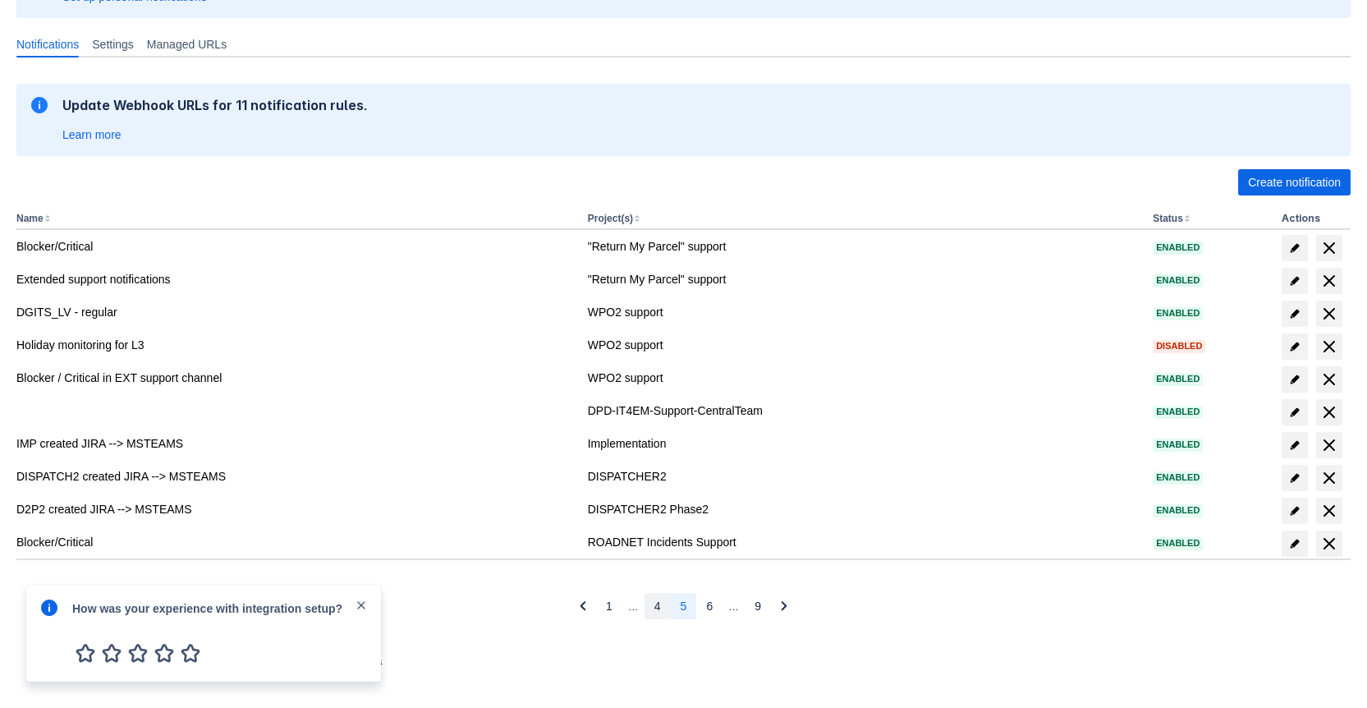
click at [655, 605] on span "4" at bounding box center [657, 606] width 7 height 26
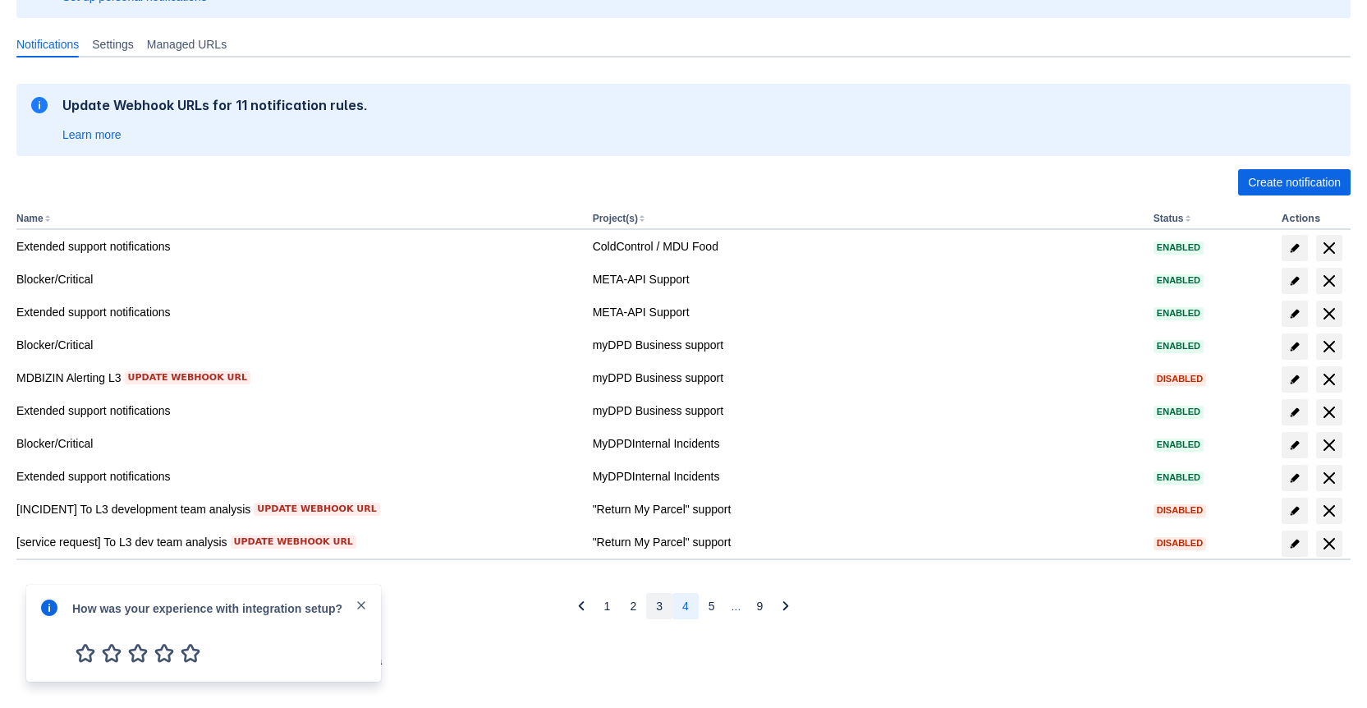
click at [656, 603] on span "3" at bounding box center [659, 606] width 7 height 26
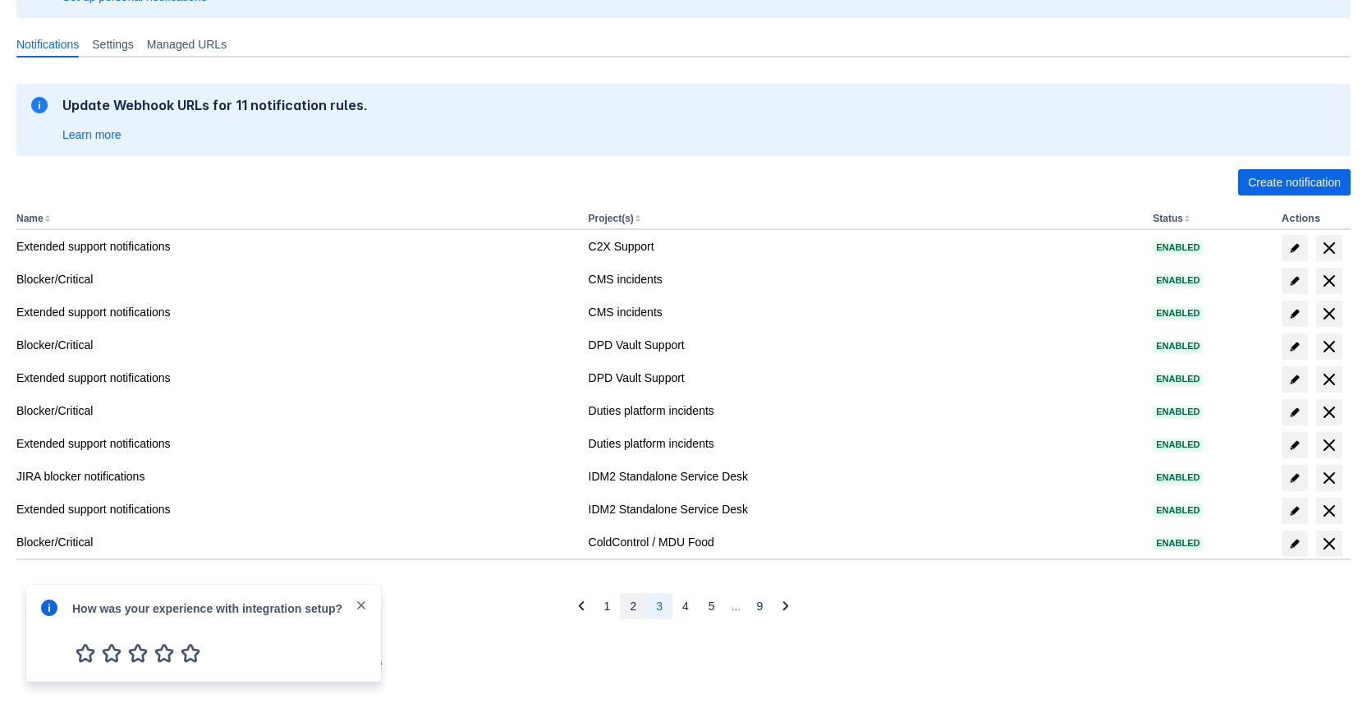
click at [630, 603] on span "2" at bounding box center [633, 606] width 7 height 26
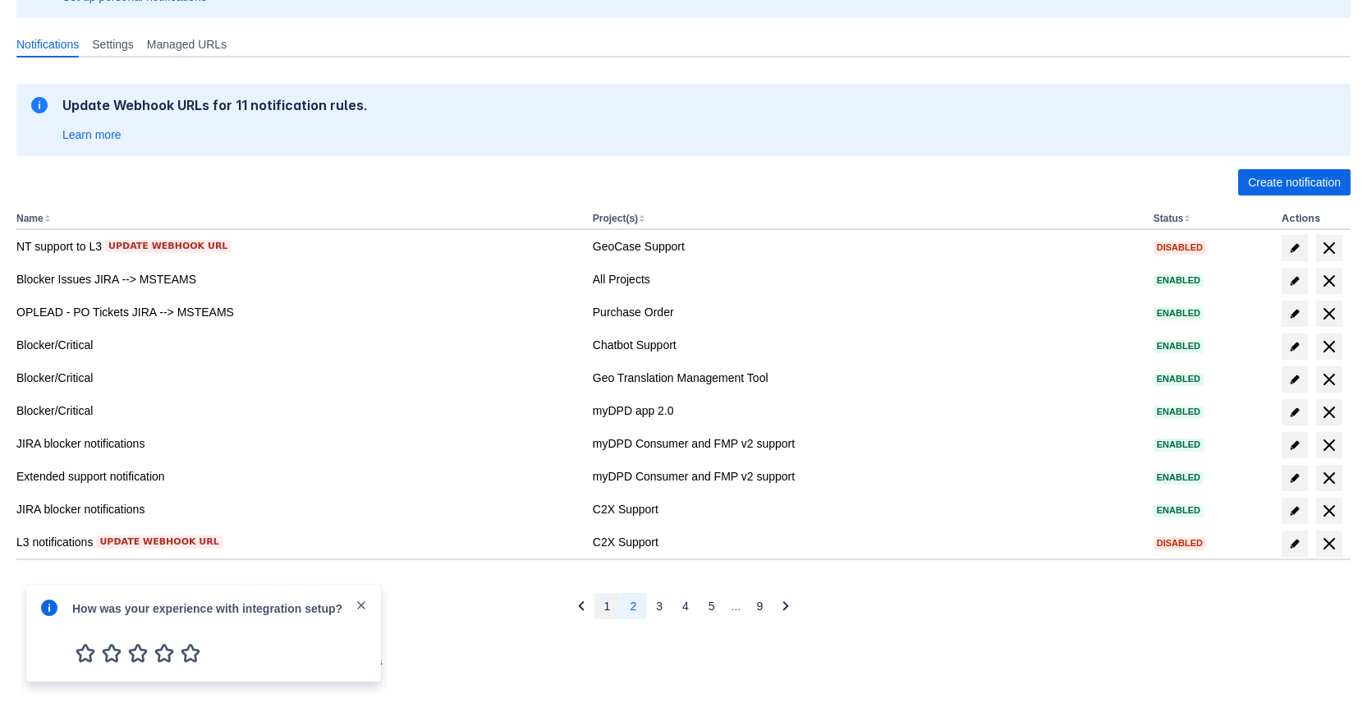
click at [612, 604] on button "1" at bounding box center [607, 606] width 26 height 26
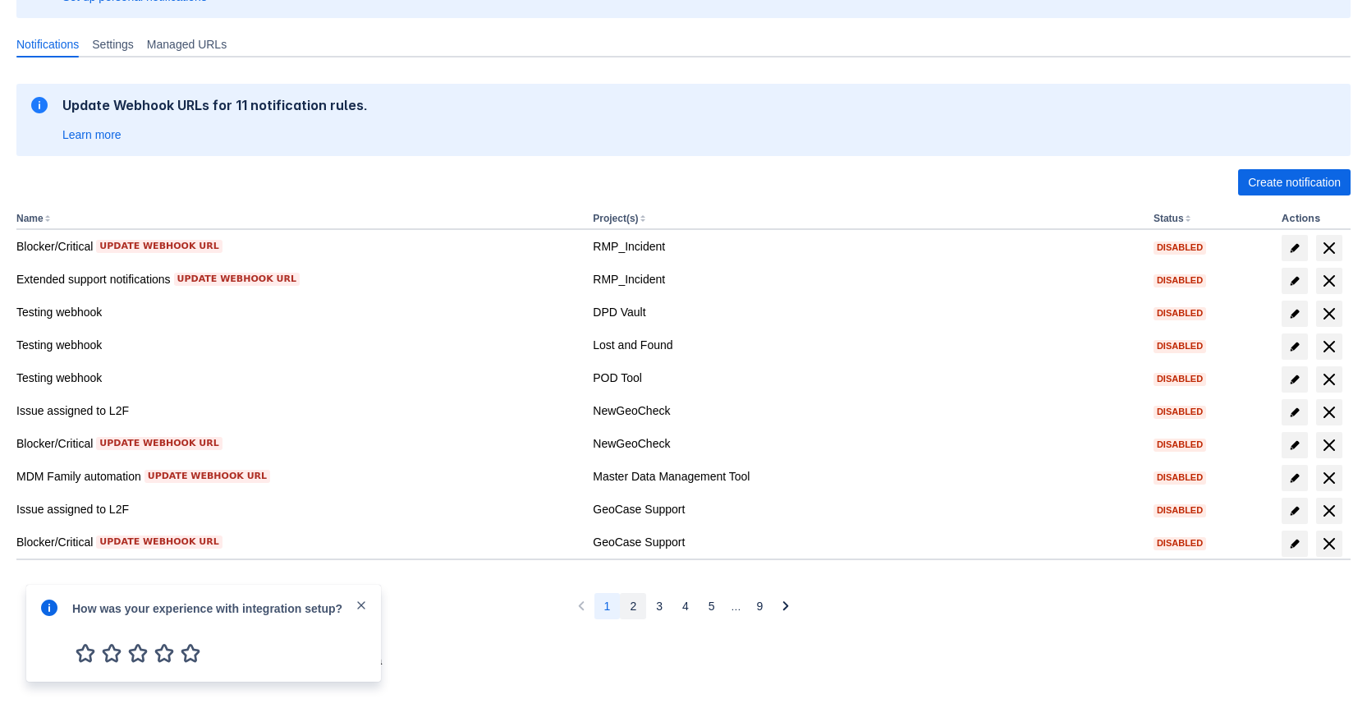
click at [632, 602] on span "2" at bounding box center [633, 606] width 7 height 26
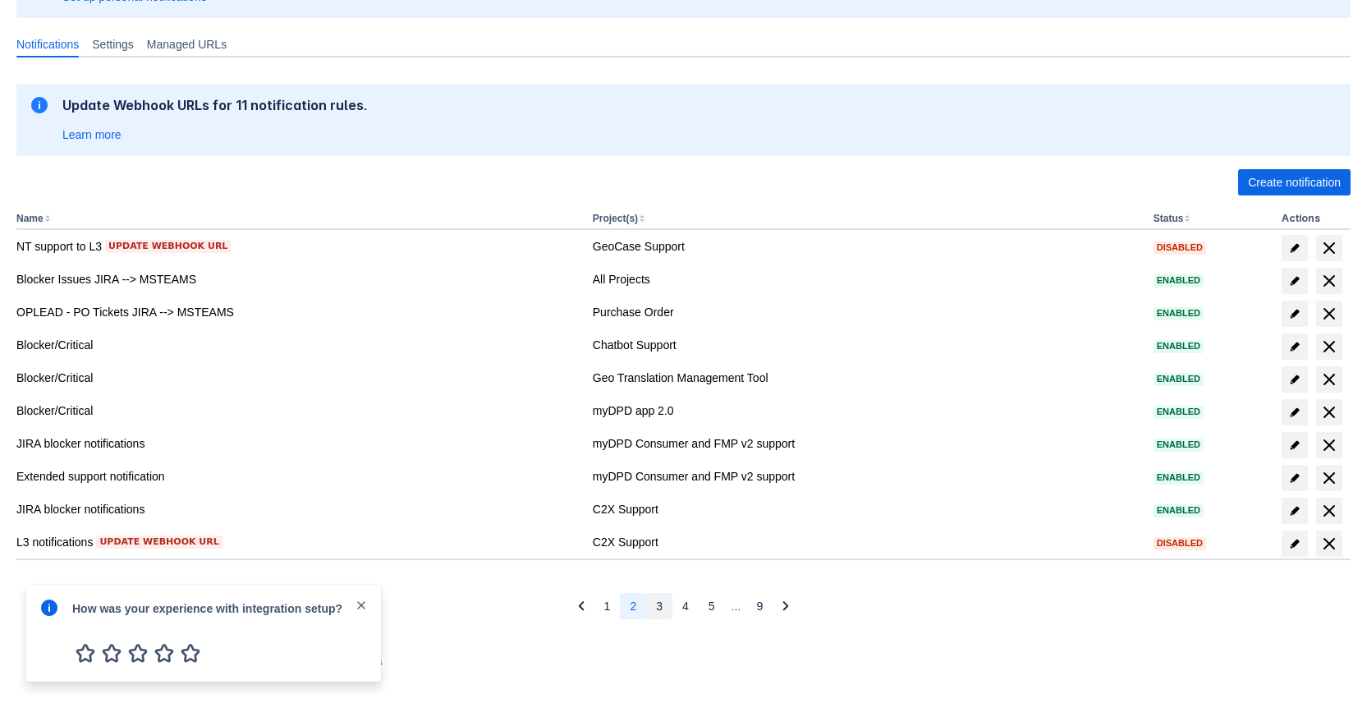
click at [654, 603] on button "3" at bounding box center [659, 606] width 26 height 26
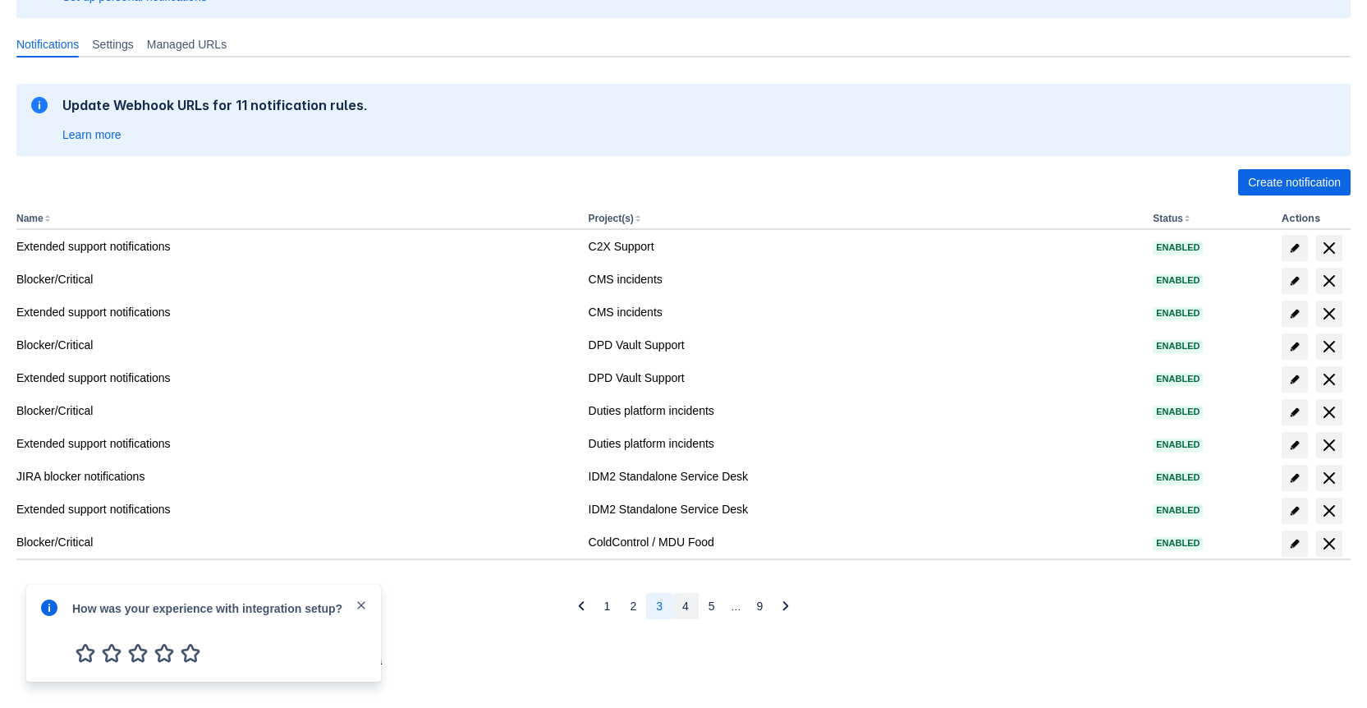
click at [672, 605] on button "4" at bounding box center [685, 606] width 26 height 26
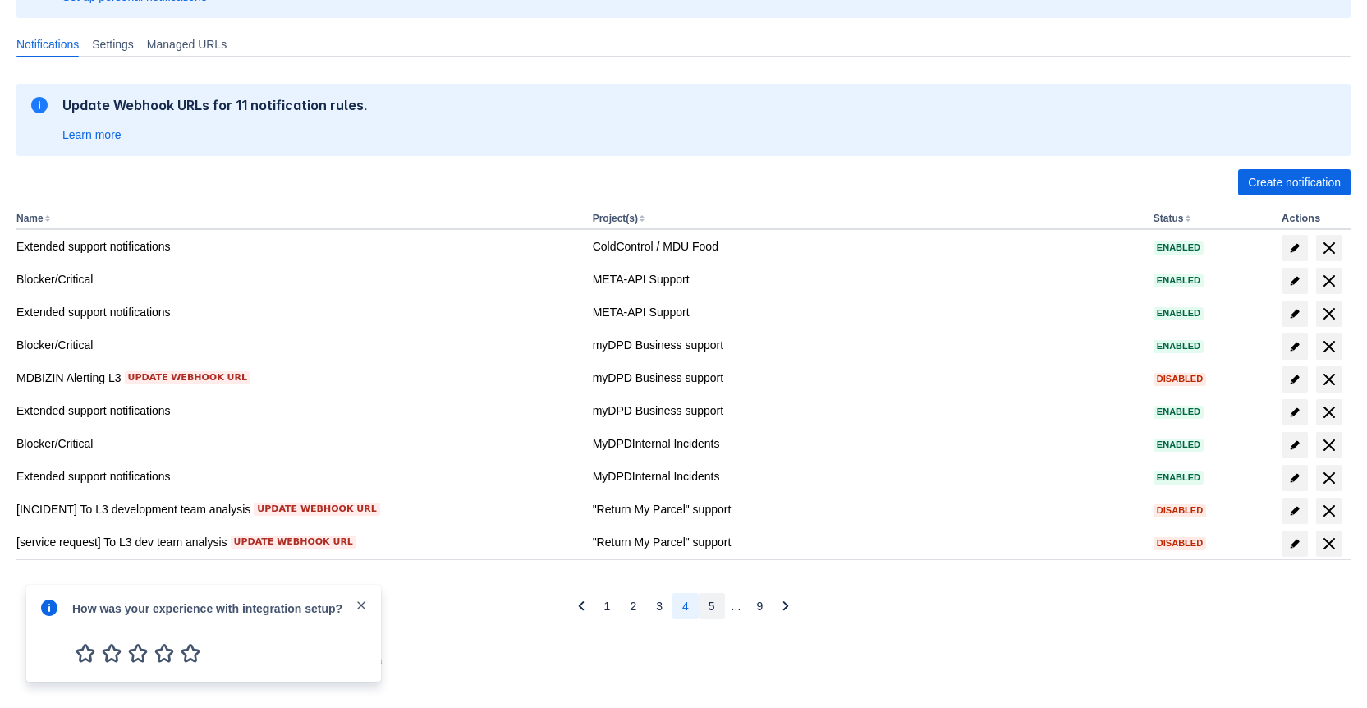
click at [709, 606] on span "5" at bounding box center [712, 606] width 7 height 26
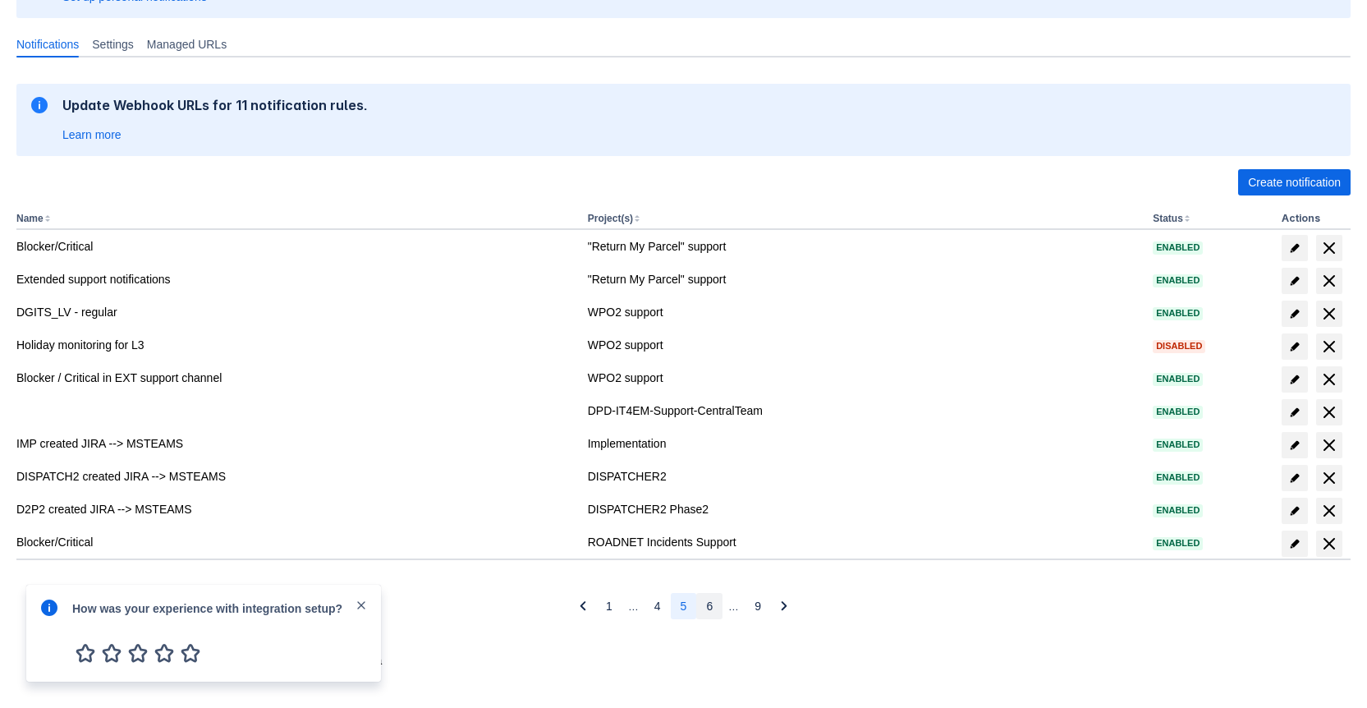
click at [704, 611] on button "6" at bounding box center [709, 606] width 26 height 26
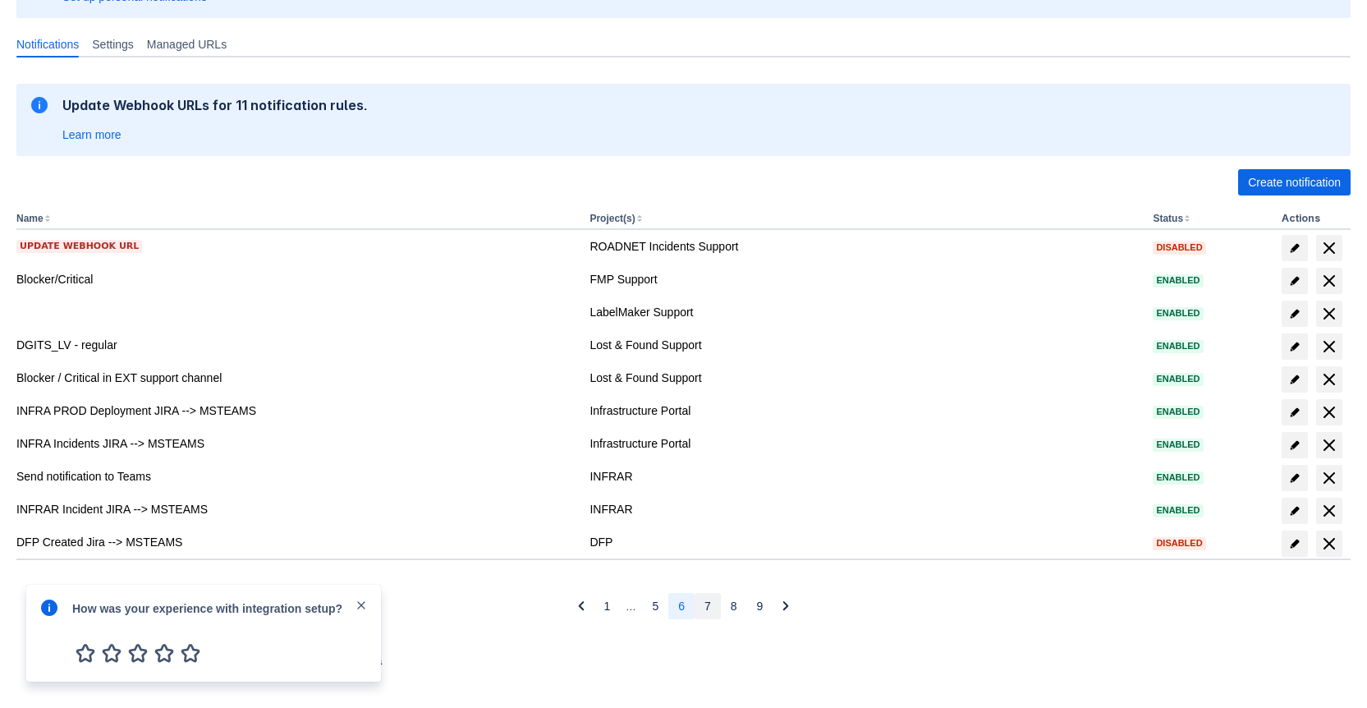
click at [704, 605] on span "7" at bounding box center [707, 606] width 7 height 26
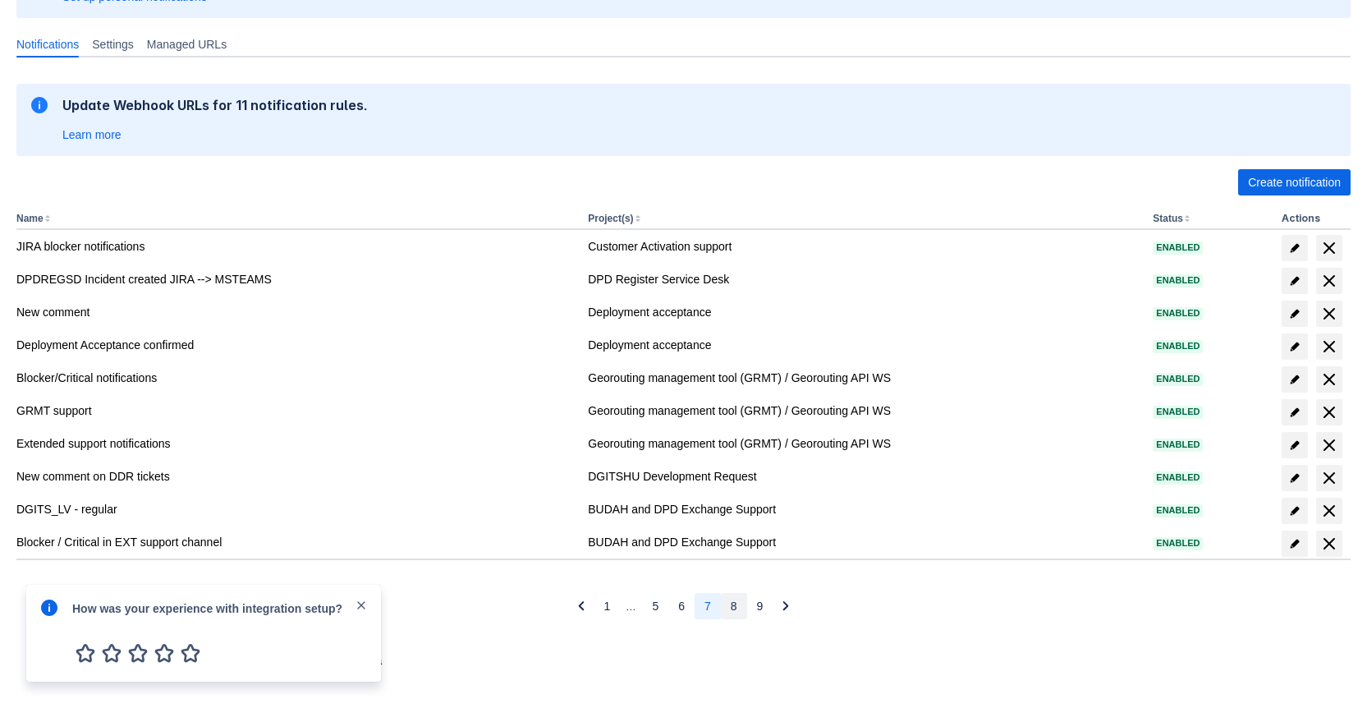
click at [733, 610] on span "8" at bounding box center [734, 606] width 7 height 26
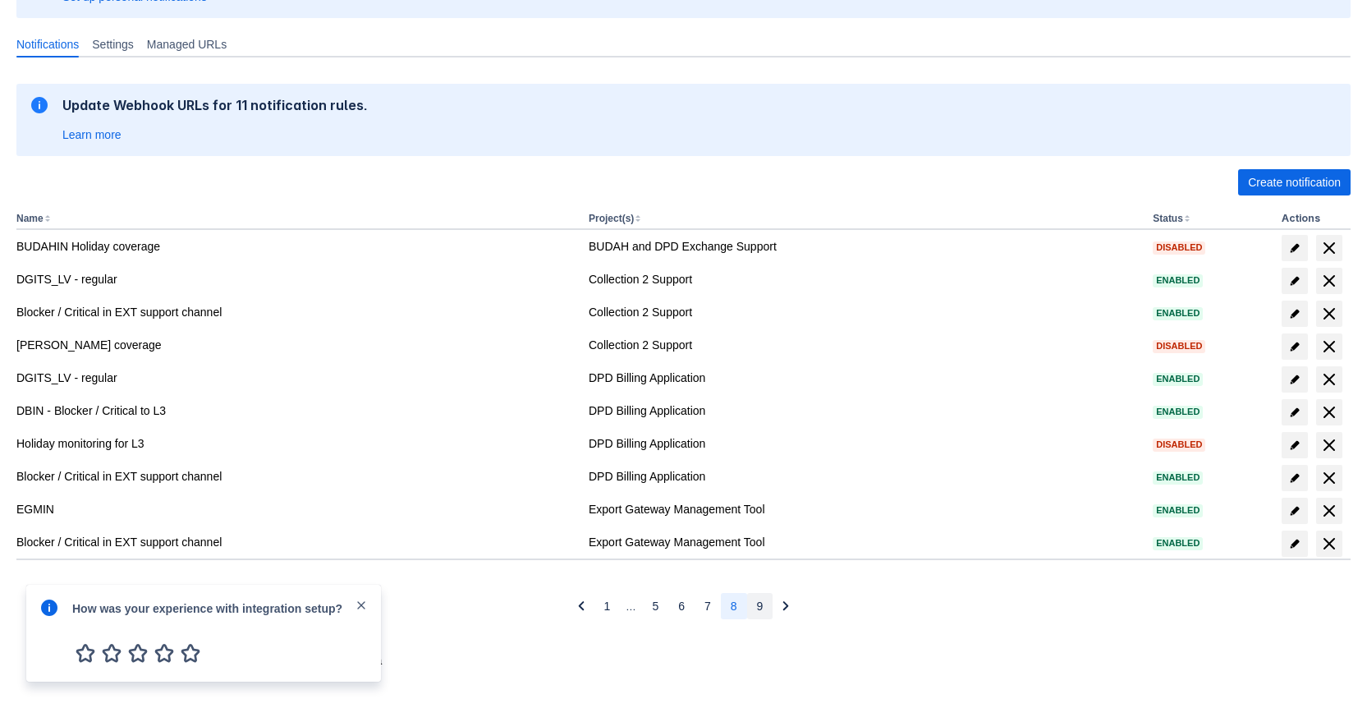
click at [750, 608] on button "9" at bounding box center [760, 606] width 26 height 26
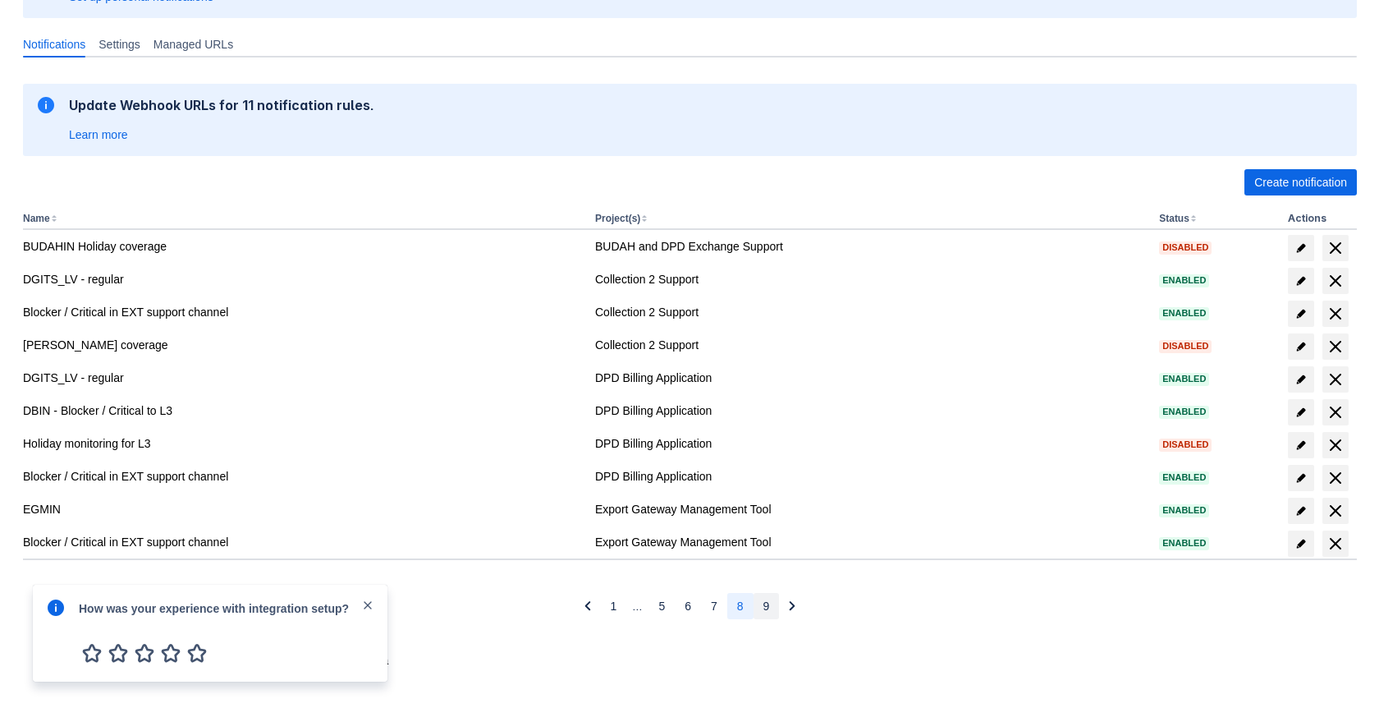
scroll to position [25, 0]
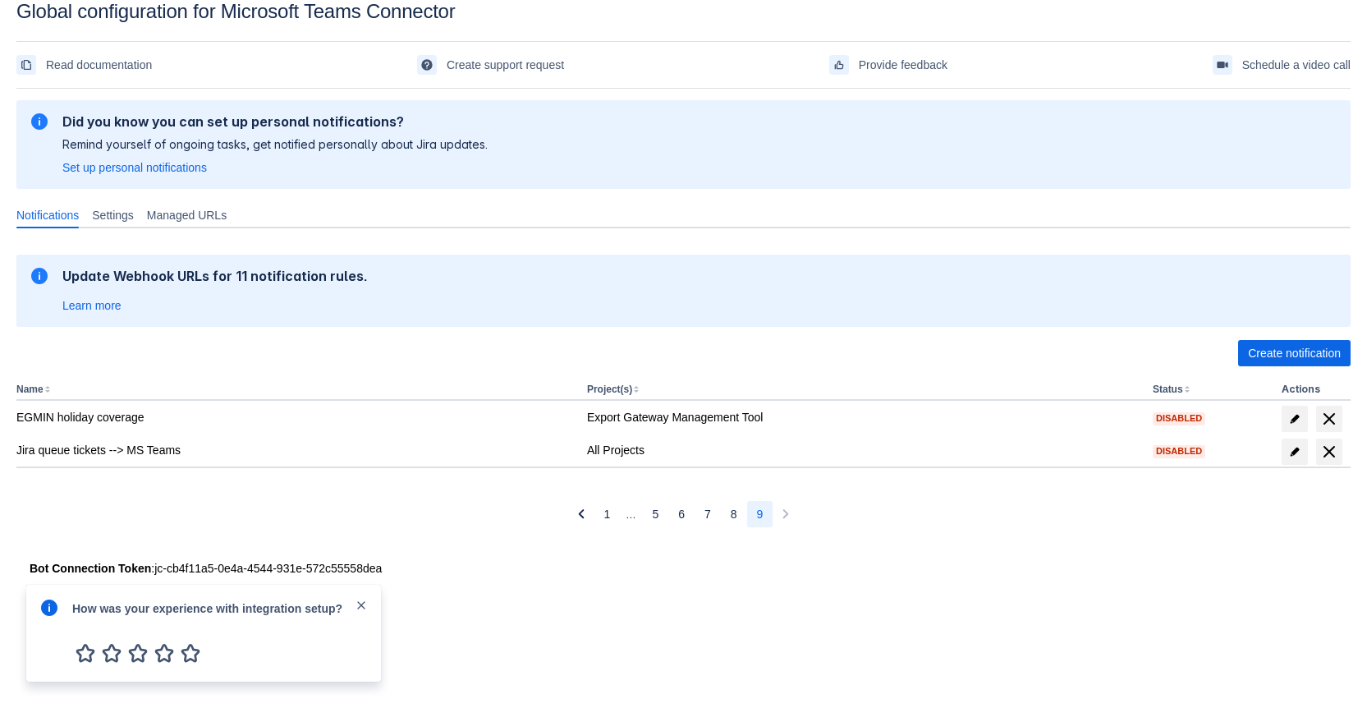
click at [733, 528] on div "Update Webhook URLs for 11 notification rules. Learn more Create notification N…" at bounding box center [683, 397] width 1334 height 312
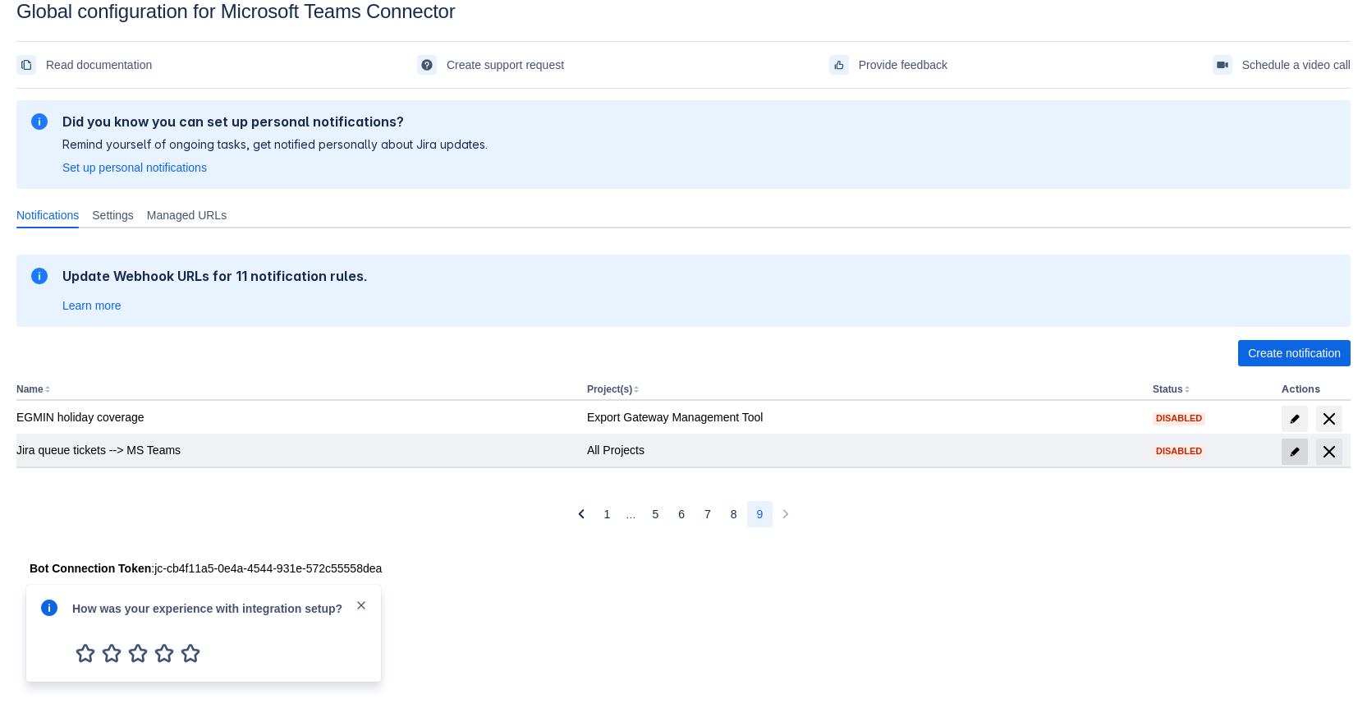
click at [1291, 453] on span "edit" at bounding box center [1294, 451] width 13 height 13
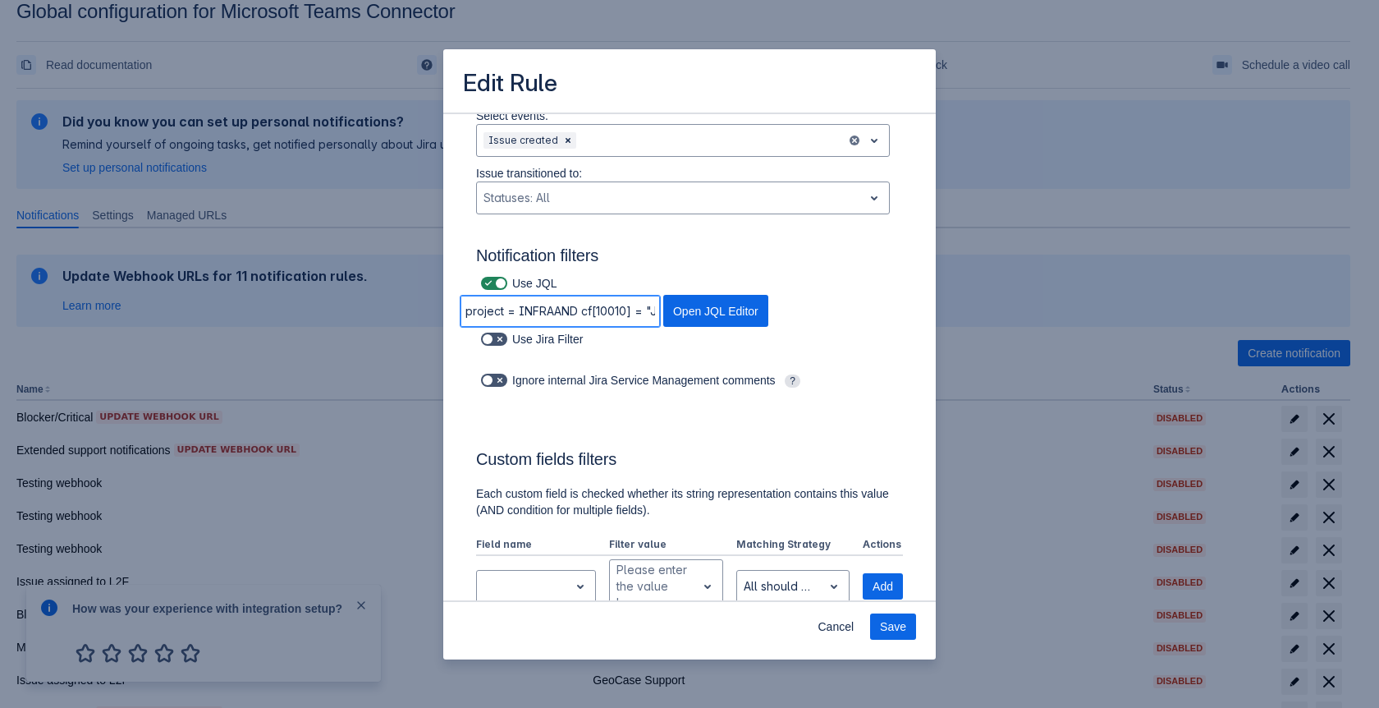
scroll to position [0, 159]
drag, startPoint x: 613, startPoint y: 318, endPoint x: 523, endPoint y: 310, distance: 90.6
click at [523, 310] on input "project = INFRAAND cf[10010] = "Jira administration (INFRA)"" at bounding box center [560, 311] width 199 height 30
click at [842, 633] on span "Cancel" at bounding box center [836, 626] width 36 height 26
type input "project = INFRAAND cf[10010] = "Jira administration (INFRA)""
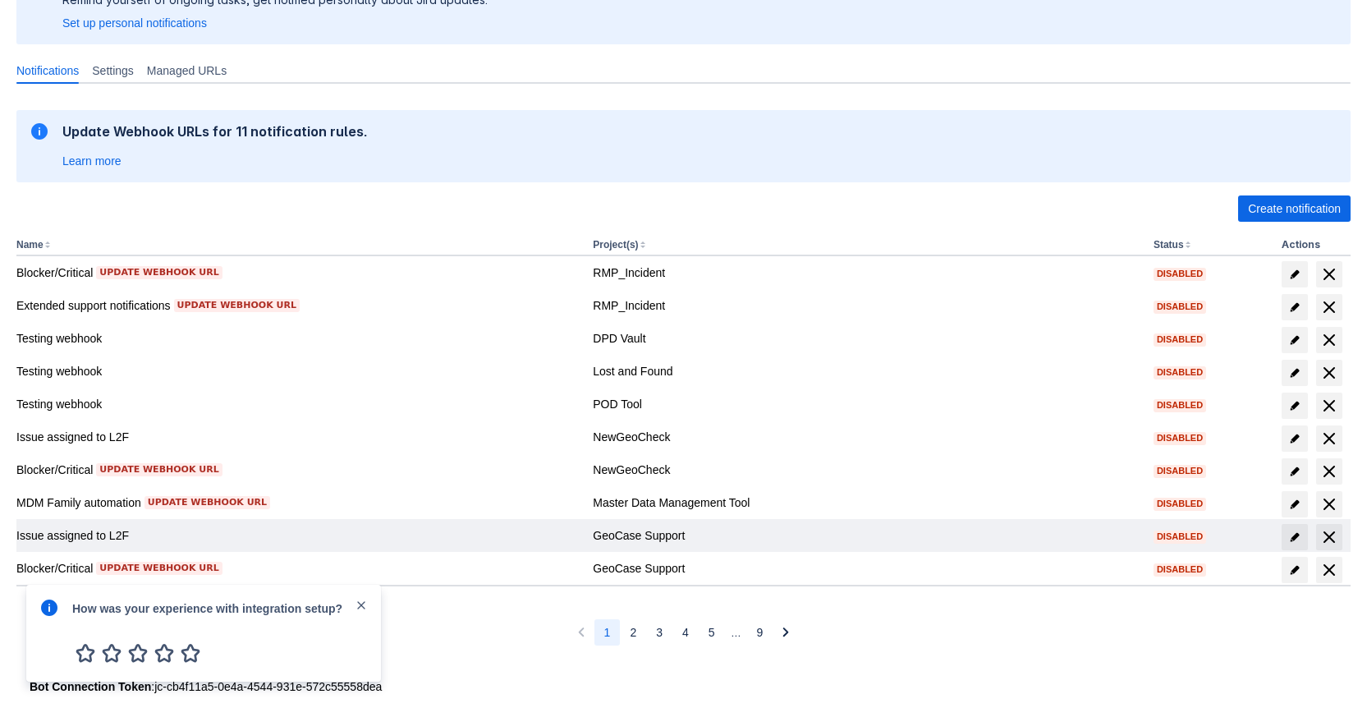
scroll to position [195, 0]
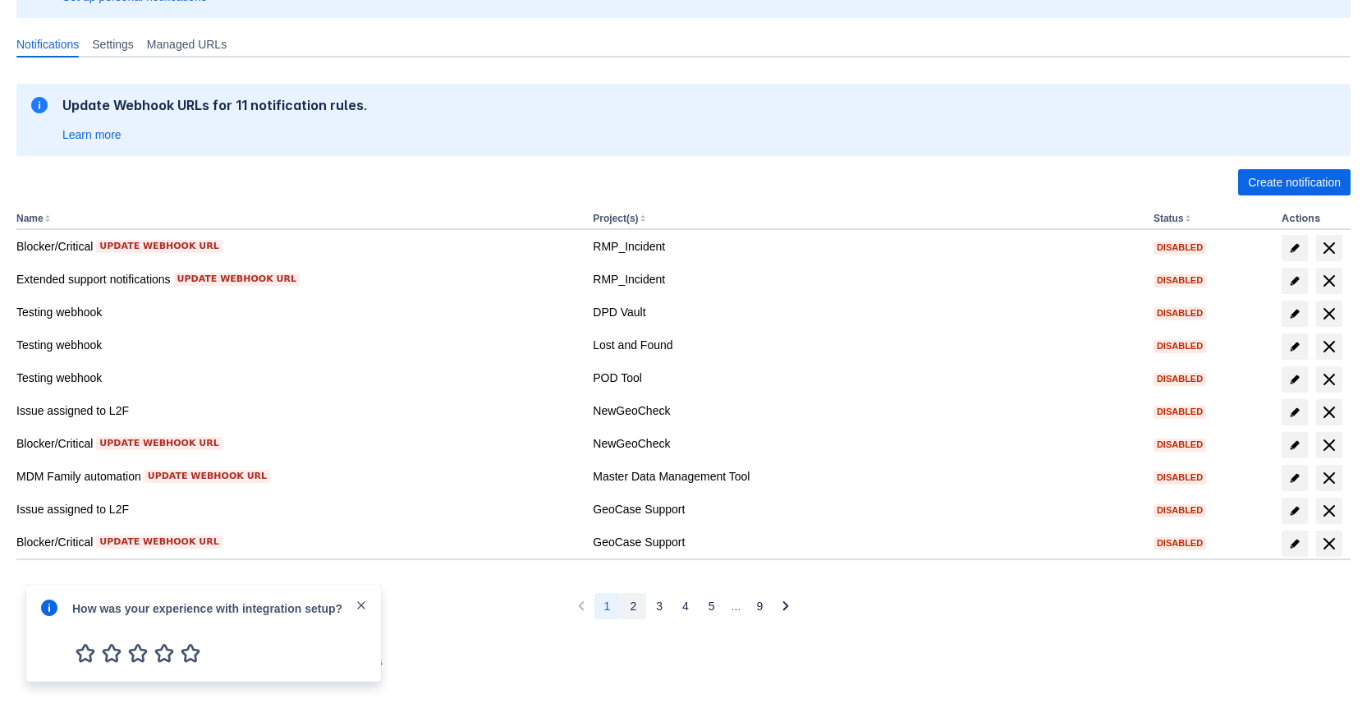
click at [620, 603] on button "2" at bounding box center [633, 606] width 26 height 26
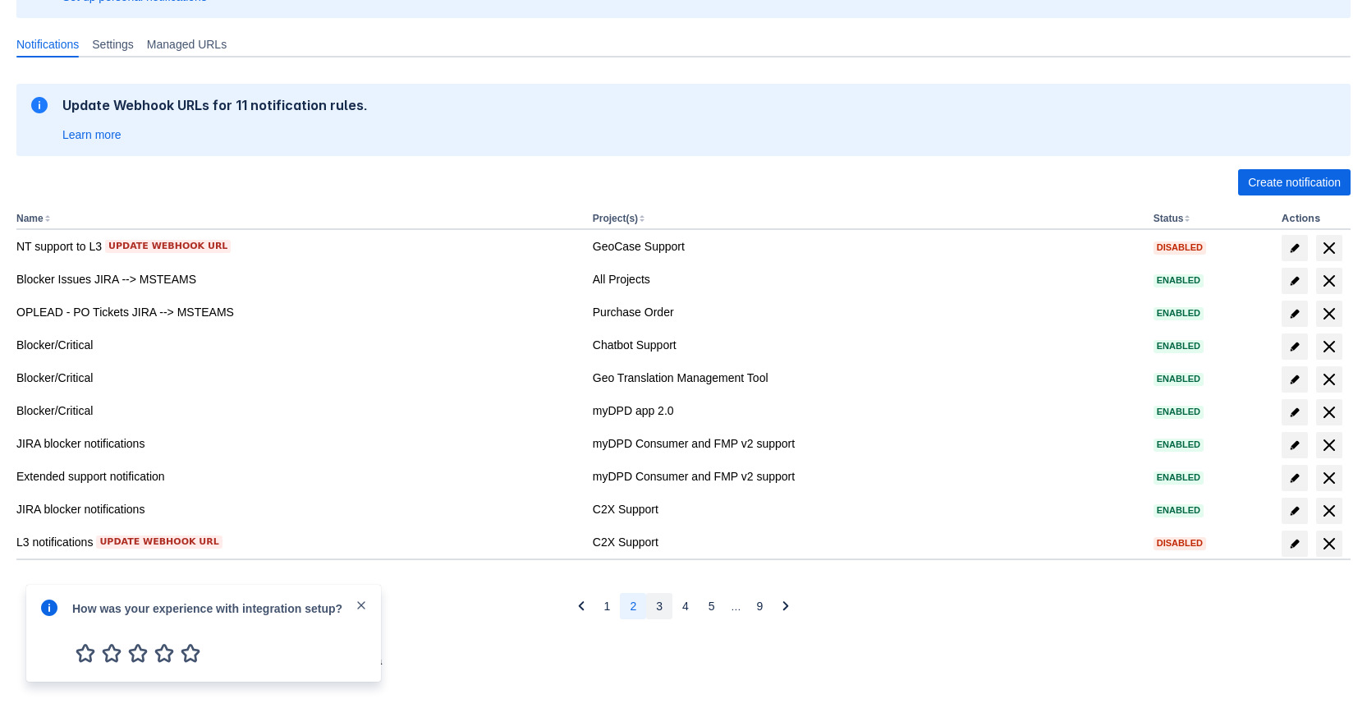
click at [663, 604] on button "3" at bounding box center [659, 606] width 26 height 26
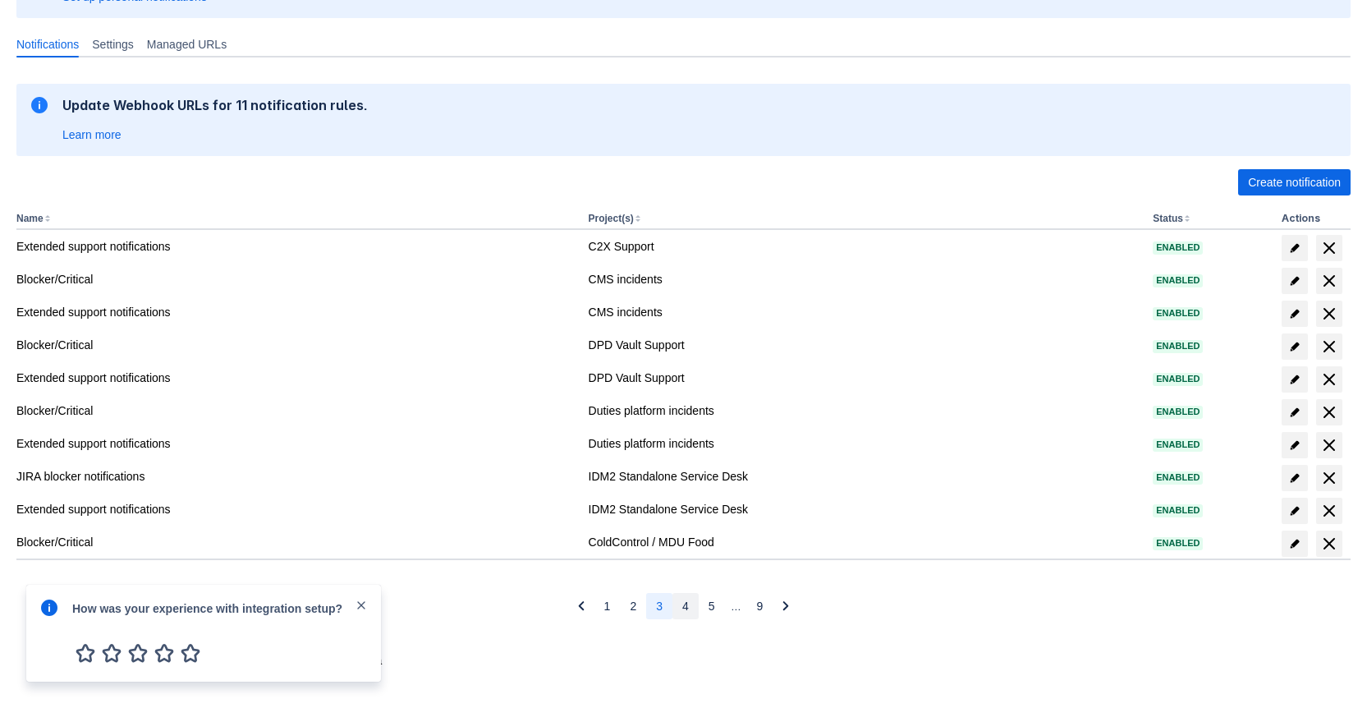
click at [683, 606] on span "4" at bounding box center [685, 606] width 7 height 26
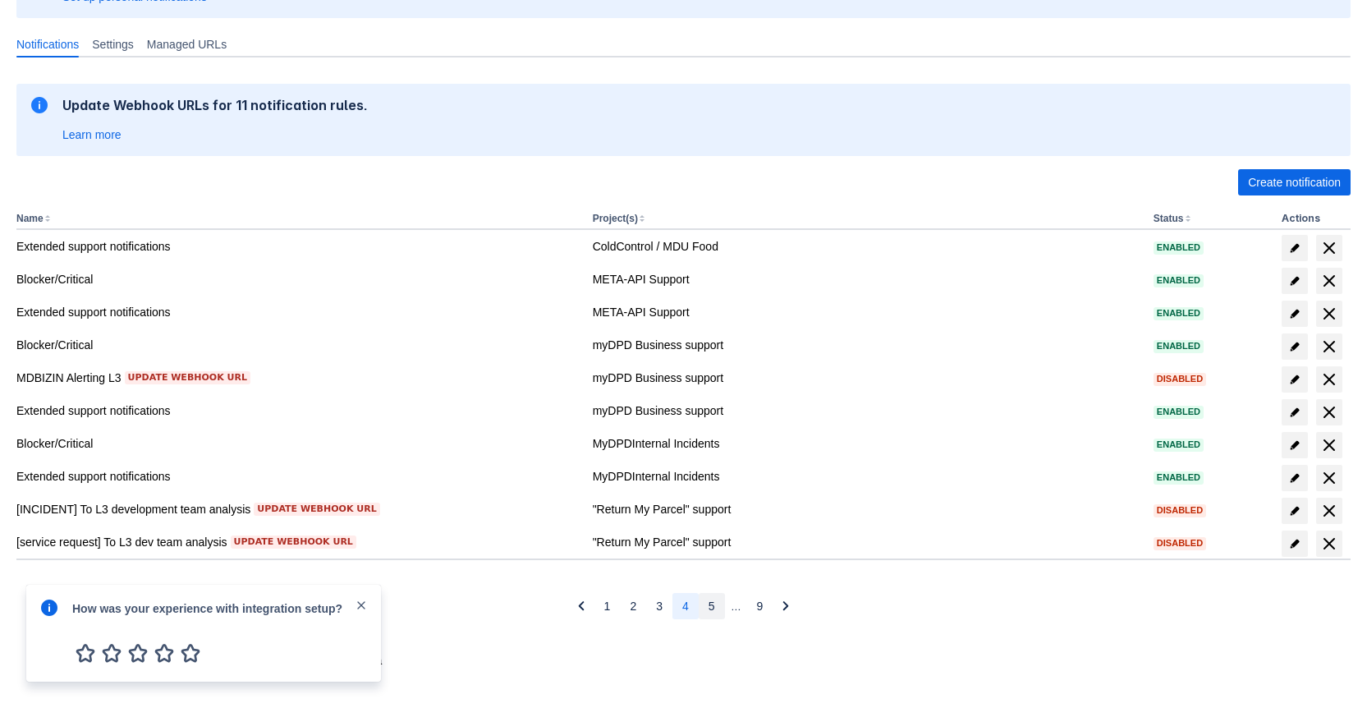
click at [705, 606] on button "5" at bounding box center [712, 606] width 26 height 26
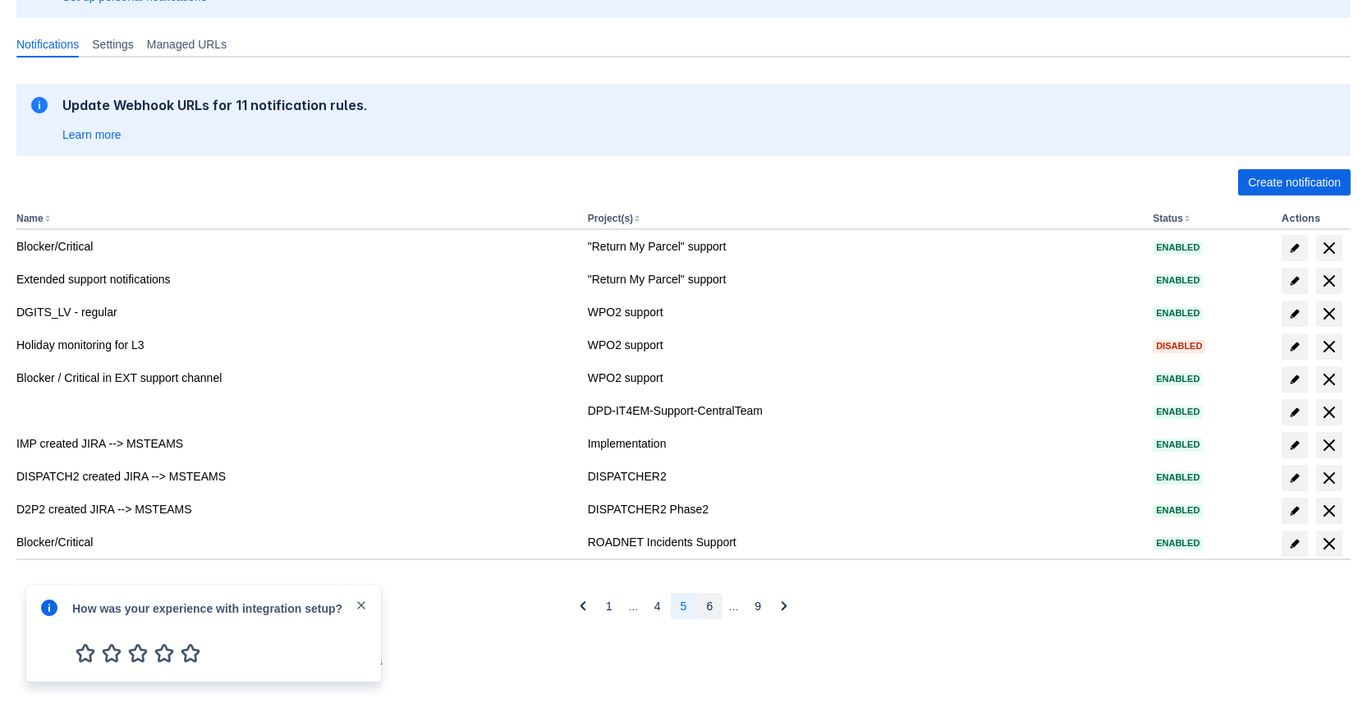
click at [713, 609] on button "6" at bounding box center [709, 606] width 26 height 26
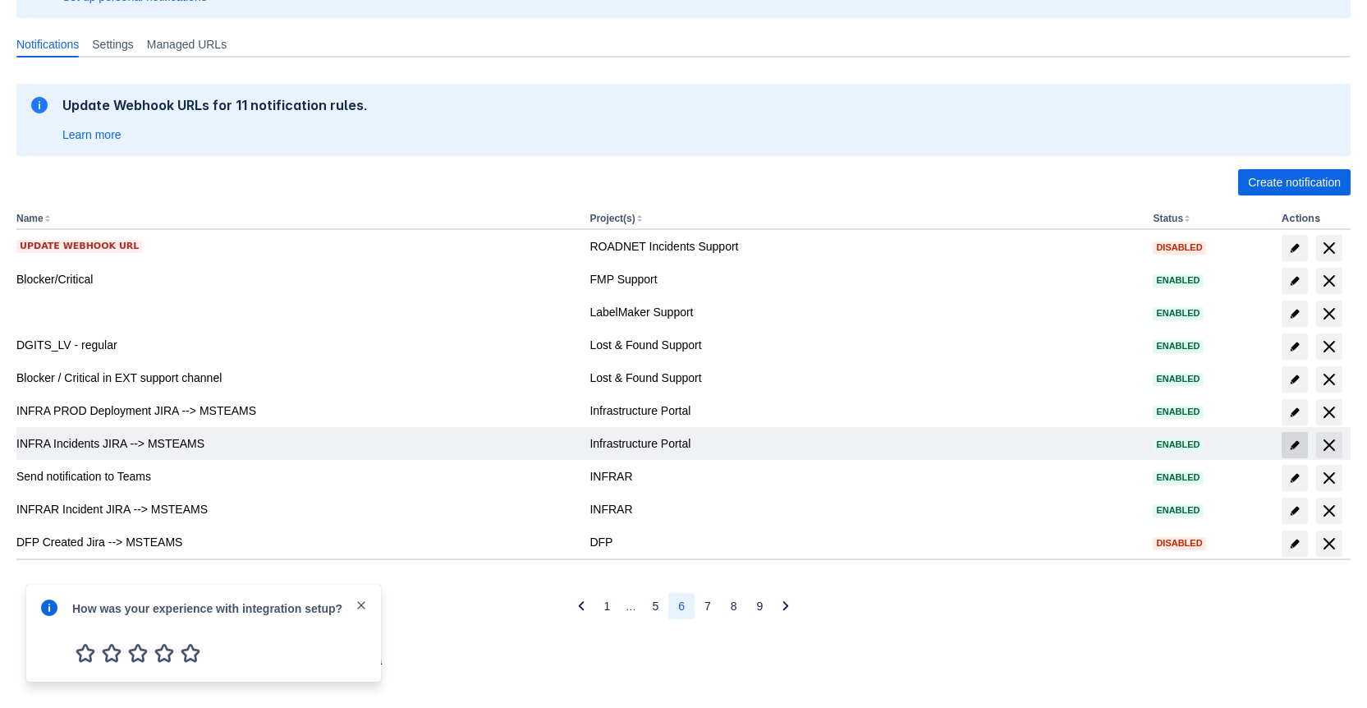
click at [1296, 445] on span "edit" at bounding box center [1294, 444] width 13 height 13
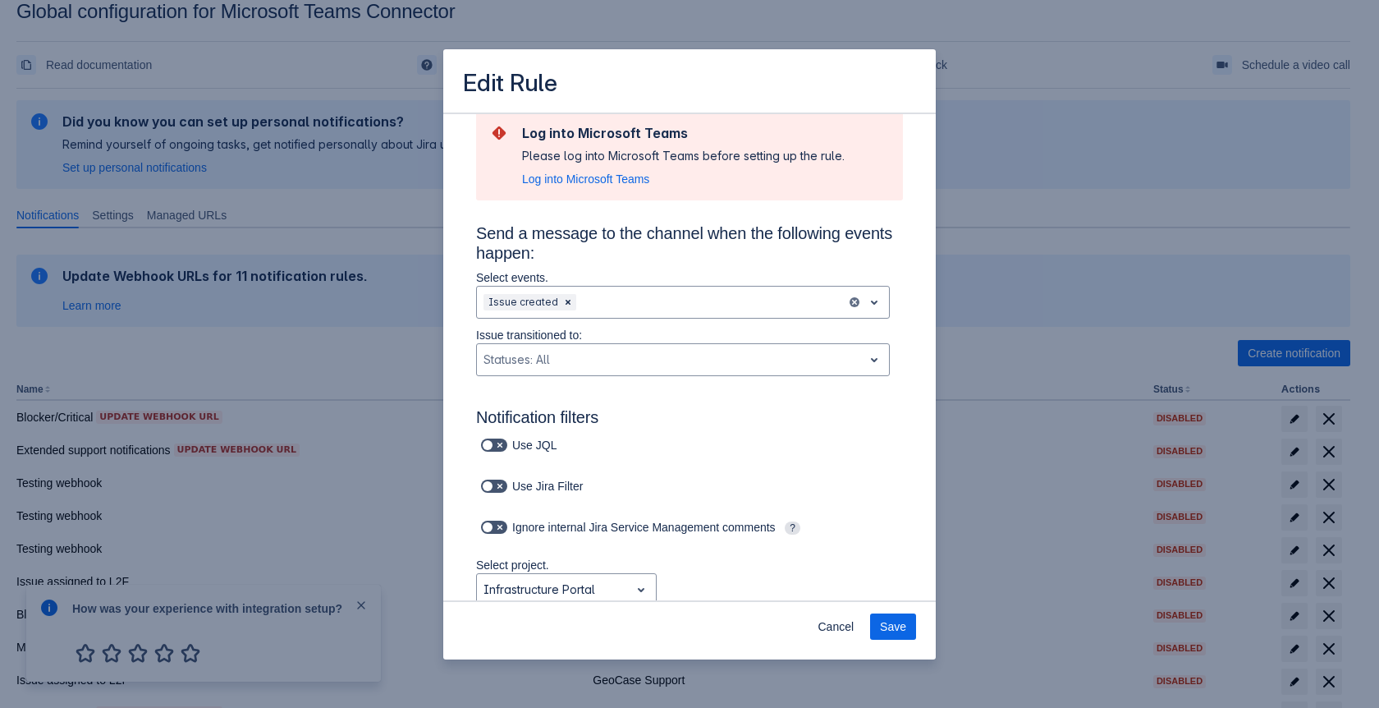
scroll to position [0, 0]
click at [836, 626] on span "Cancel" at bounding box center [836, 626] width 36 height 26
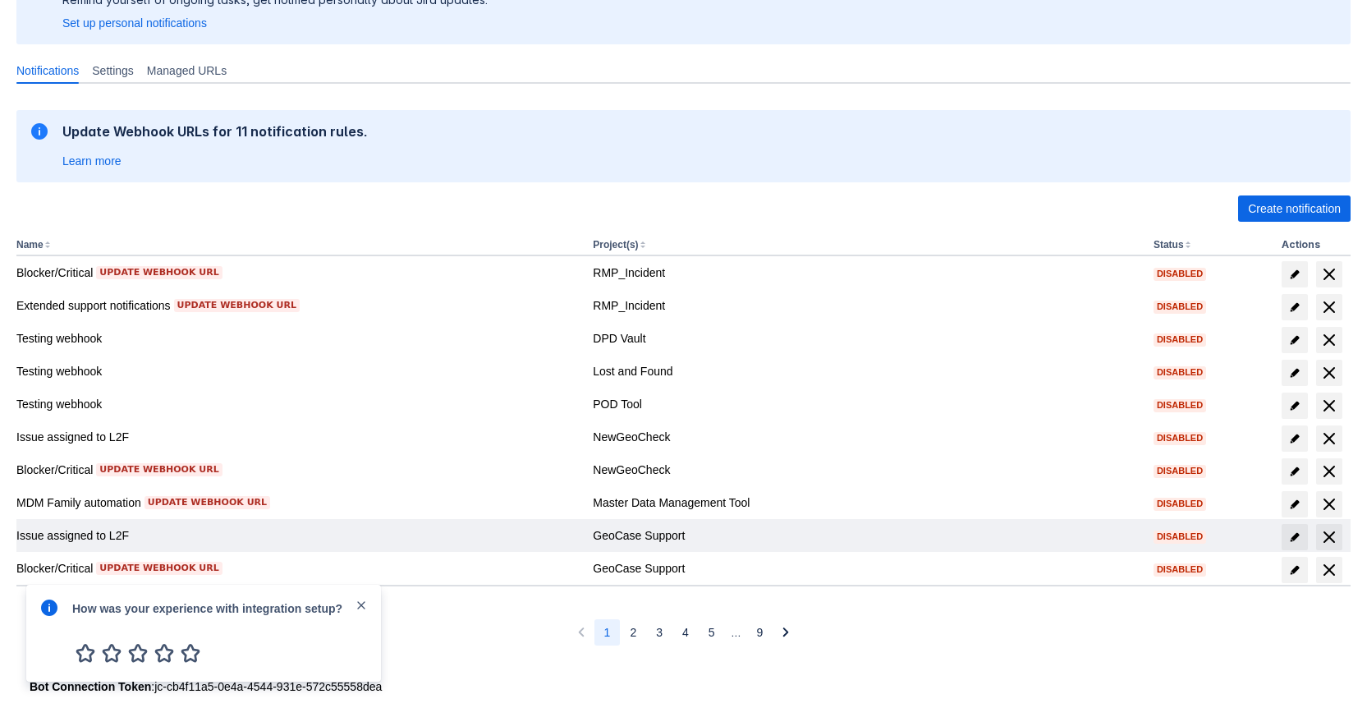
scroll to position [195, 0]
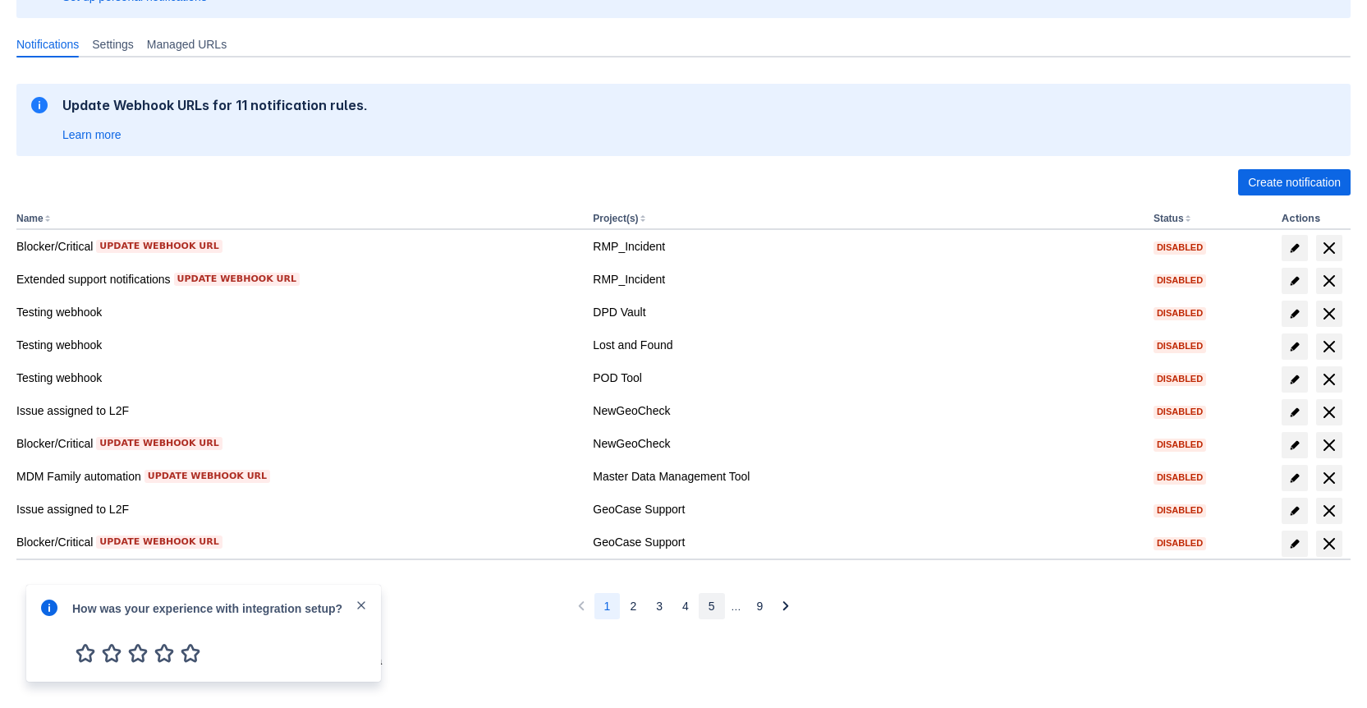
click at [710, 607] on span "5" at bounding box center [712, 606] width 7 height 26
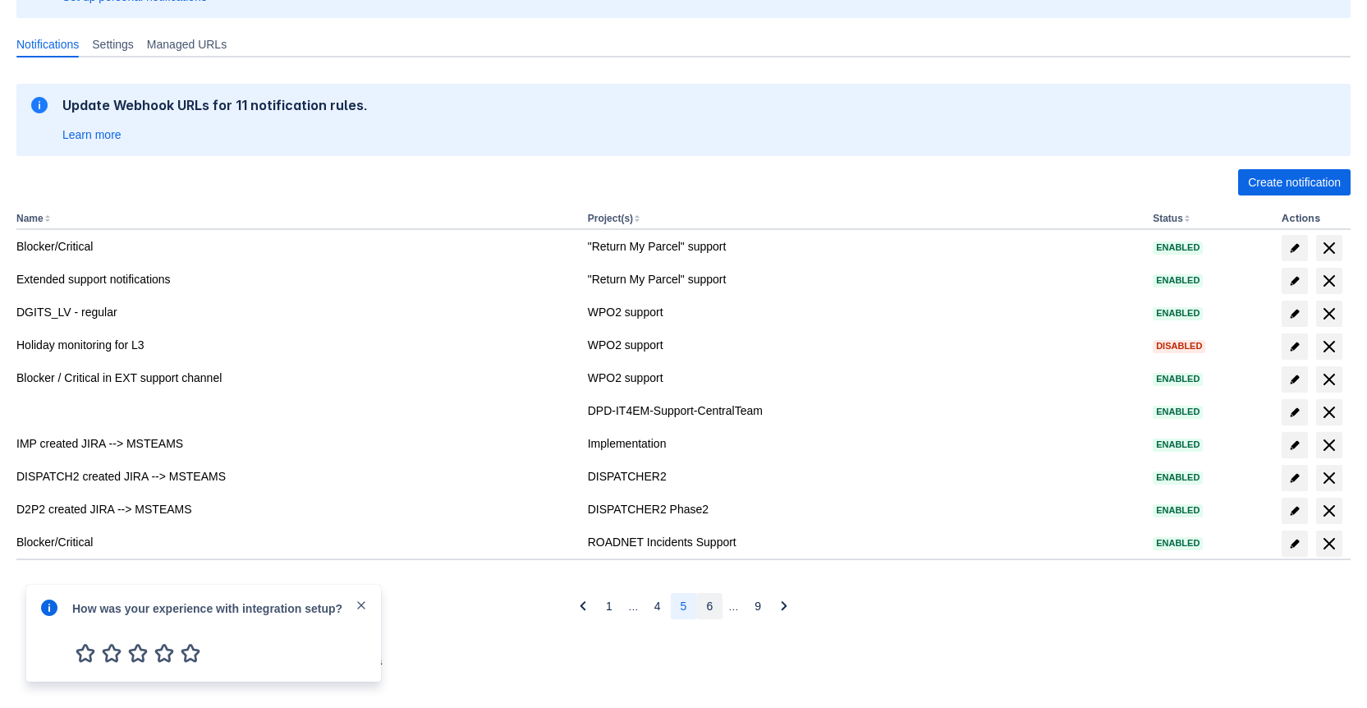
click at [714, 604] on button "6" at bounding box center [709, 606] width 26 height 26
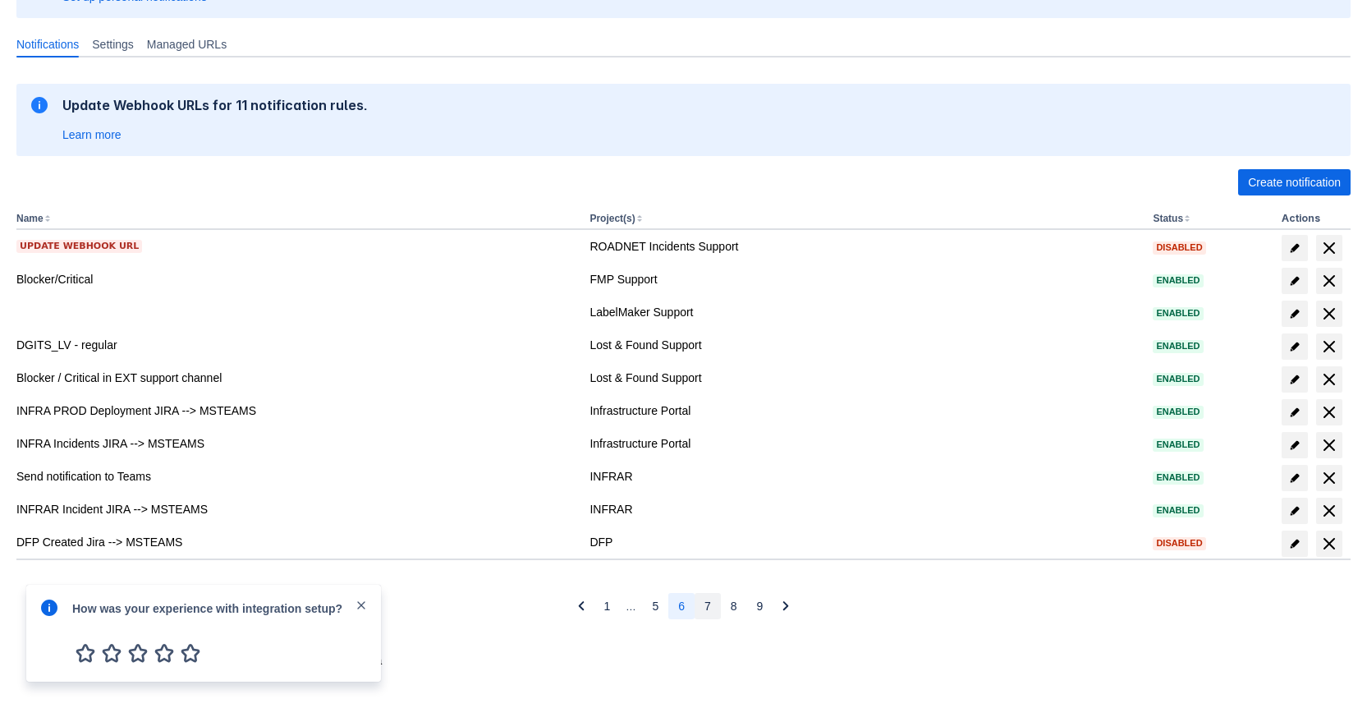
click at [711, 611] on button "7" at bounding box center [708, 606] width 26 height 26
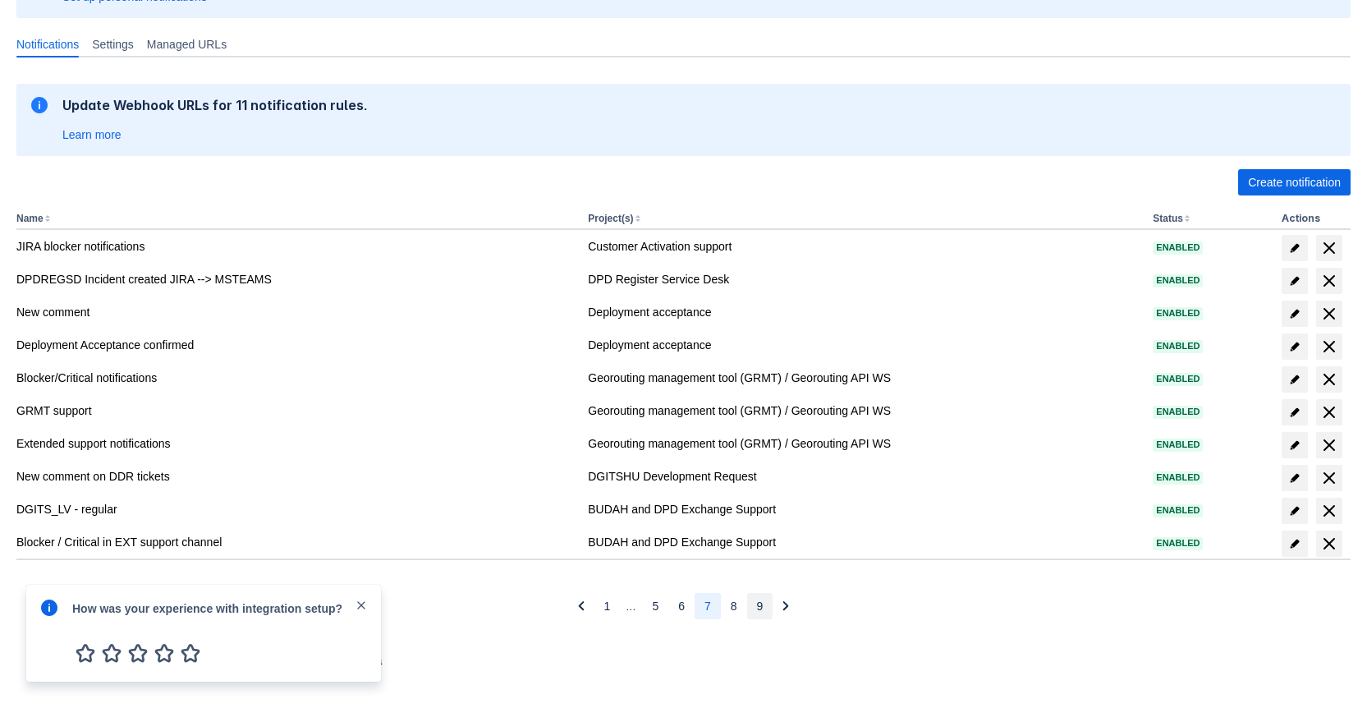
click at [753, 611] on button "9" at bounding box center [760, 606] width 26 height 26
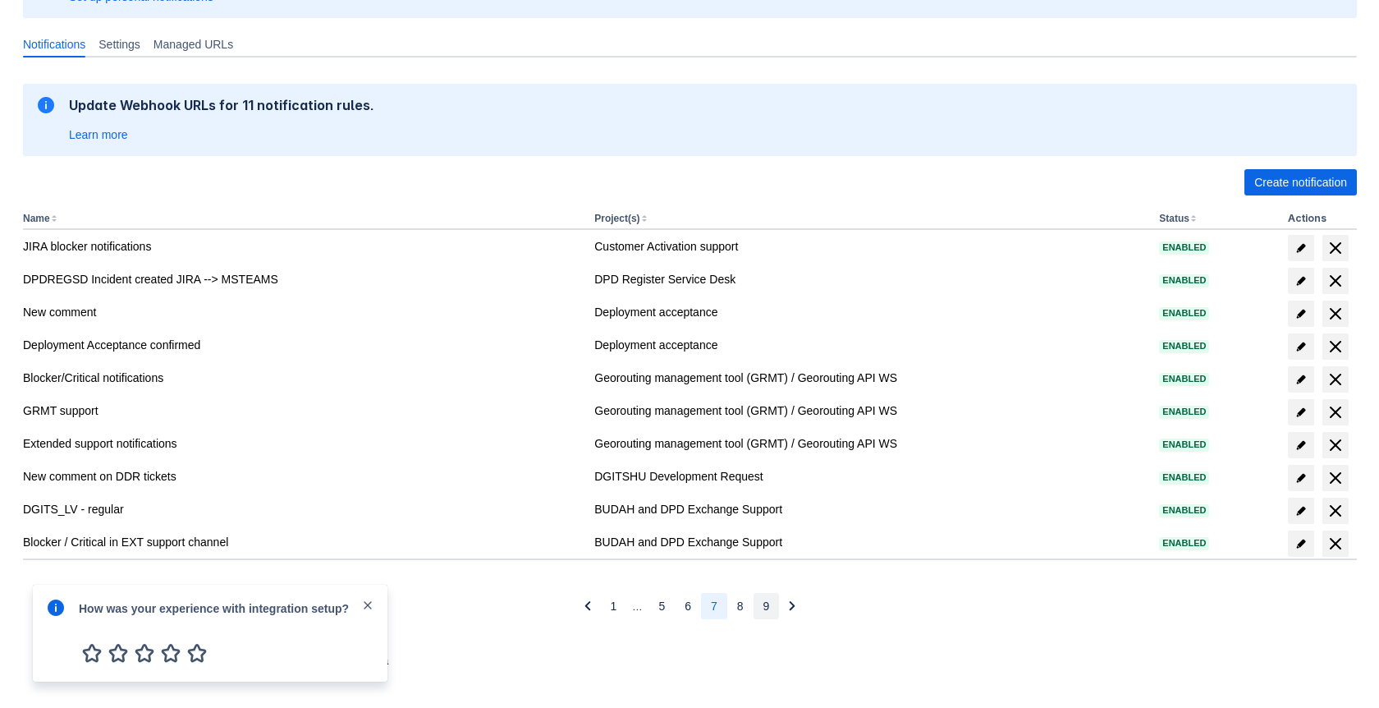
scroll to position [25, 0]
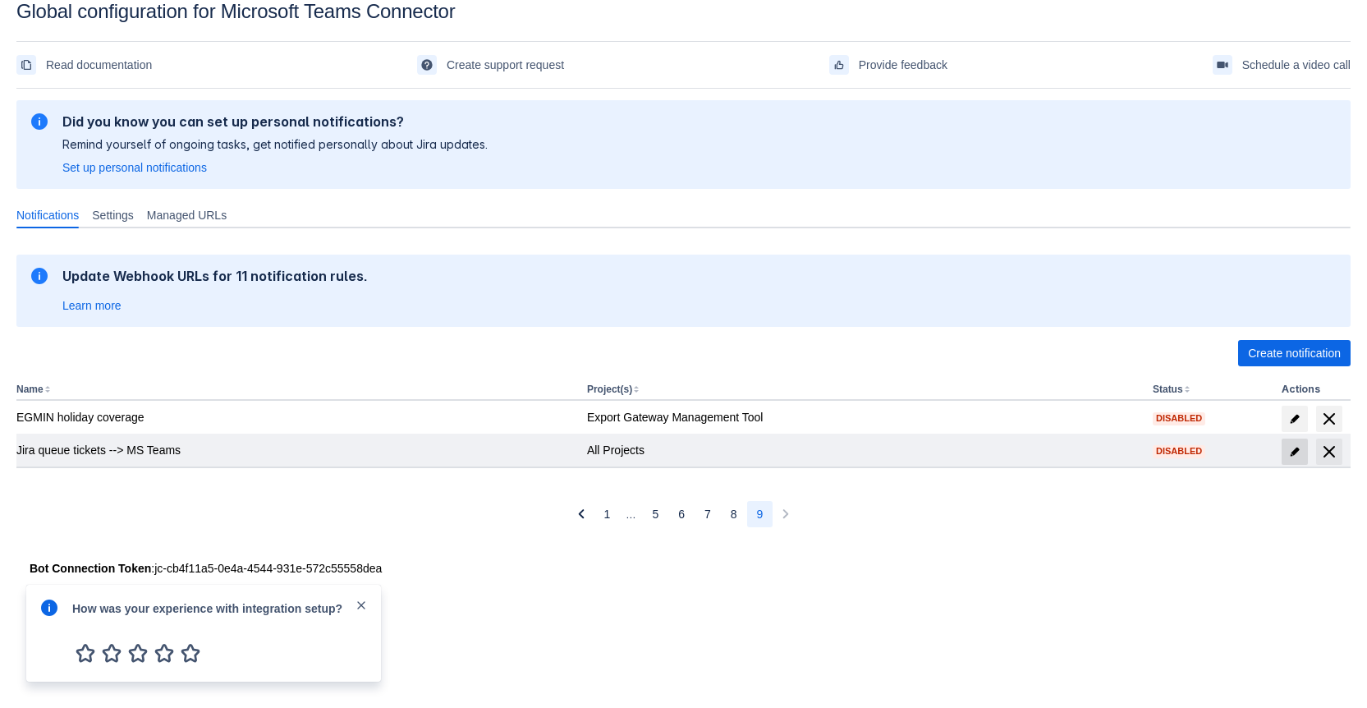
click at [1291, 452] on span "edit" at bounding box center [1294, 451] width 13 height 13
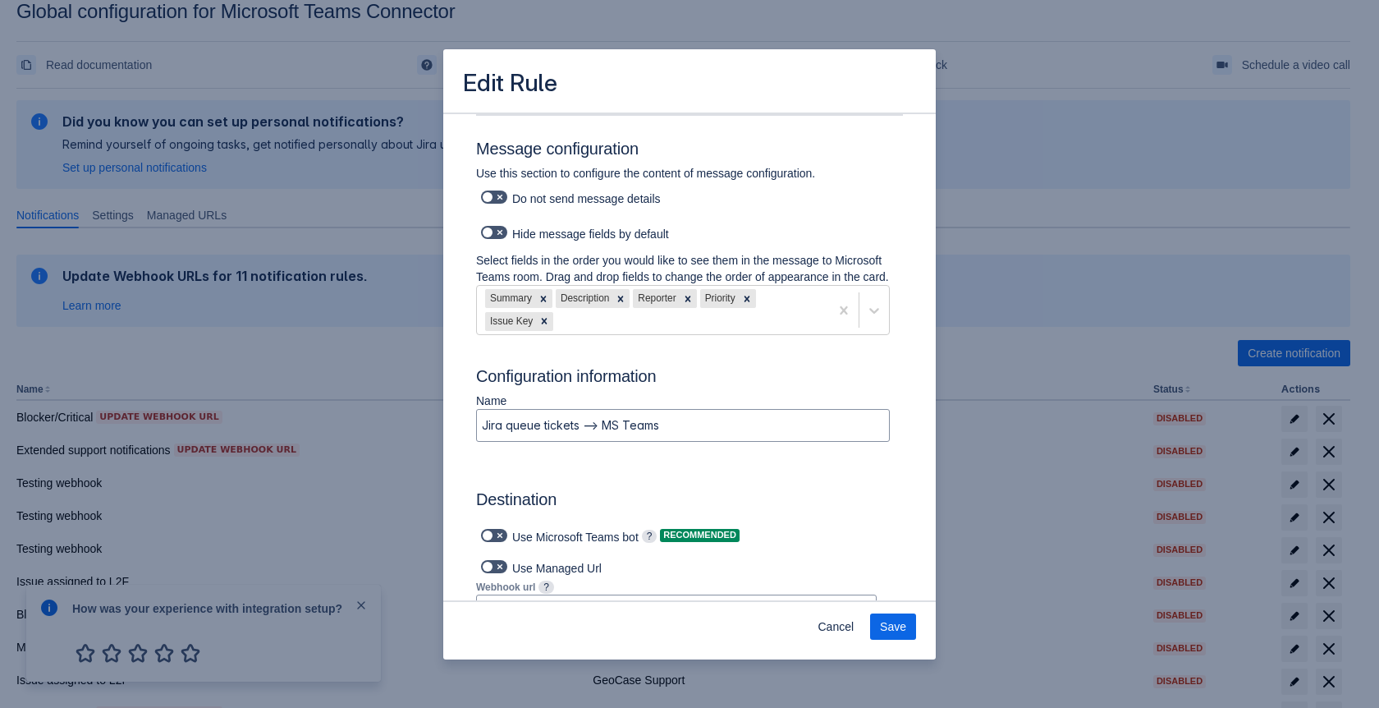
scroll to position [759, 0]
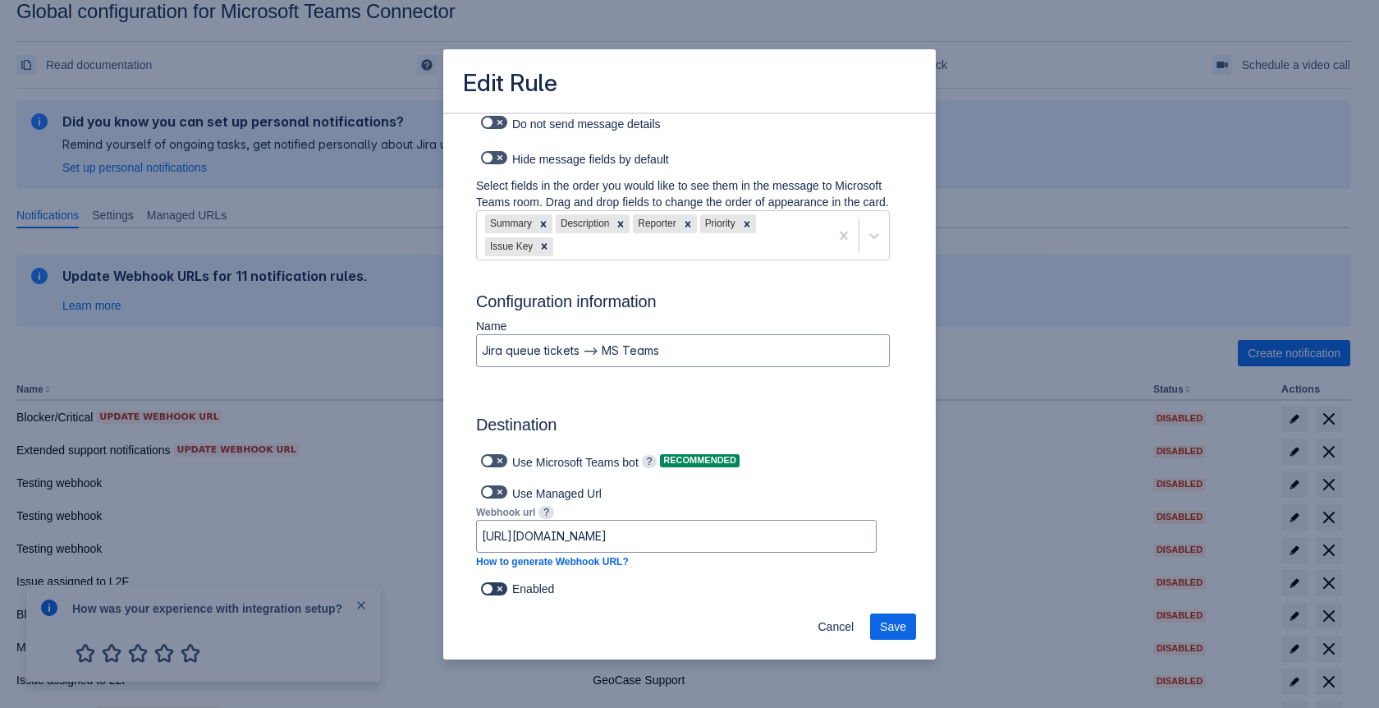
click at [488, 590] on span at bounding box center [488, 588] width 13 height 13
click at [488, 590] on input "checkbox" at bounding box center [486, 589] width 11 height 11
checkbox input "true"
type input "project = INFRAAND cf[10010] = "Jira administration (INFRA)""
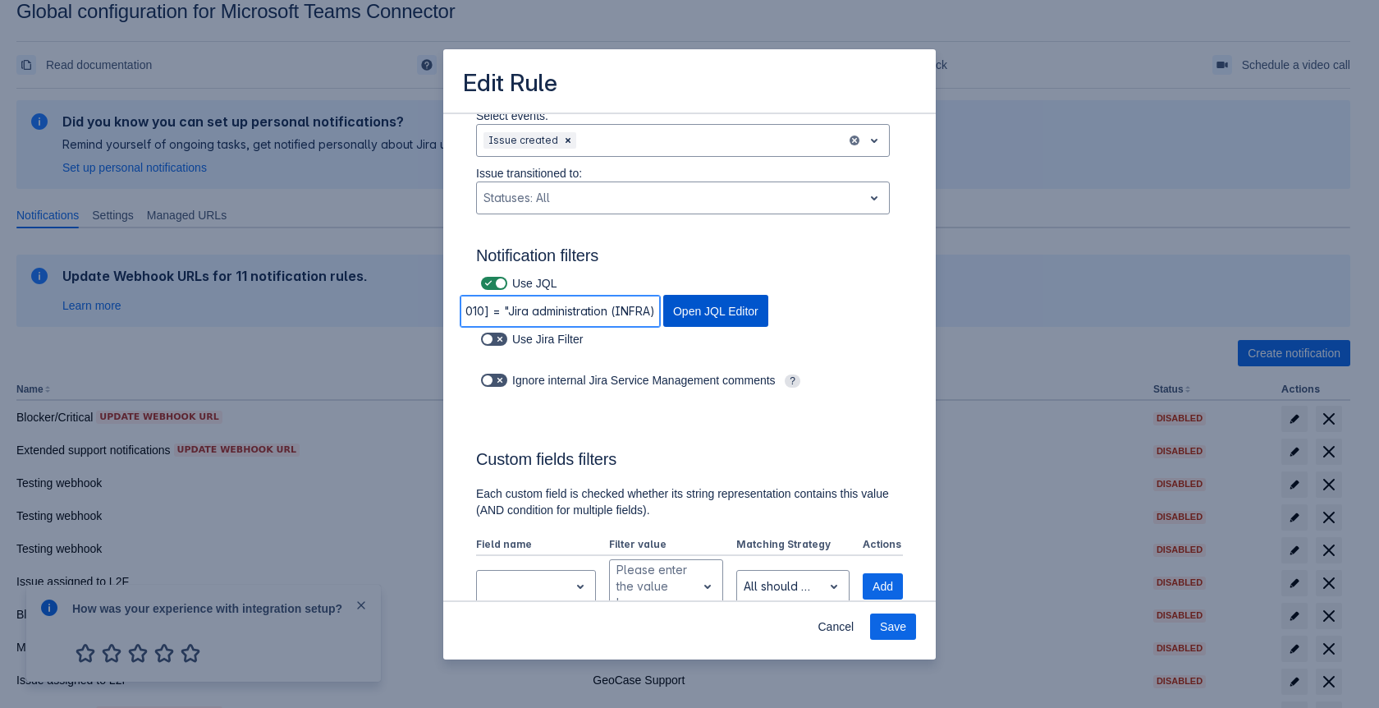
scroll to position [0, 159]
drag, startPoint x: 462, startPoint y: 312, endPoint x: 695, endPoint y: 320, distance: 232.5
click at [695, 320] on div "project = INFRAAND cf[10010] = "Jira administration (INFRA)" Open JQL Editor" at bounding box center [614, 311] width 335 height 33
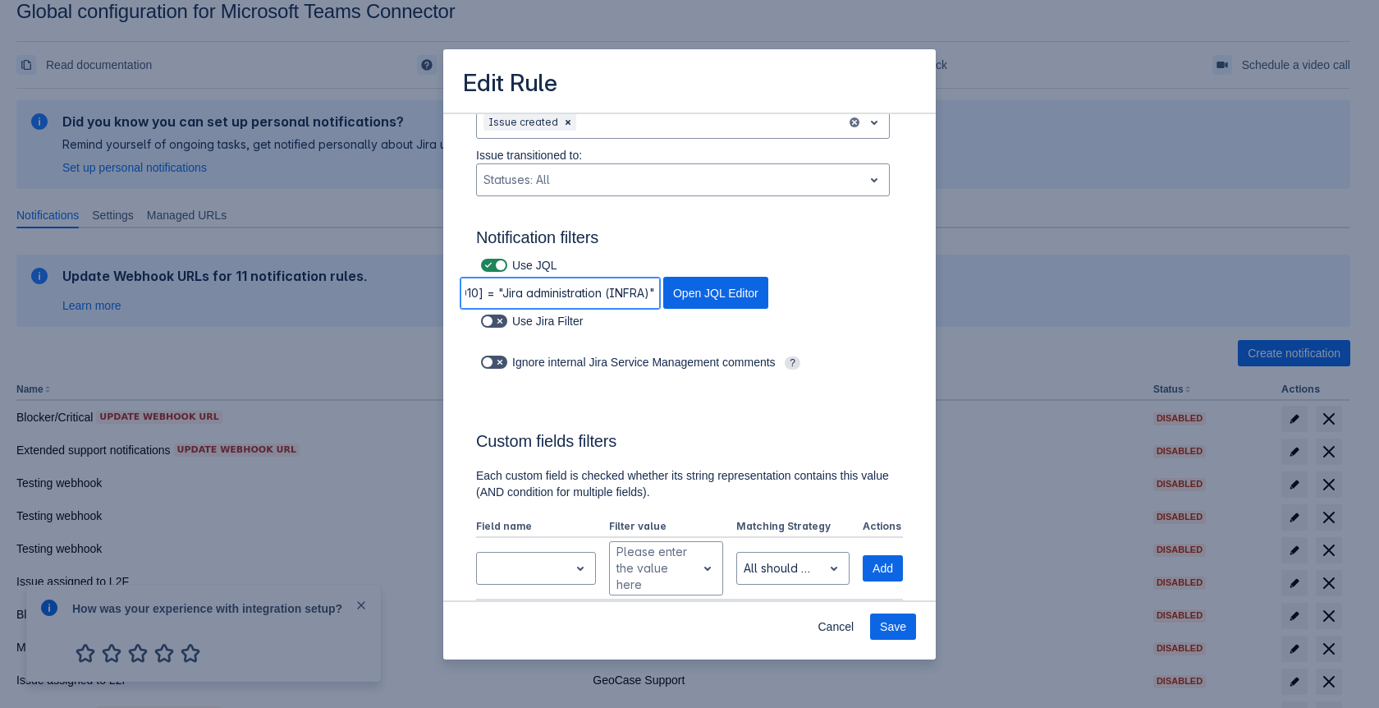
scroll to position [166, 0]
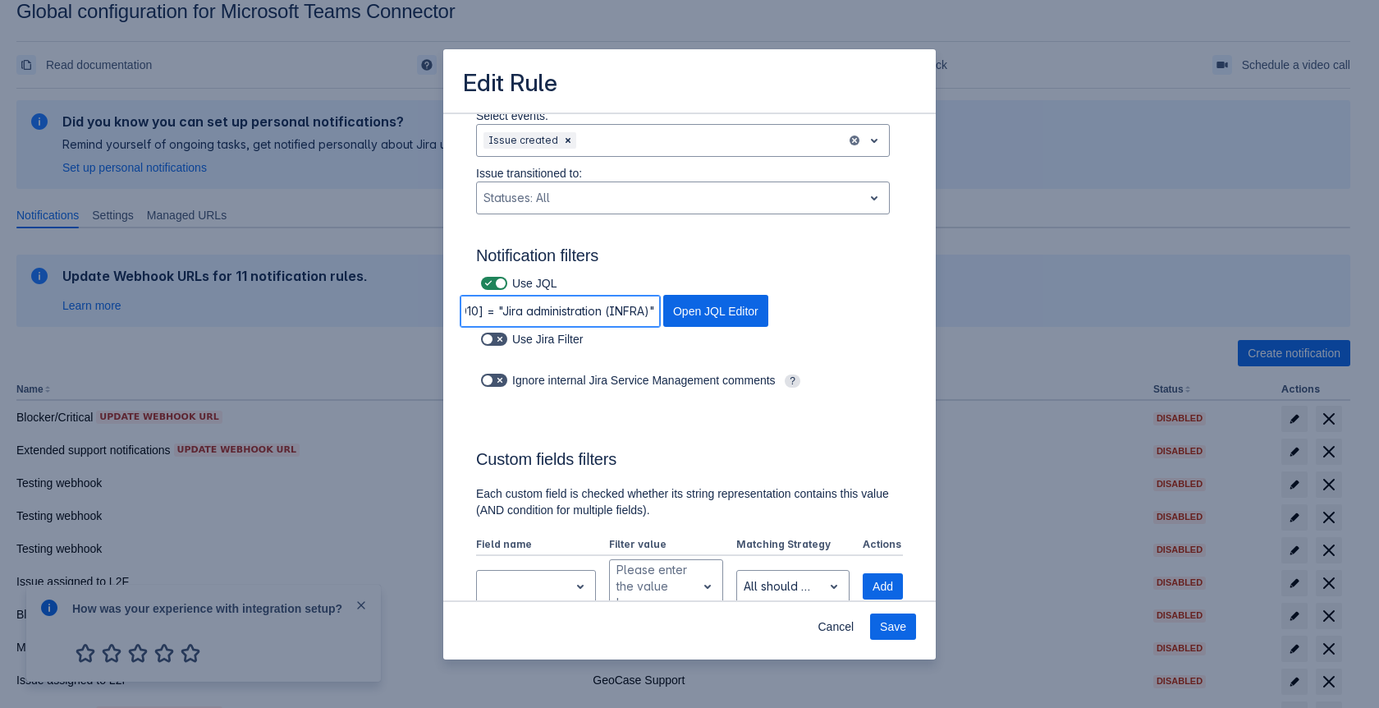
click at [496, 314] on input "project = INFRAAND cf[10010] = "Jira administration (INFRA)"" at bounding box center [560, 311] width 199 height 30
drag, startPoint x: 644, startPoint y: 310, endPoint x: 421, endPoint y: 312, distance: 223.3
click at [421, 312] on div "Edit Rule Log into Microsoft Teams Please log into Microsoft Teams before setti…" at bounding box center [689, 354] width 1379 height 708
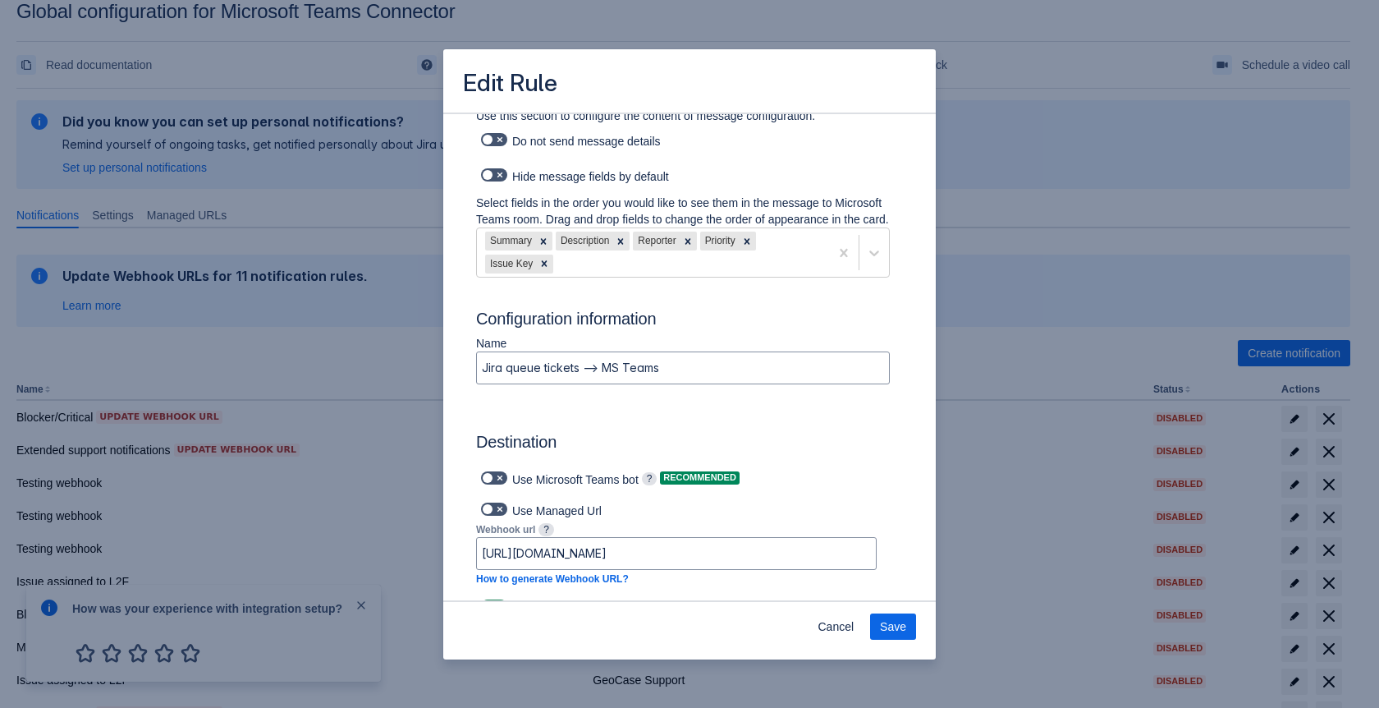
scroll to position [759, 0]
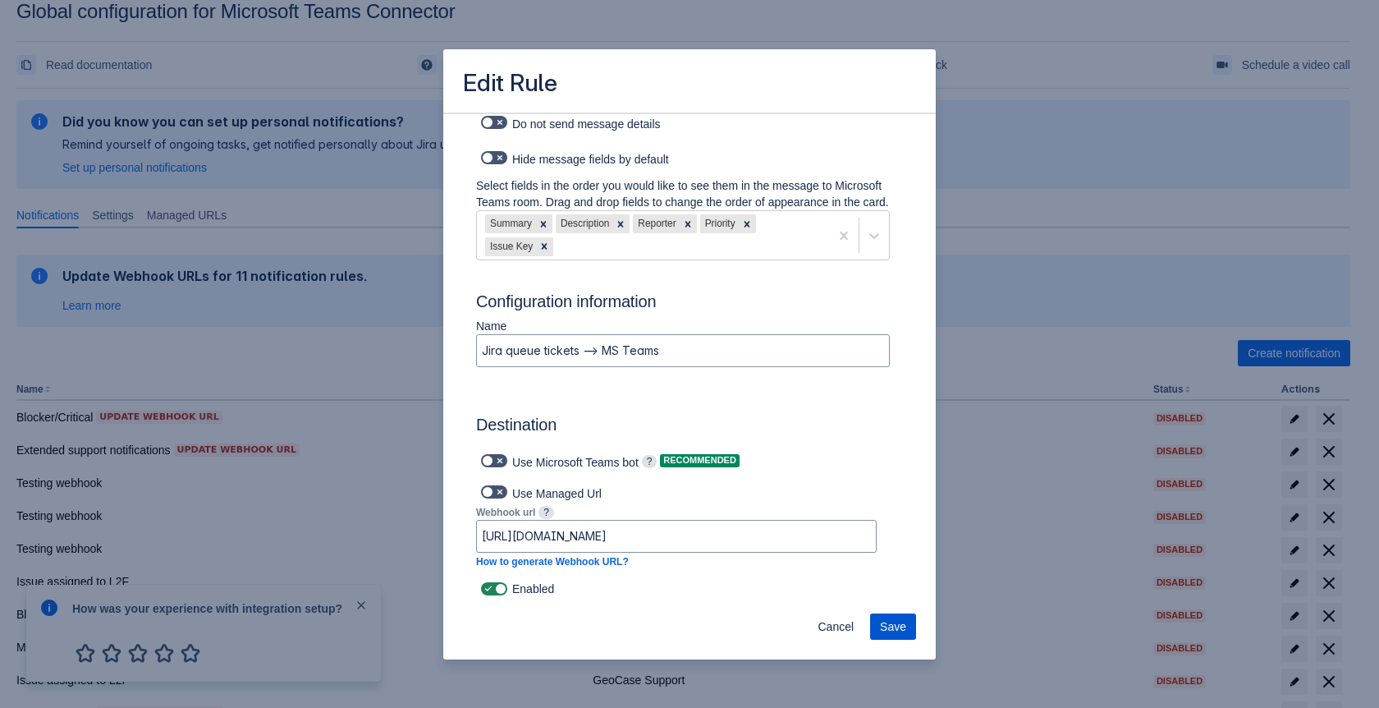
click at [899, 622] on span "Save" at bounding box center [893, 626] width 26 height 26
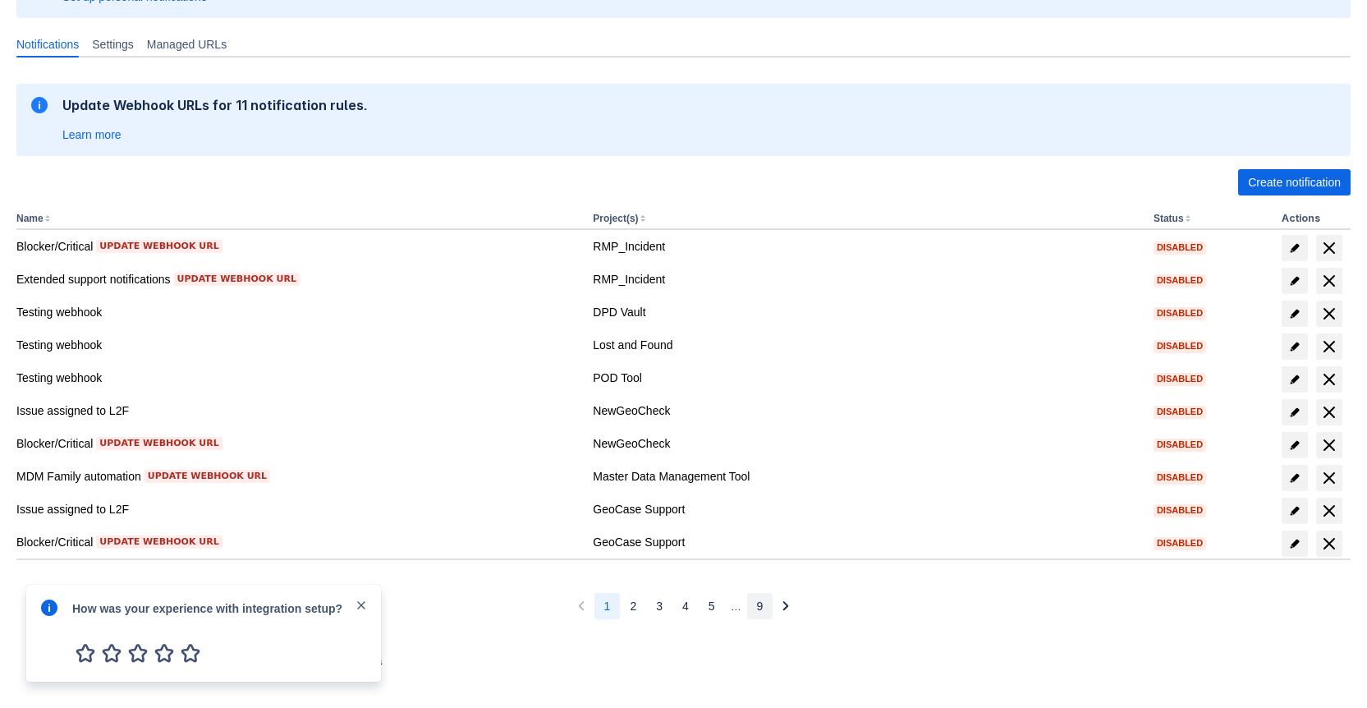
click at [755, 599] on button "9" at bounding box center [760, 606] width 26 height 26
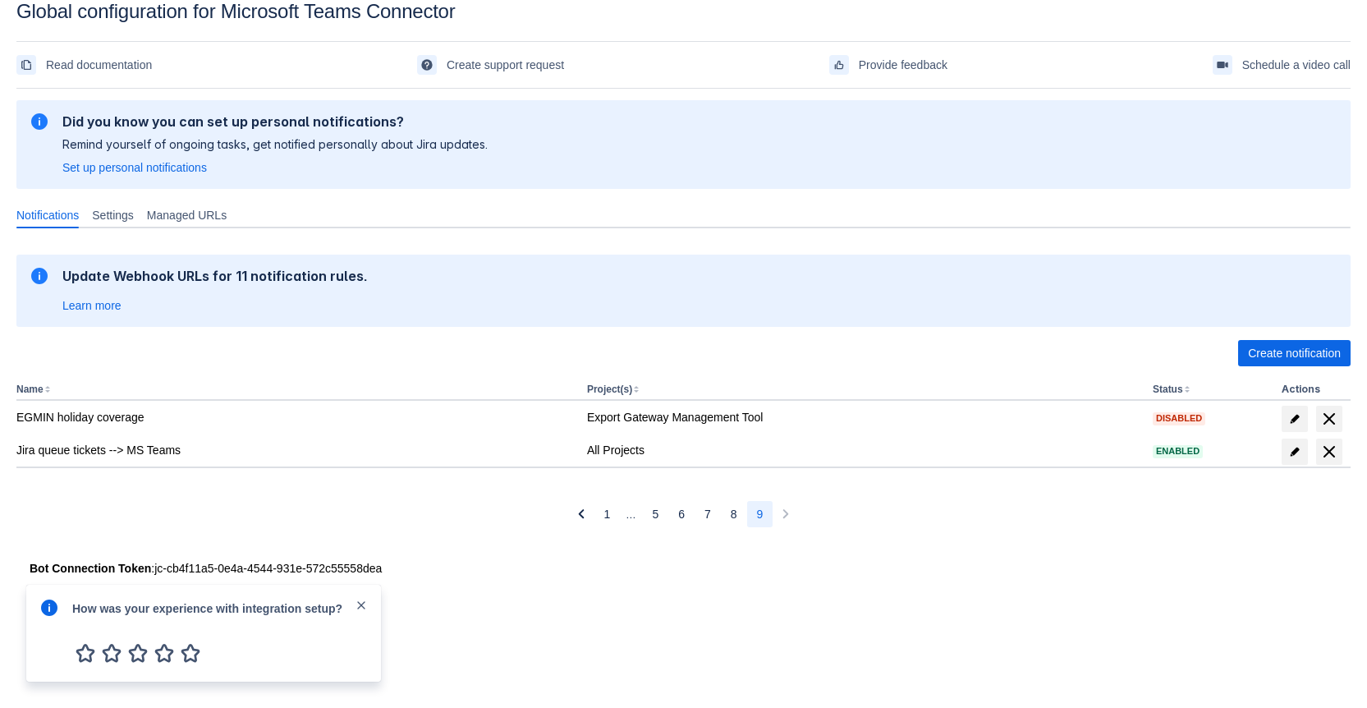
scroll to position [25, 0]
click at [736, 511] on span "8" at bounding box center [734, 514] width 7 height 26
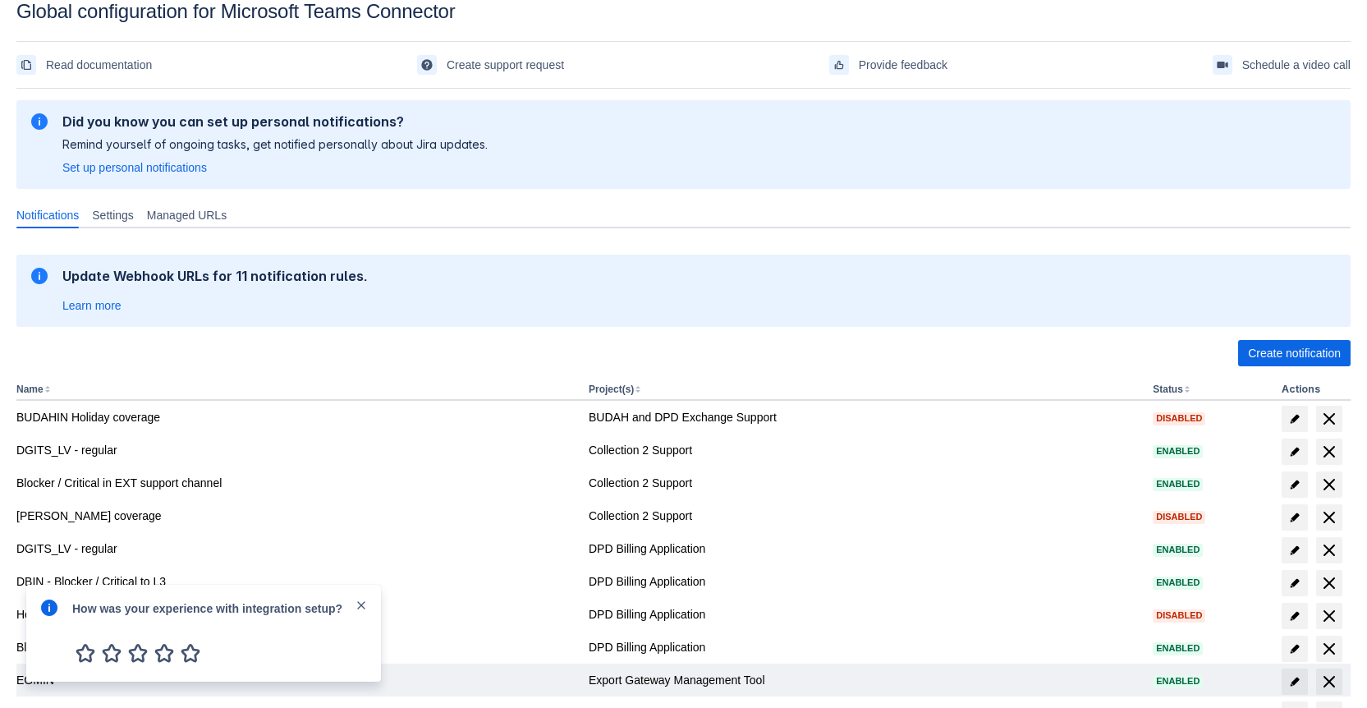
scroll to position [195, 0]
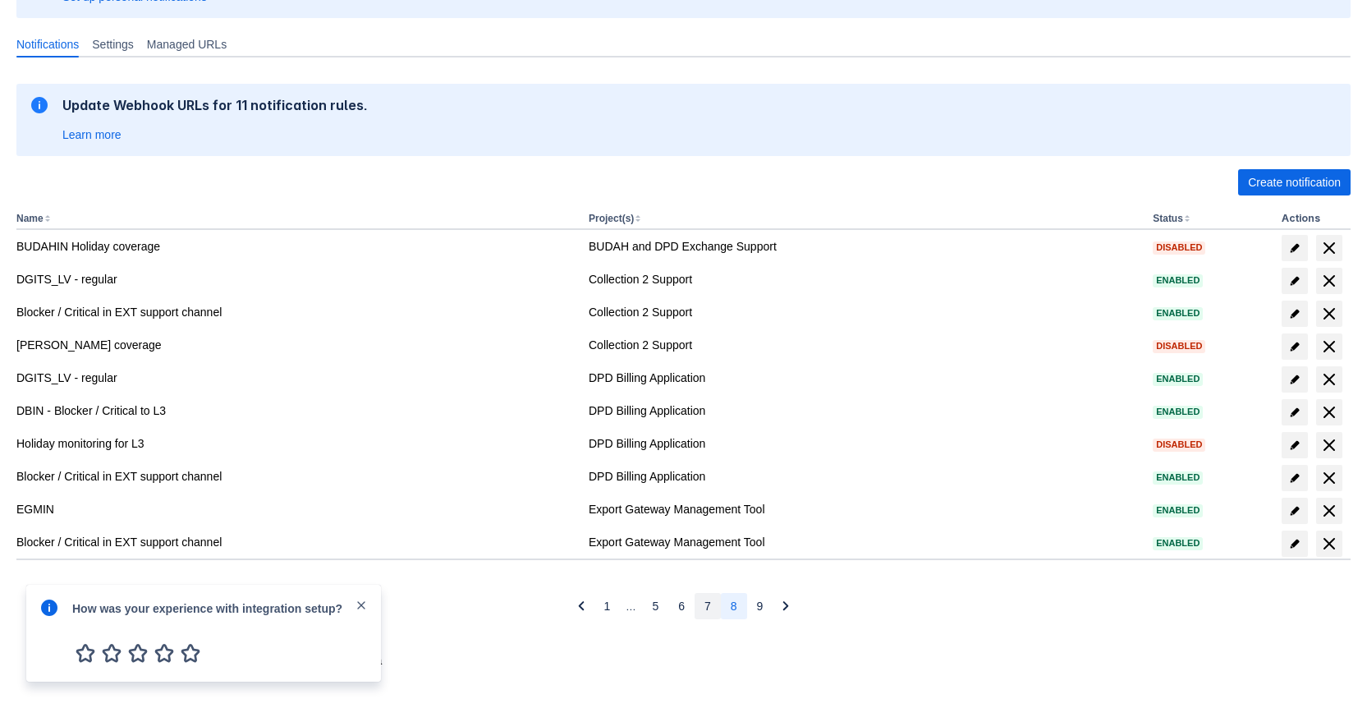
click at [701, 610] on button "7" at bounding box center [708, 606] width 26 height 26
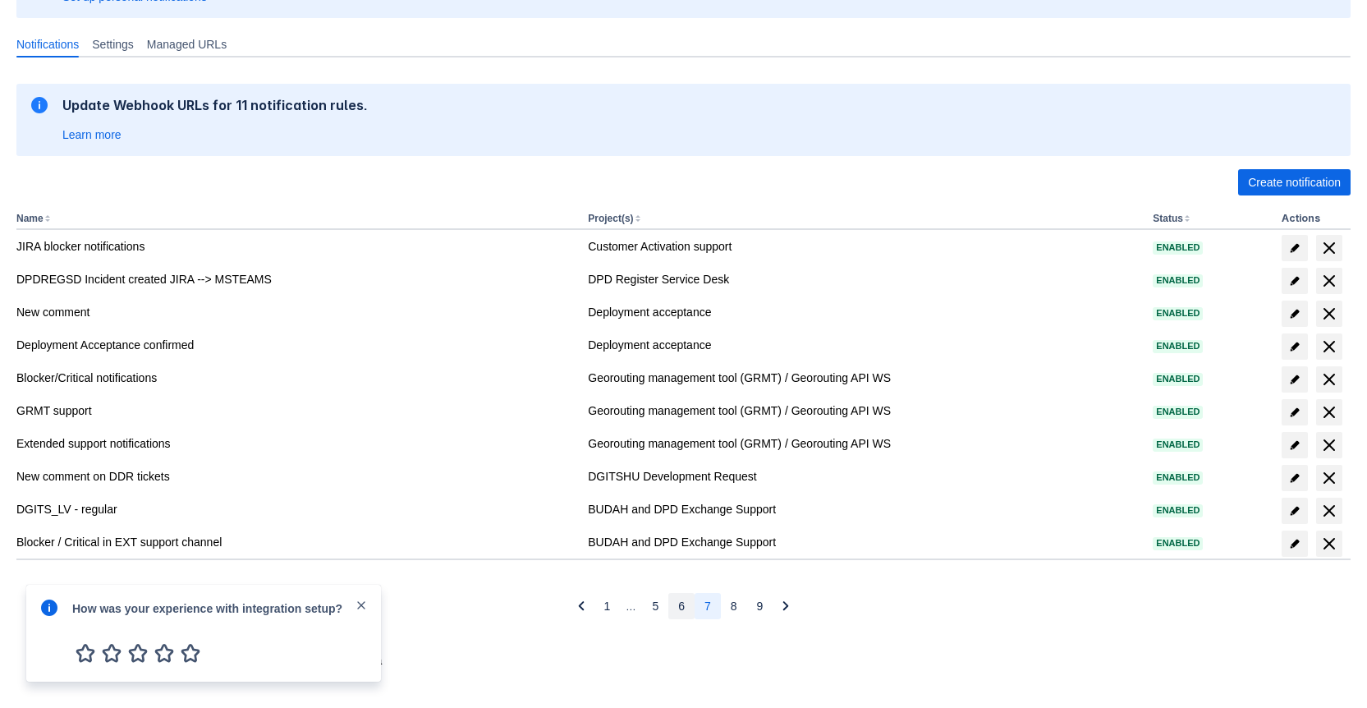
click at [679, 609] on span "6" at bounding box center [681, 606] width 7 height 26
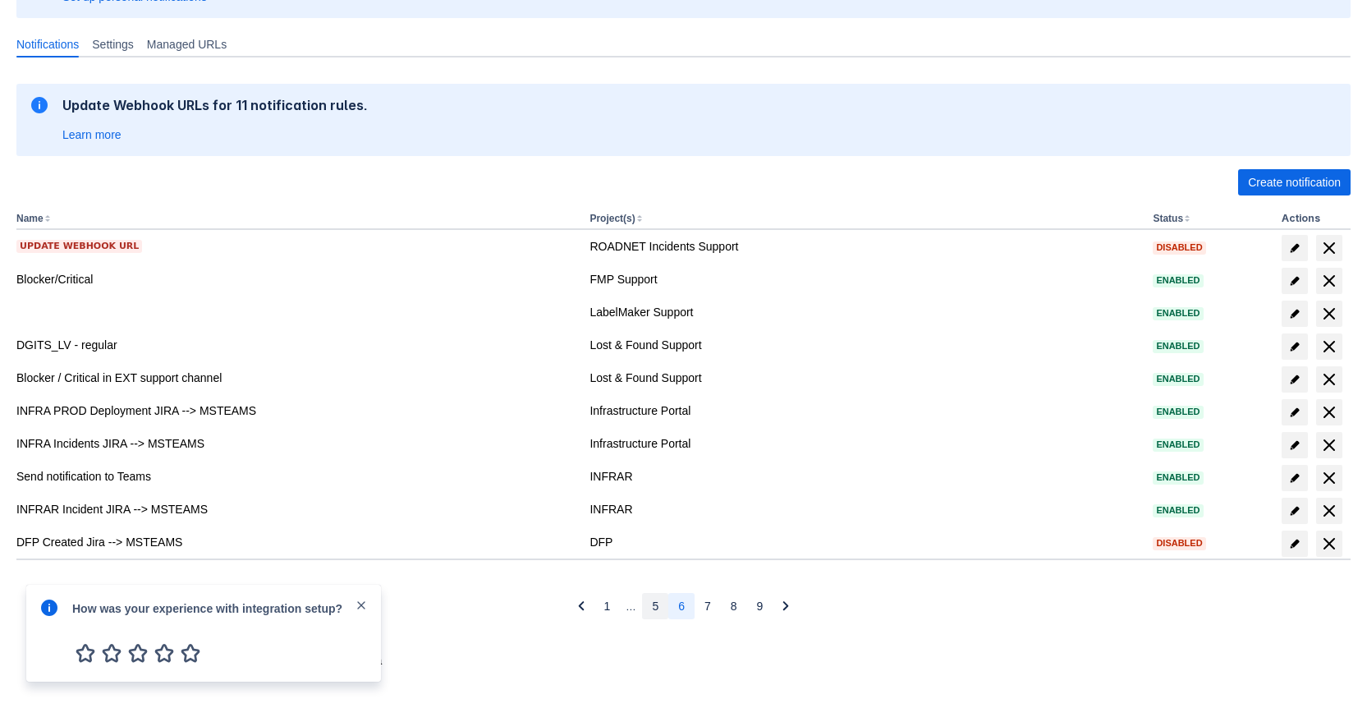
click at [652, 607] on span "5" at bounding box center [655, 606] width 7 height 26
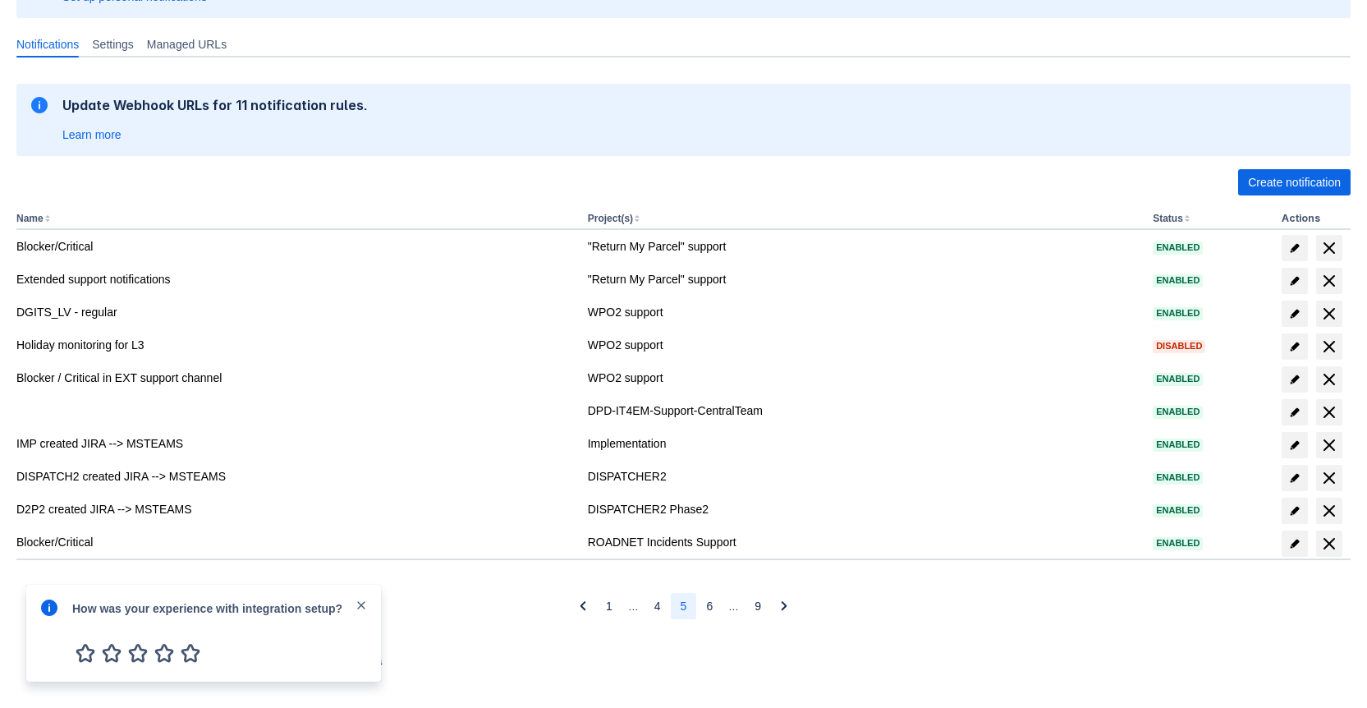
click at [686, 609] on span "5" at bounding box center [684, 606] width 7 height 26
click at [657, 605] on span "4" at bounding box center [657, 606] width 7 height 26
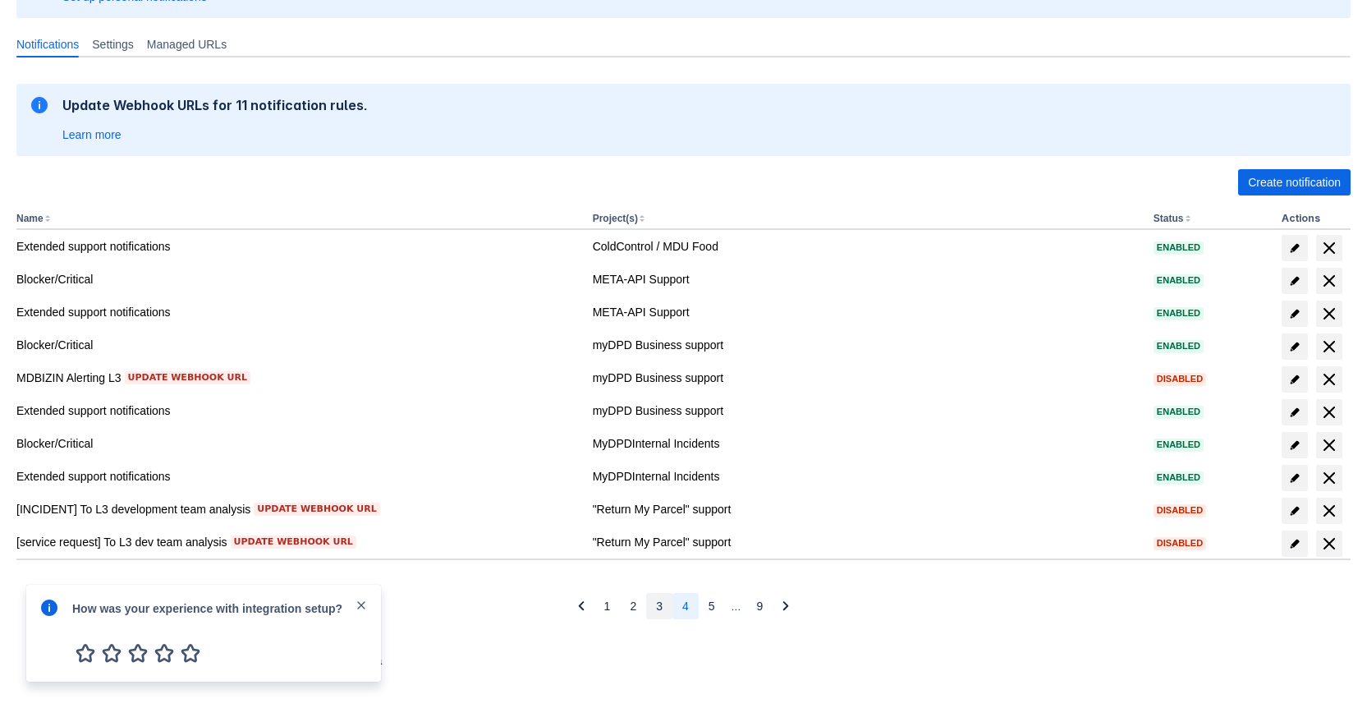
click at [646, 603] on button "3" at bounding box center [659, 606] width 26 height 26
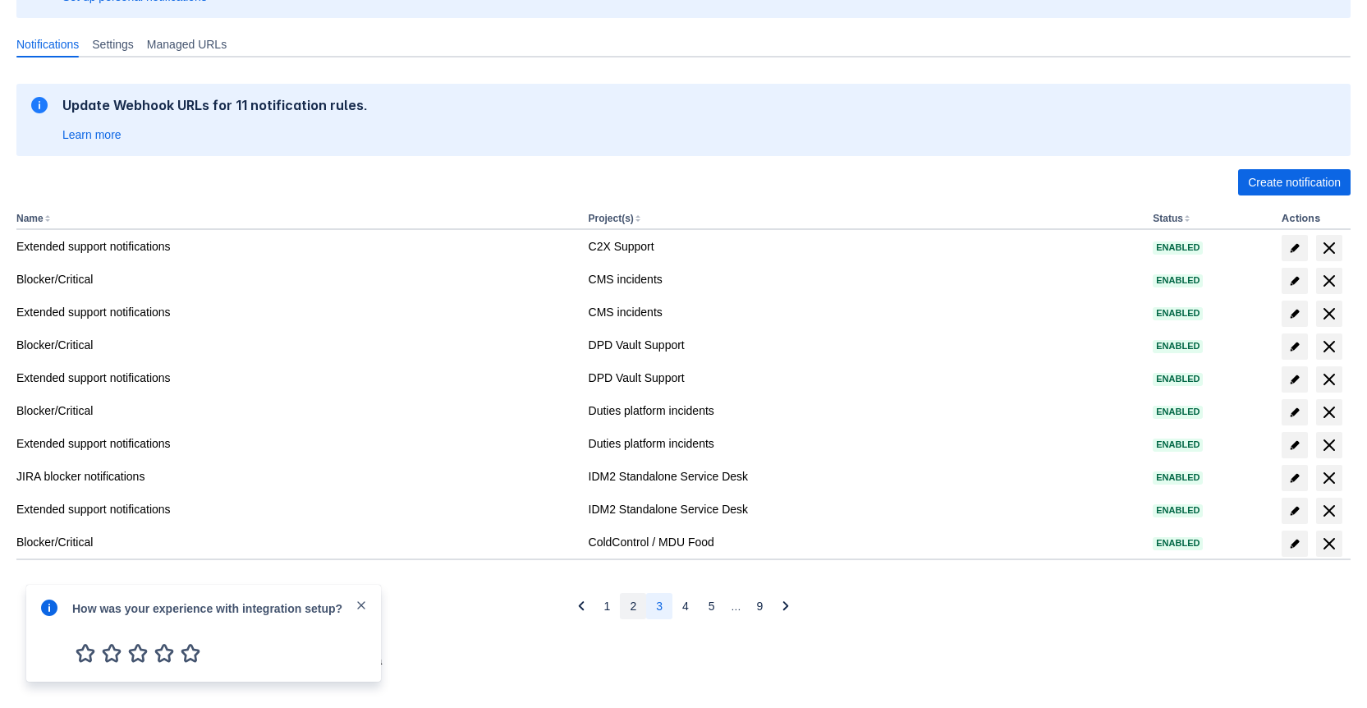
click at [635, 603] on span "2" at bounding box center [633, 606] width 7 height 26
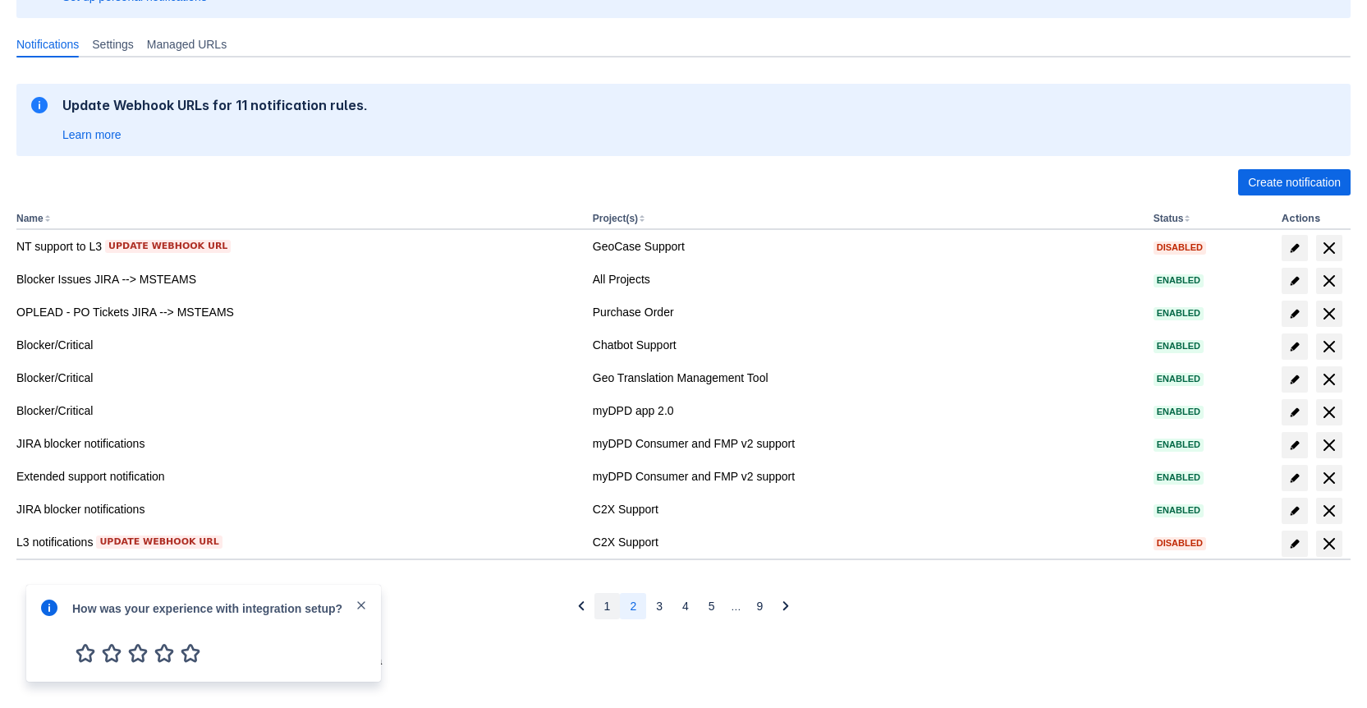
click at [604, 605] on span "1" at bounding box center [607, 606] width 7 height 26
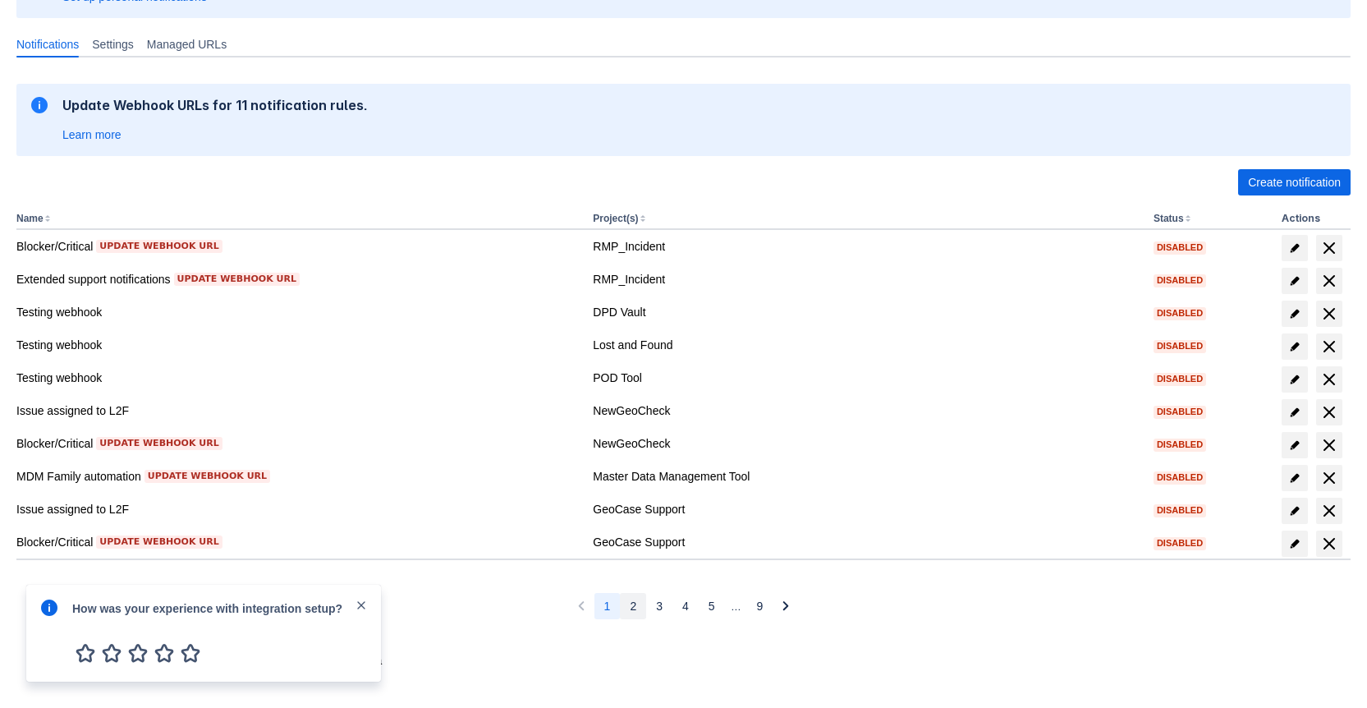
click at [630, 618] on span "2" at bounding box center [633, 606] width 7 height 26
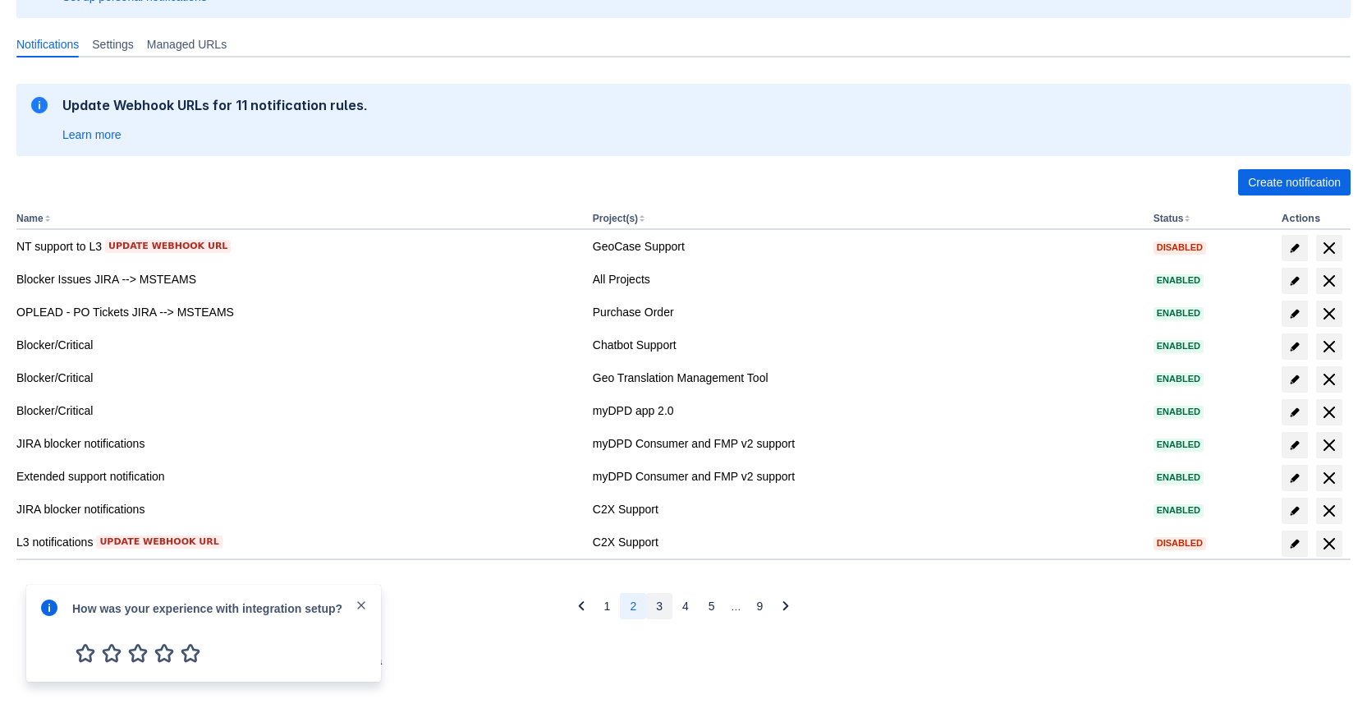
click at [654, 607] on button "3" at bounding box center [659, 606] width 26 height 26
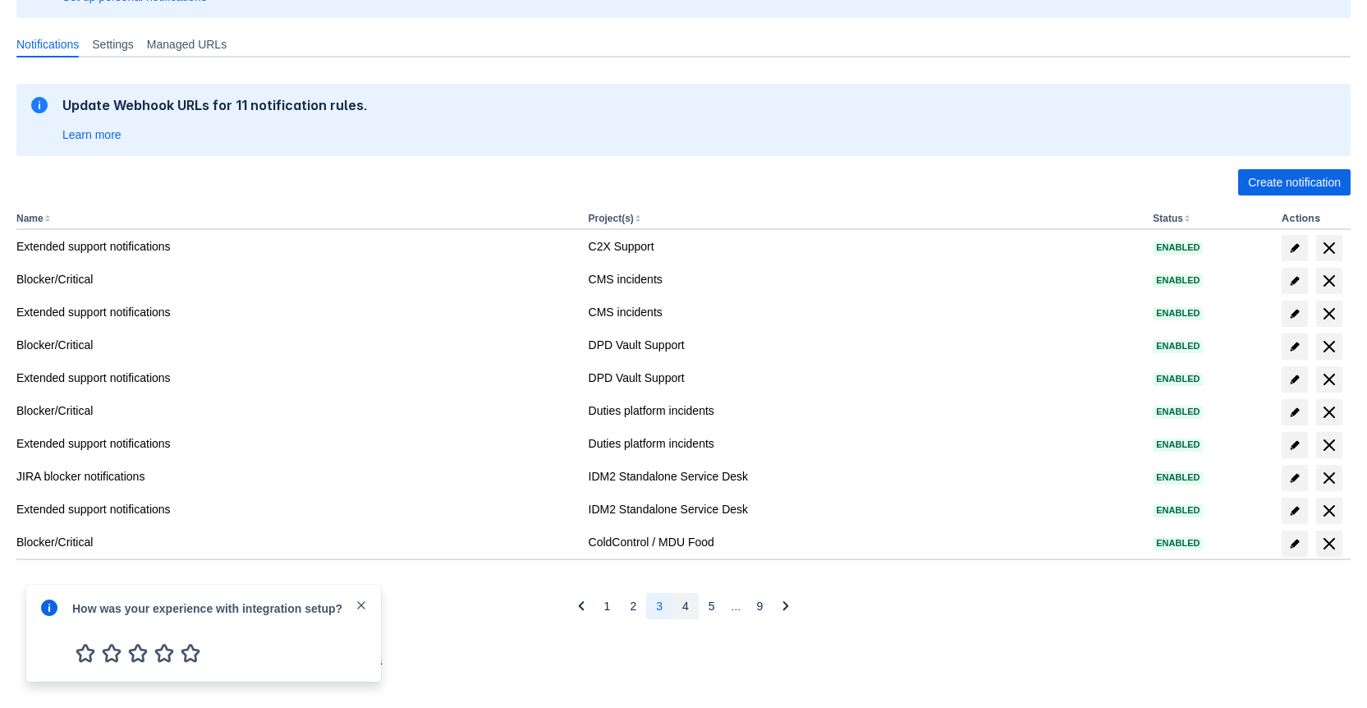
click at [684, 603] on span "4" at bounding box center [685, 606] width 7 height 26
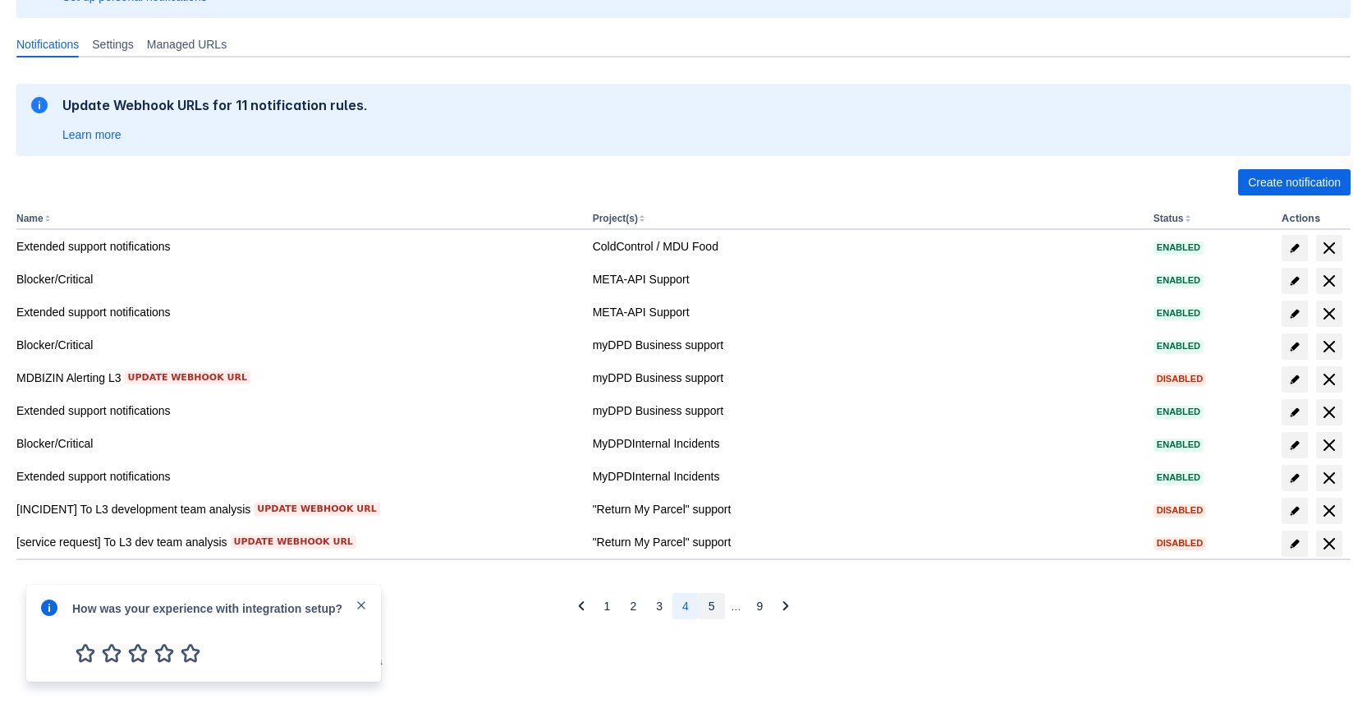
click at [713, 614] on span "5" at bounding box center [712, 606] width 7 height 26
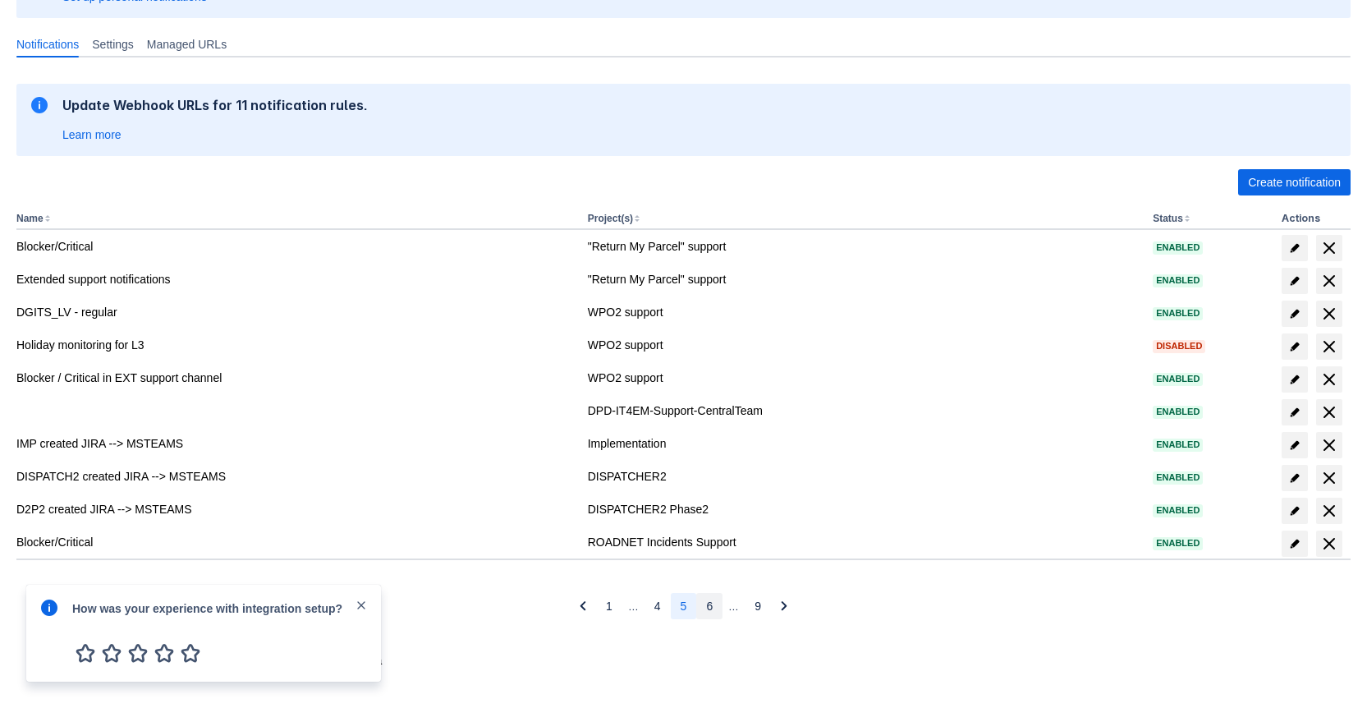
click at [715, 614] on button "6" at bounding box center [709, 606] width 26 height 26
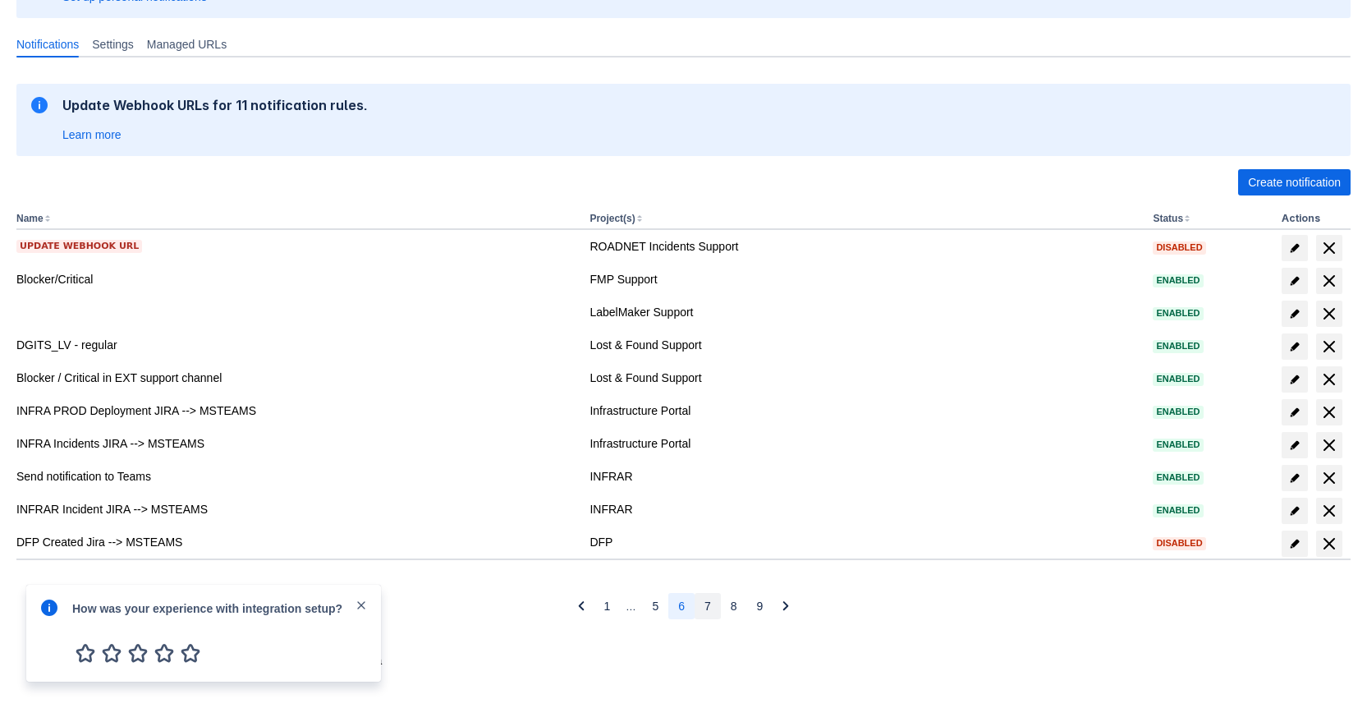
click at [701, 610] on button "7" at bounding box center [708, 606] width 26 height 26
